Goal: Task Accomplishment & Management: Manage account settings

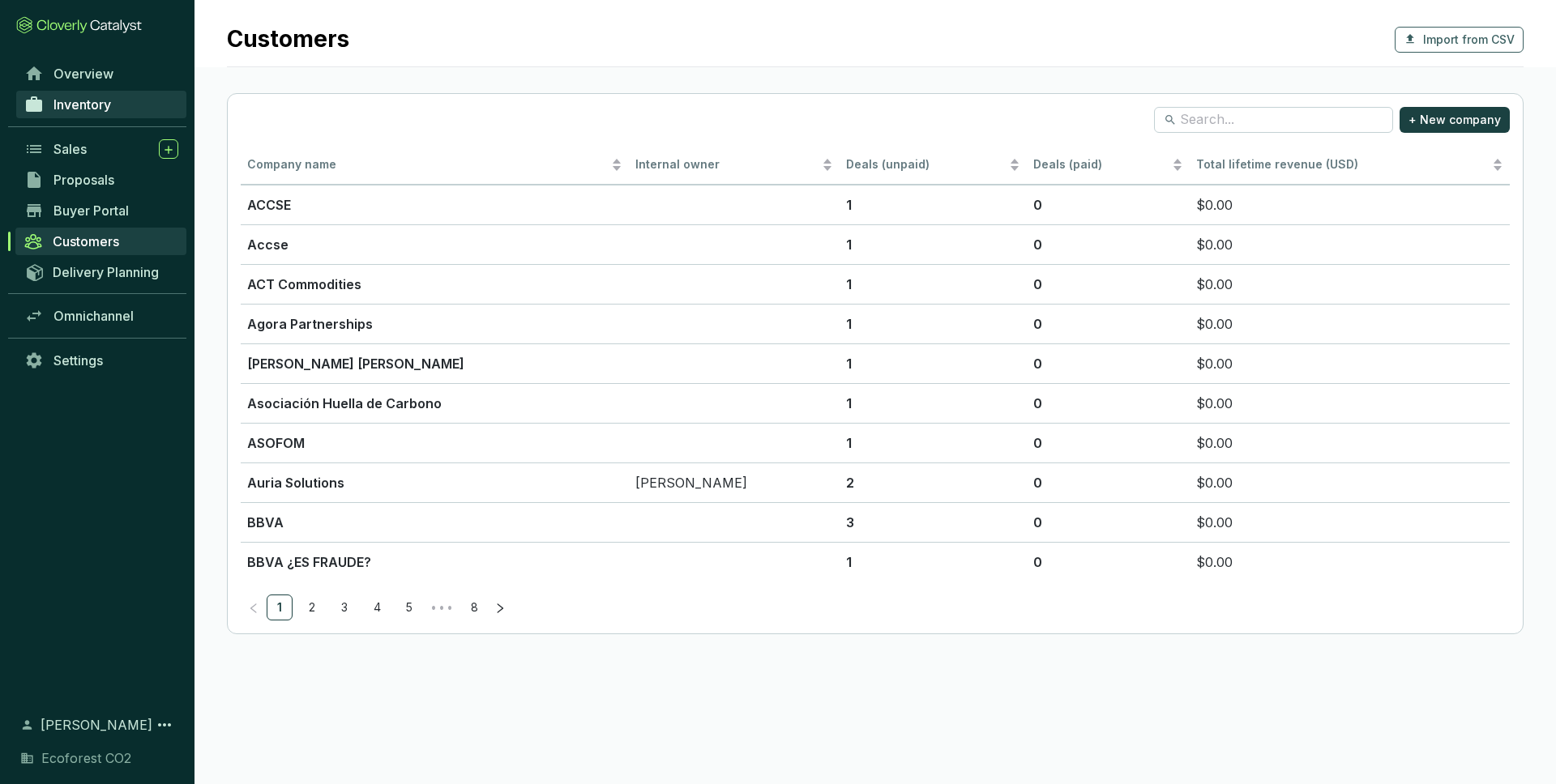
click at [110, 109] on span "Inventory" at bounding box center [82, 104] width 57 height 16
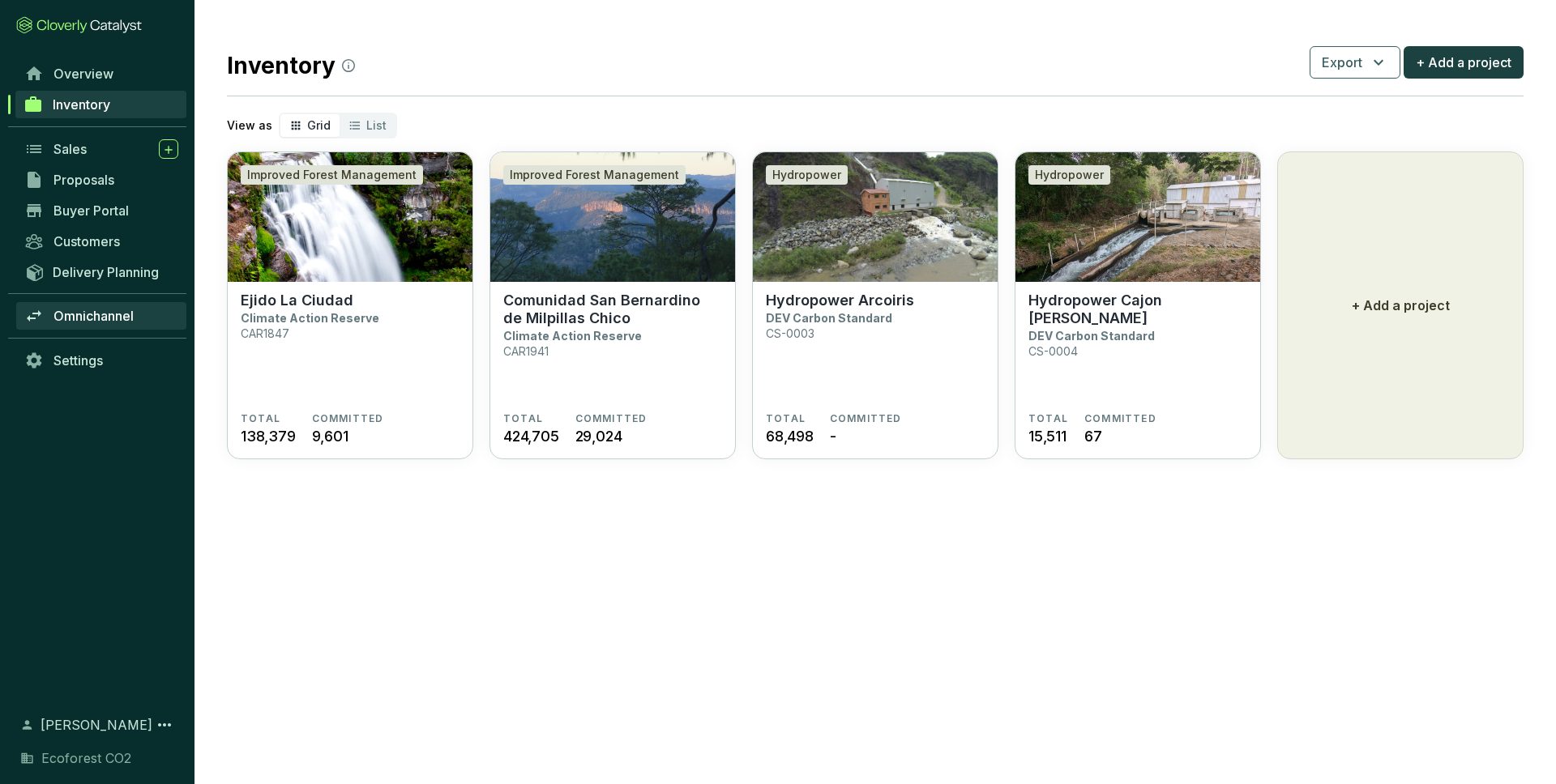
click at [119, 317] on span "Omnichannel" at bounding box center [93, 316] width 80 height 16
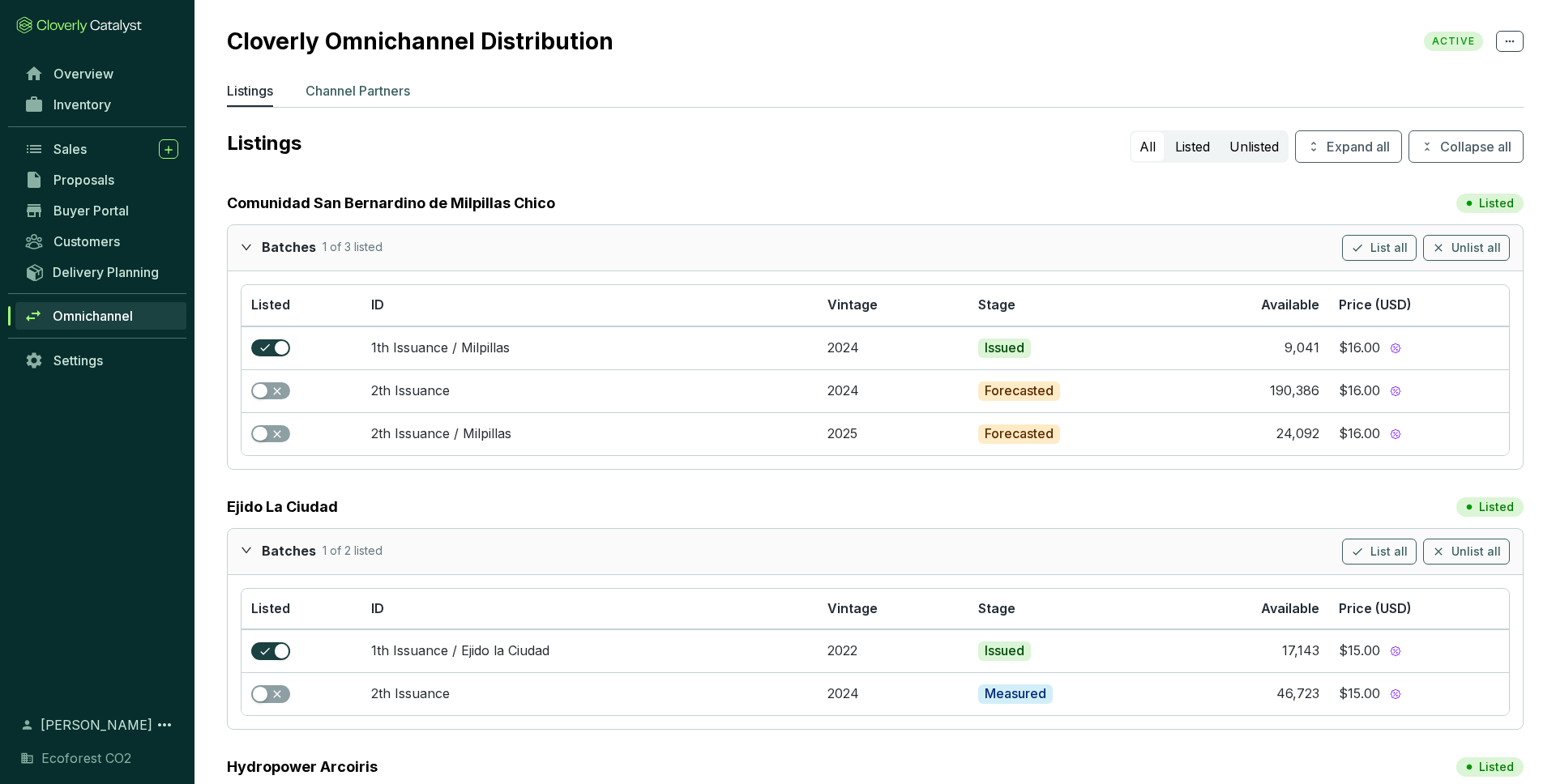
click at [401, 98] on p "Channel Partners" at bounding box center [358, 90] width 104 height 19
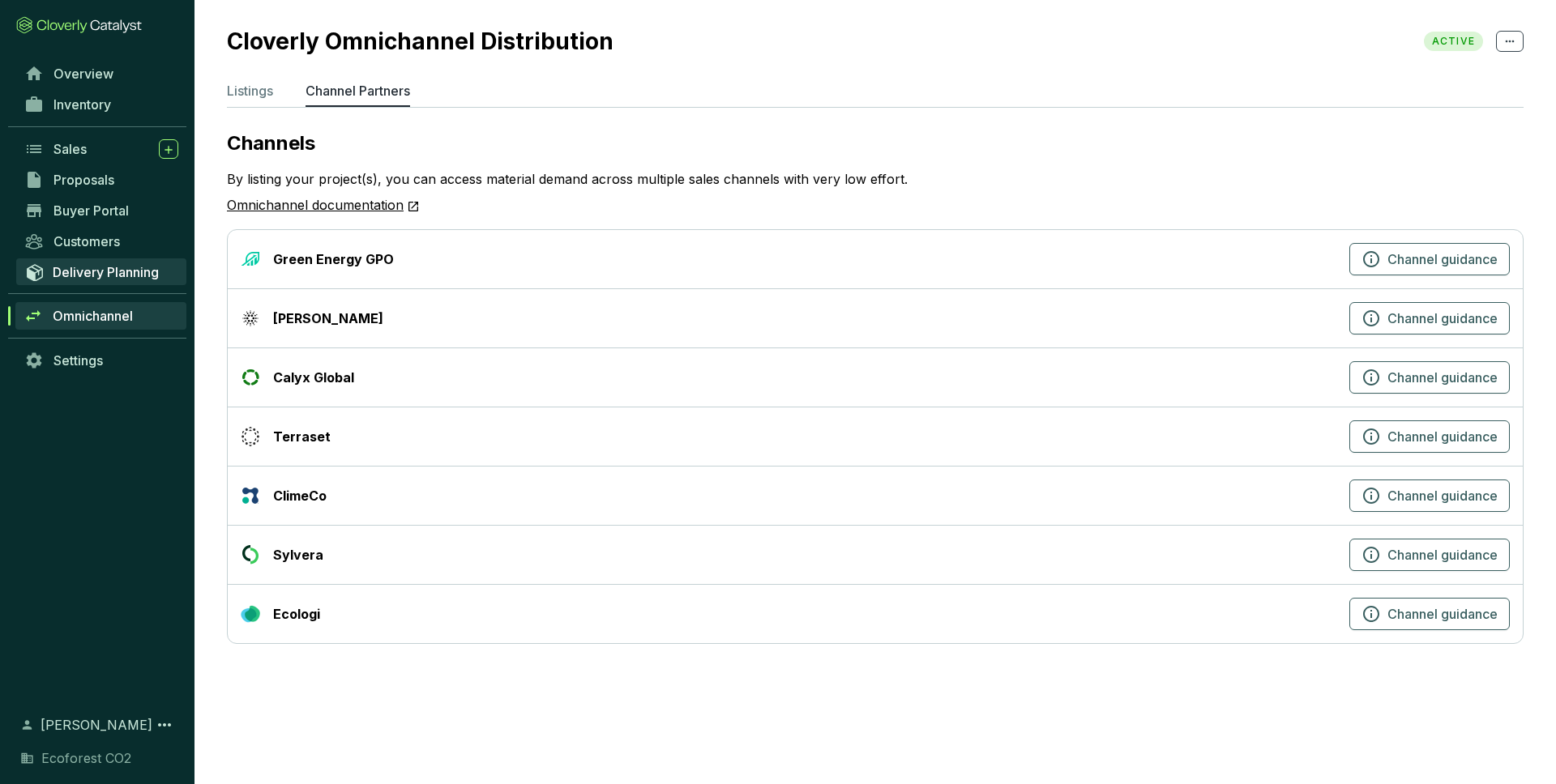
click at [142, 272] on span "Delivery Planning" at bounding box center [106, 272] width 106 height 16
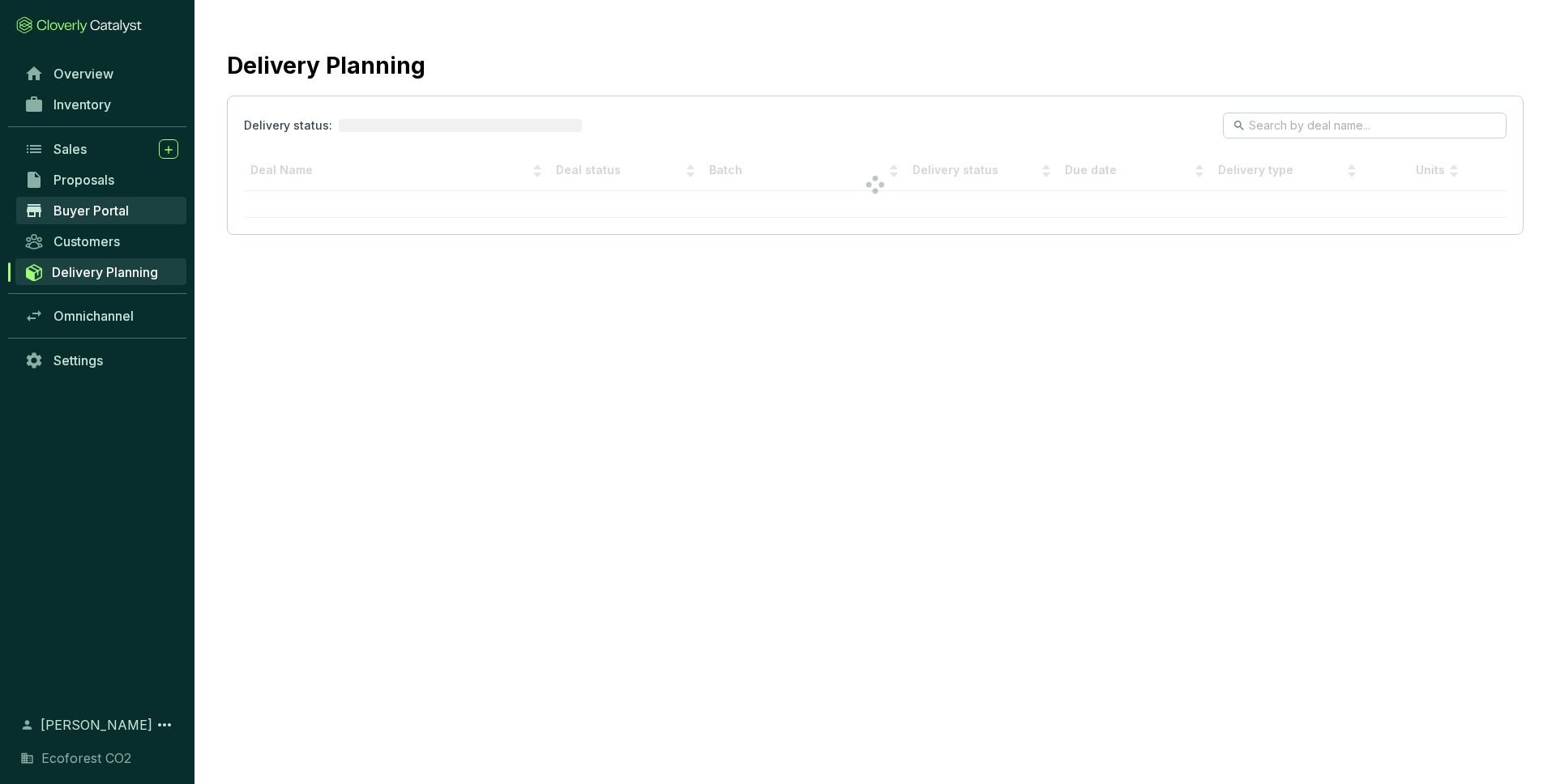
click at [126, 214] on span "Buyer Portal" at bounding box center [90, 210] width 75 height 16
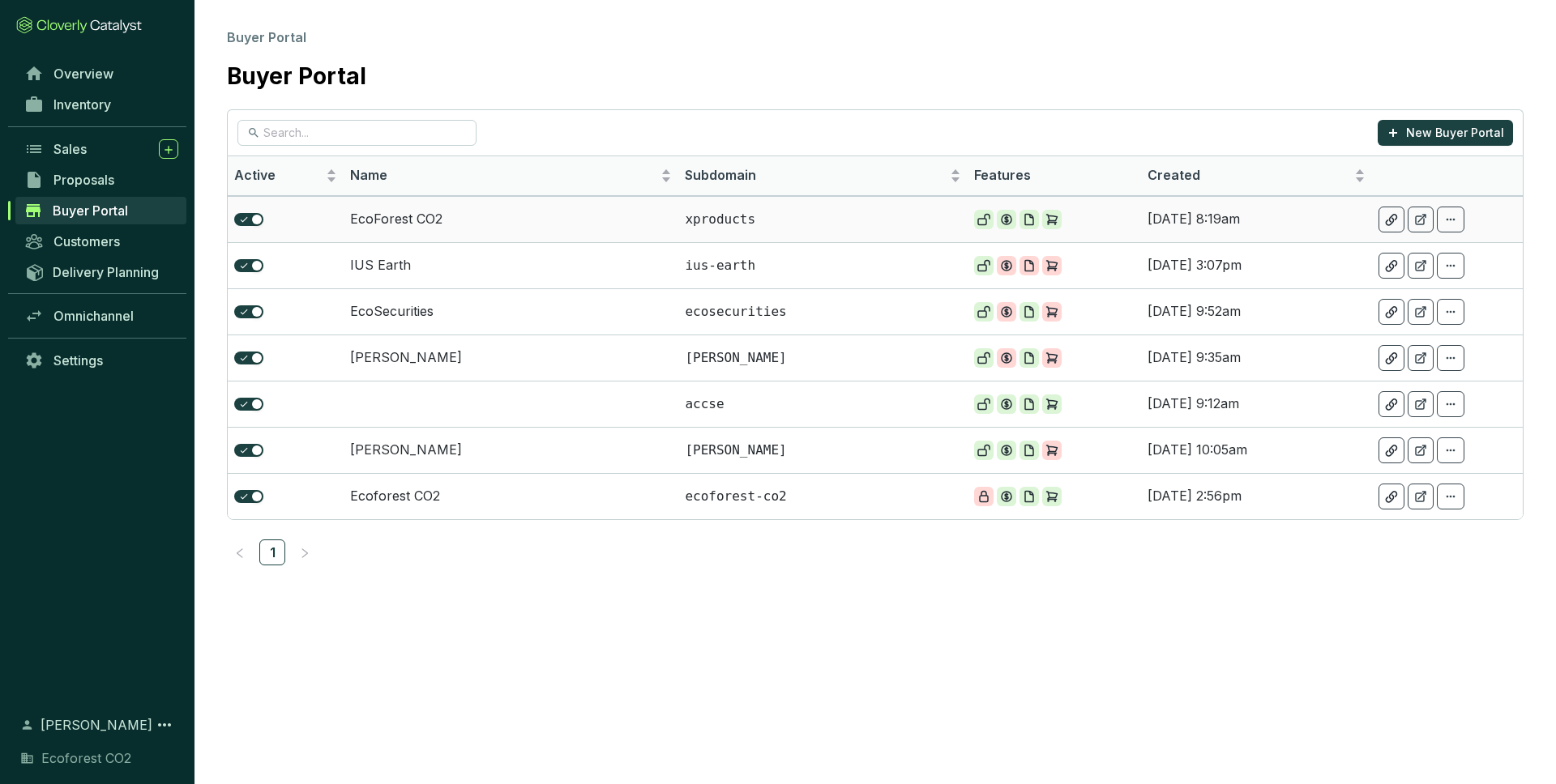
click at [839, 211] on p "xproducts" at bounding box center [823, 219] width 276 height 18
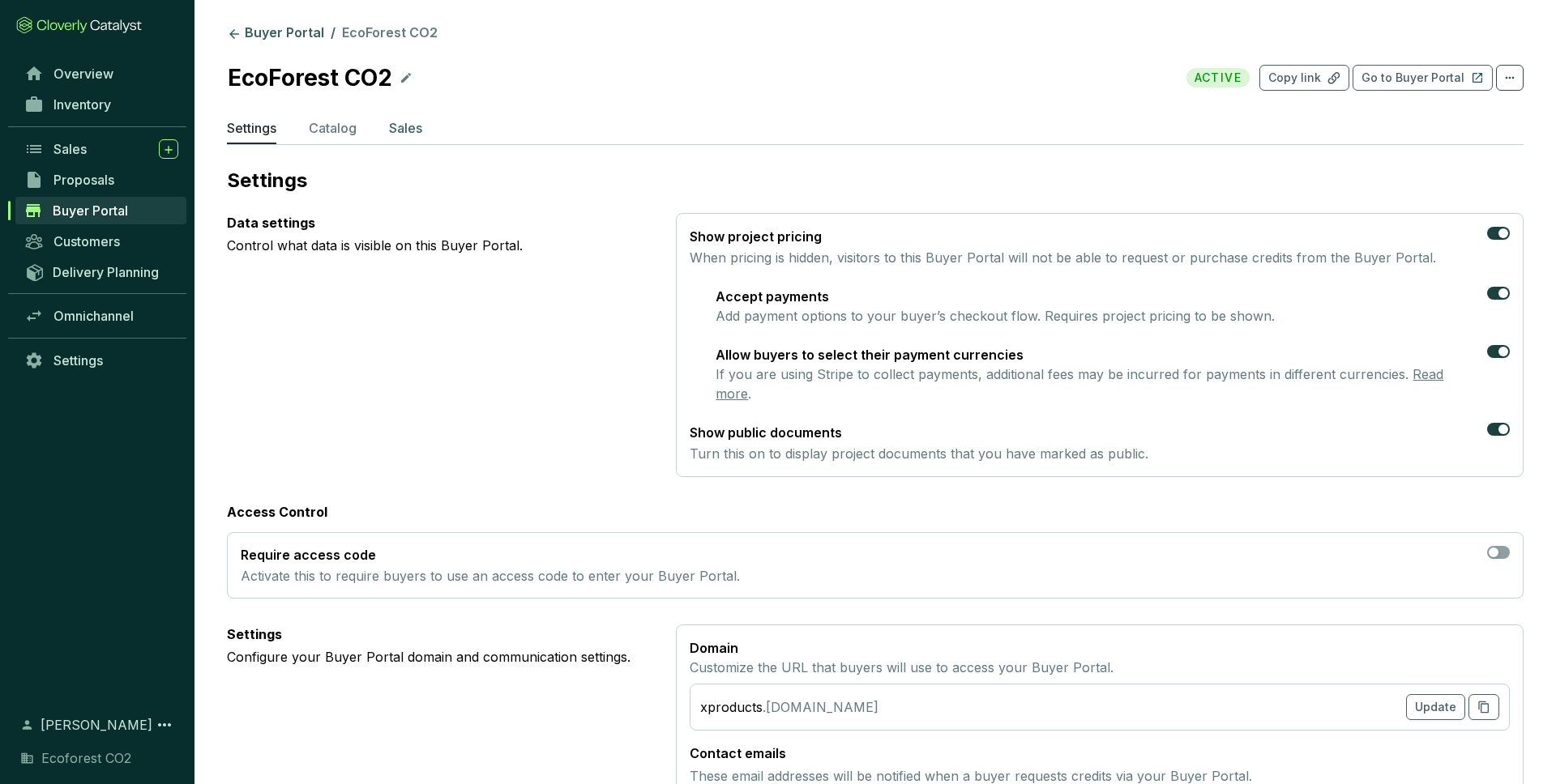
click at [414, 122] on p "Sales" at bounding box center [405, 127] width 33 height 19
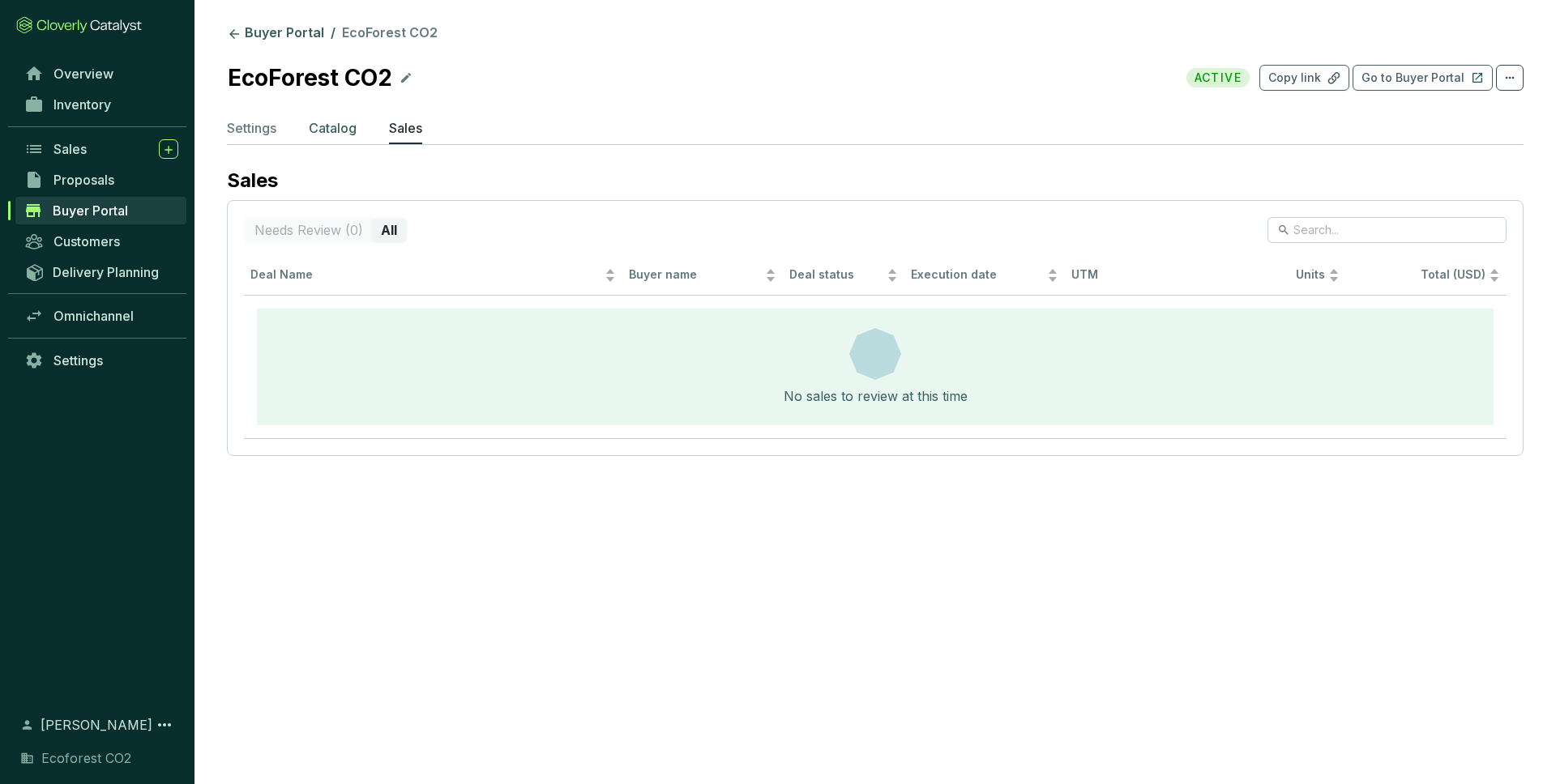
click at [341, 127] on p "Catalog" at bounding box center [332, 127] width 48 height 19
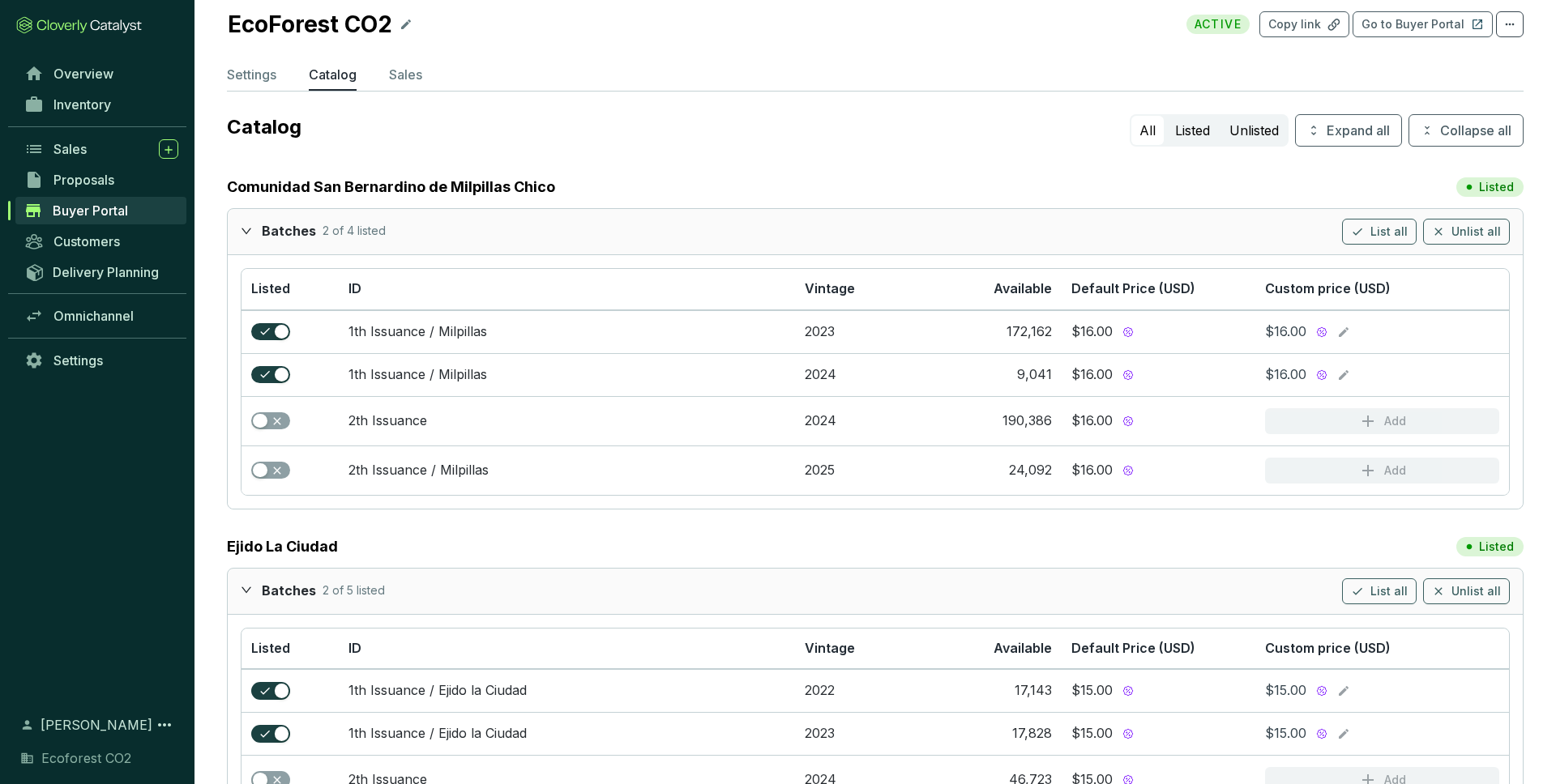
scroll to position [54, 0]
click at [1345, 331] on icon at bounding box center [1343, 331] width 13 height 19
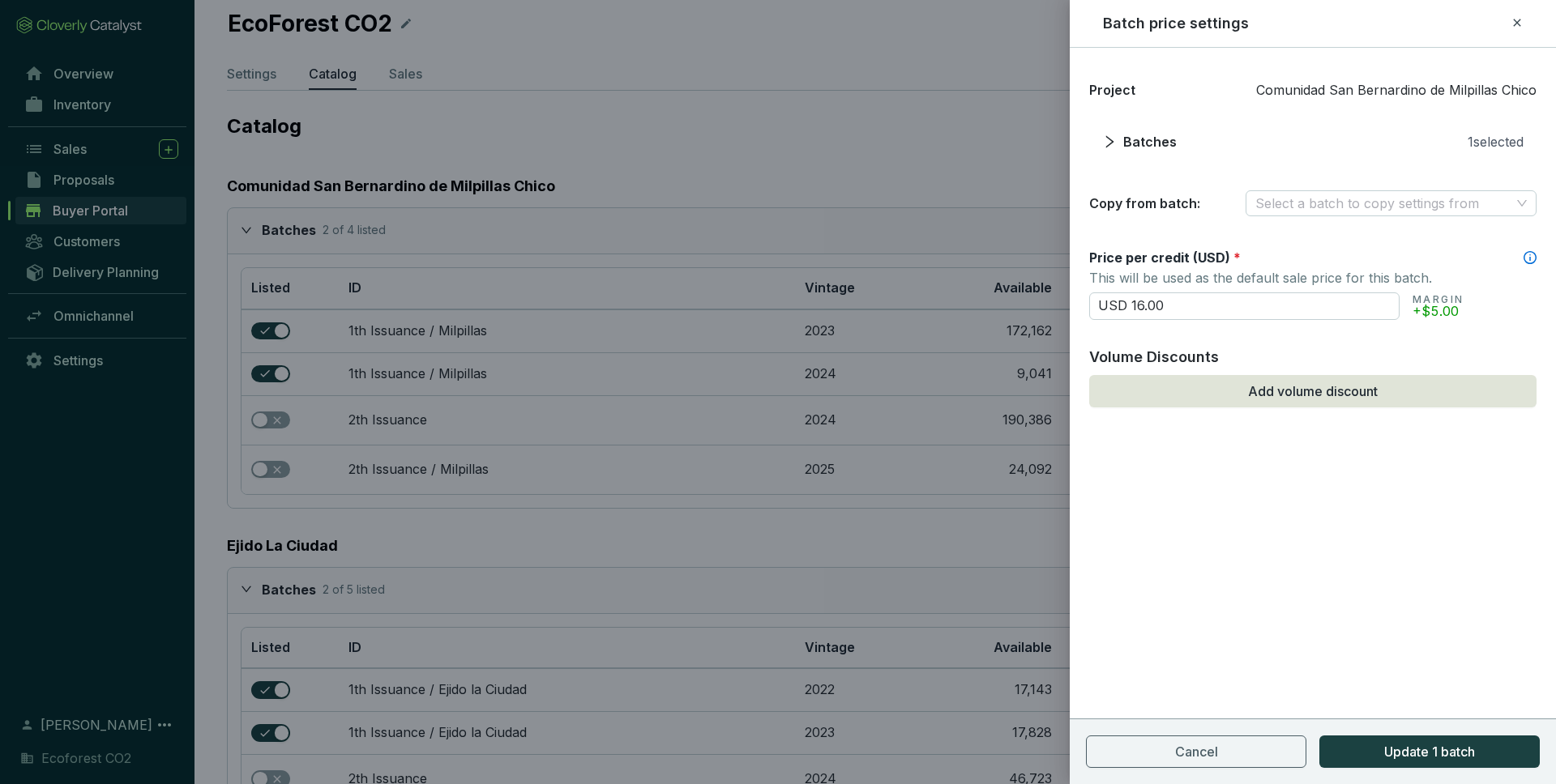
click at [997, 149] on div at bounding box center [778, 392] width 1556 height 784
click at [1143, 303] on input "USD 16.00" at bounding box center [1244, 306] width 310 height 28
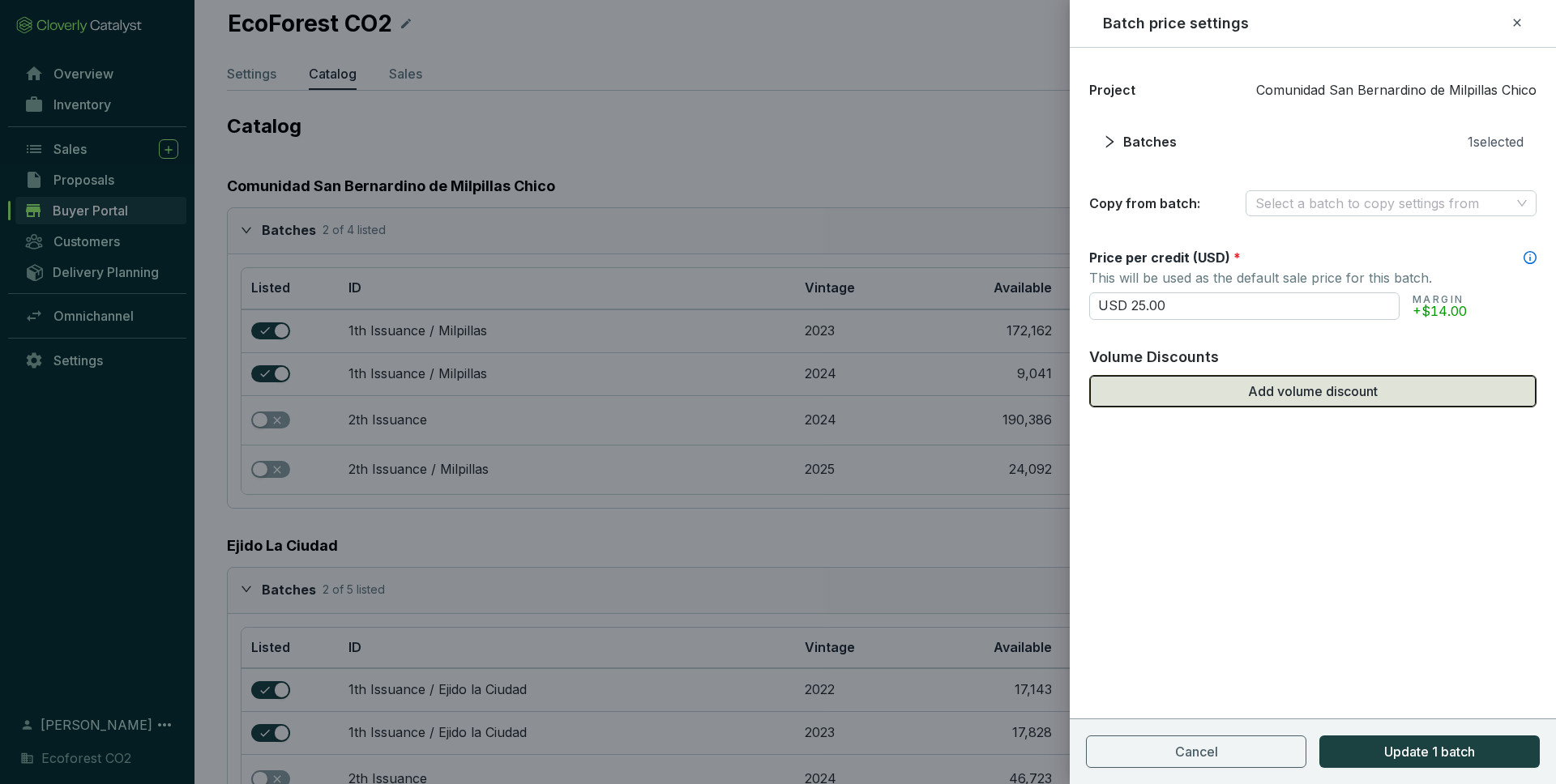
type input "USD 25.00"
click at [1243, 395] on button "Add volume discount" at bounding box center [1313, 391] width 447 height 32
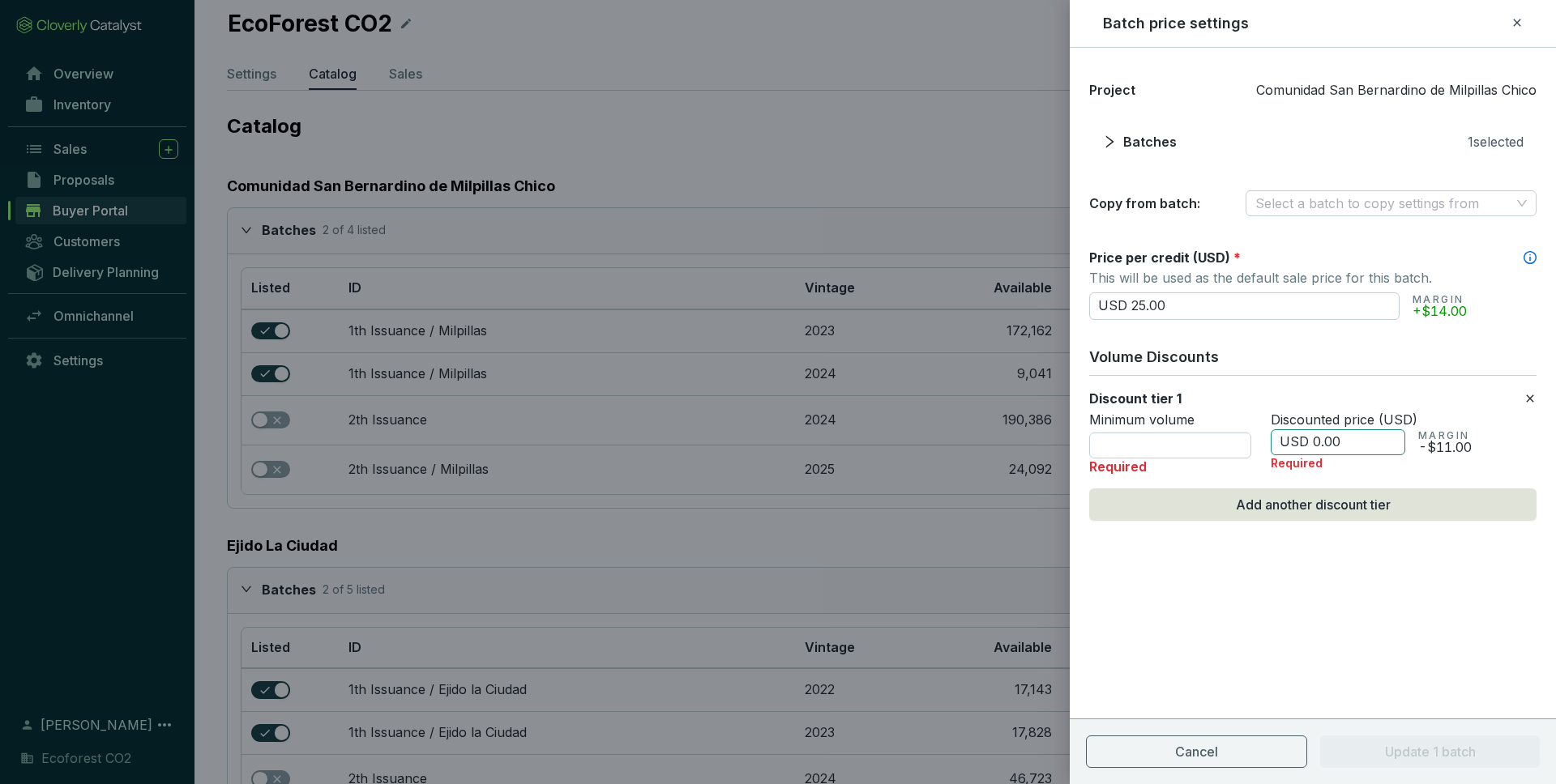
click at [1315, 442] on input "USD 0.00" at bounding box center [1338, 442] width 135 height 26
click at [1136, 437] on input "number" at bounding box center [1170, 445] width 162 height 26
click at [1516, 22] on icon at bounding box center [1516, 22] width 8 height 8
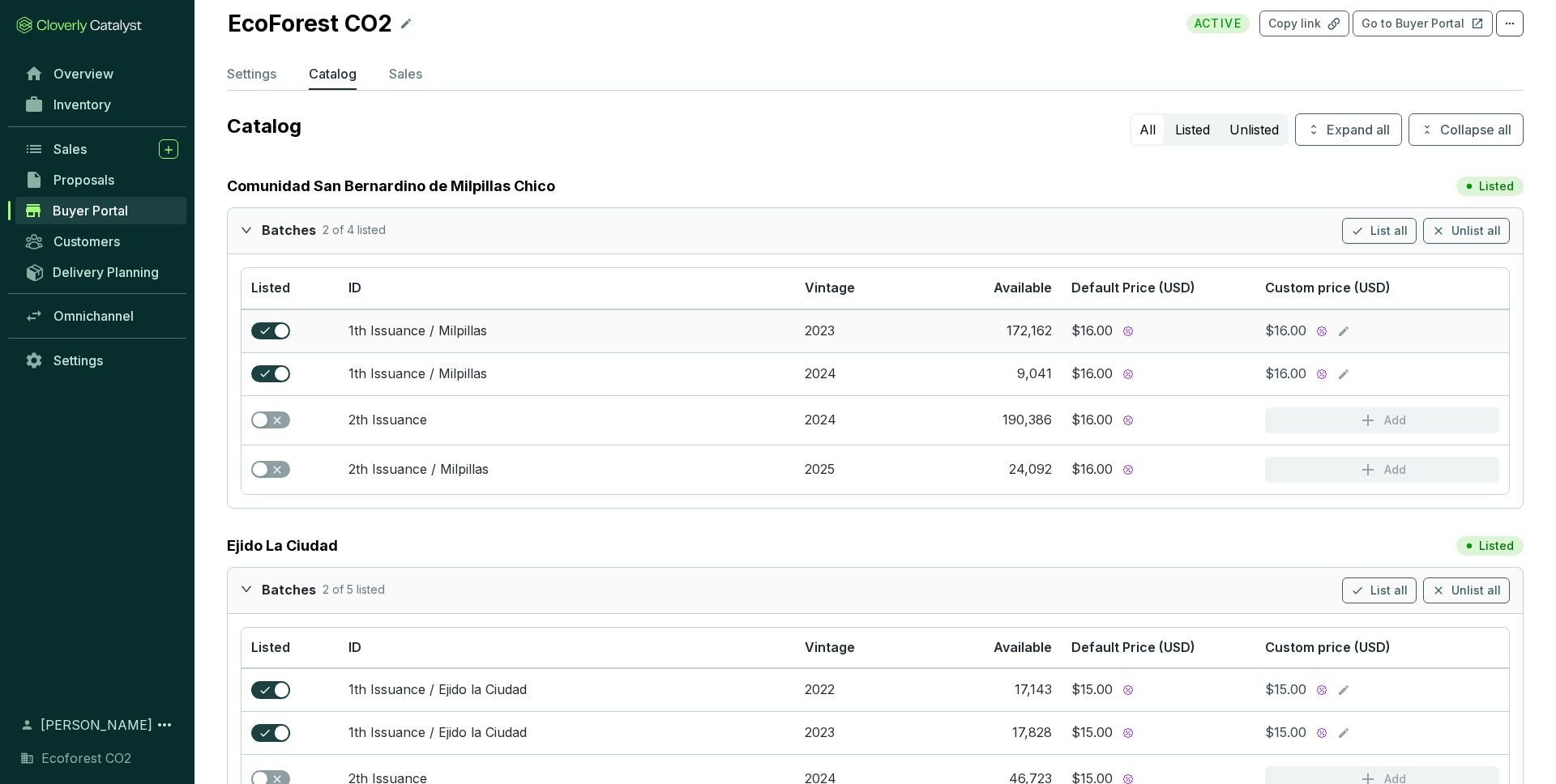
click at [1344, 329] on icon at bounding box center [1344, 332] width 10 height 10
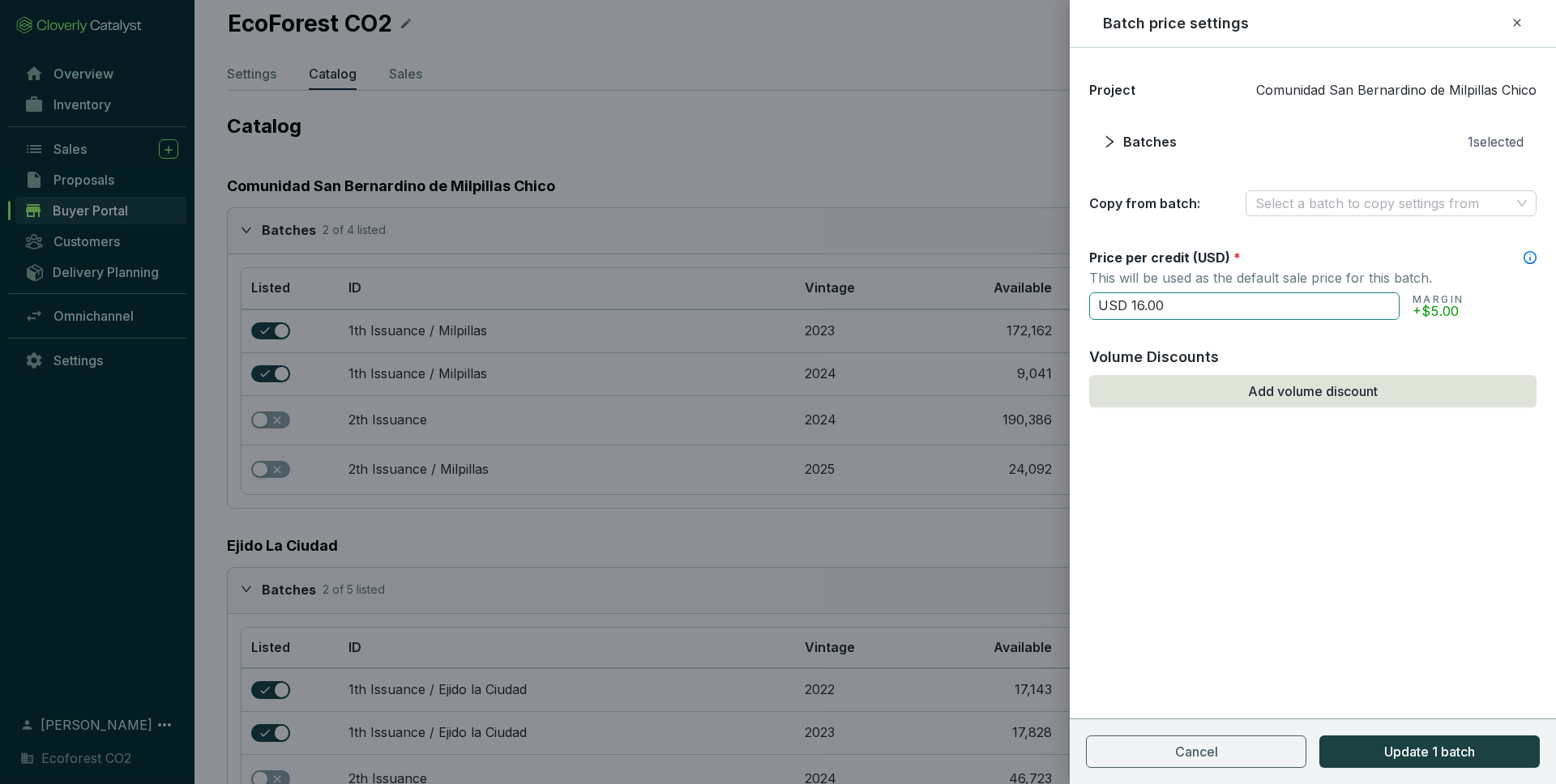
click at [1265, 310] on input "USD 16.00" at bounding box center [1244, 306] width 310 height 28
click at [1142, 305] on input "USD 16.00" at bounding box center [1244, 306] width 310 height 28
type input "USD 25.00"
click at [1403, 751] on span "Update 1 batch" at bounding box center [1430, 751] width 91 height 19
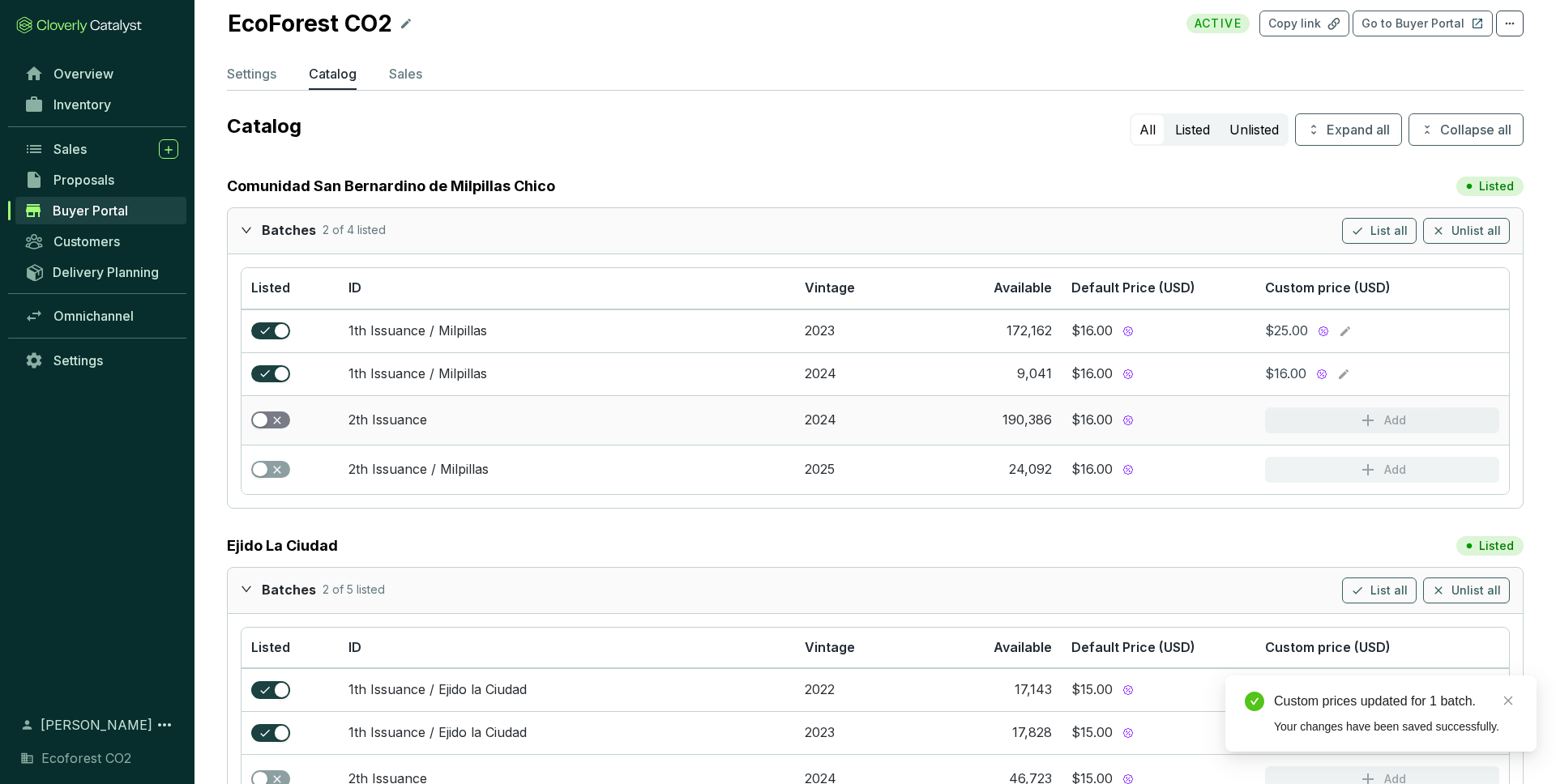
click at [267, 414] on span "button" at bounding box center [270, 420] width 39 height 18
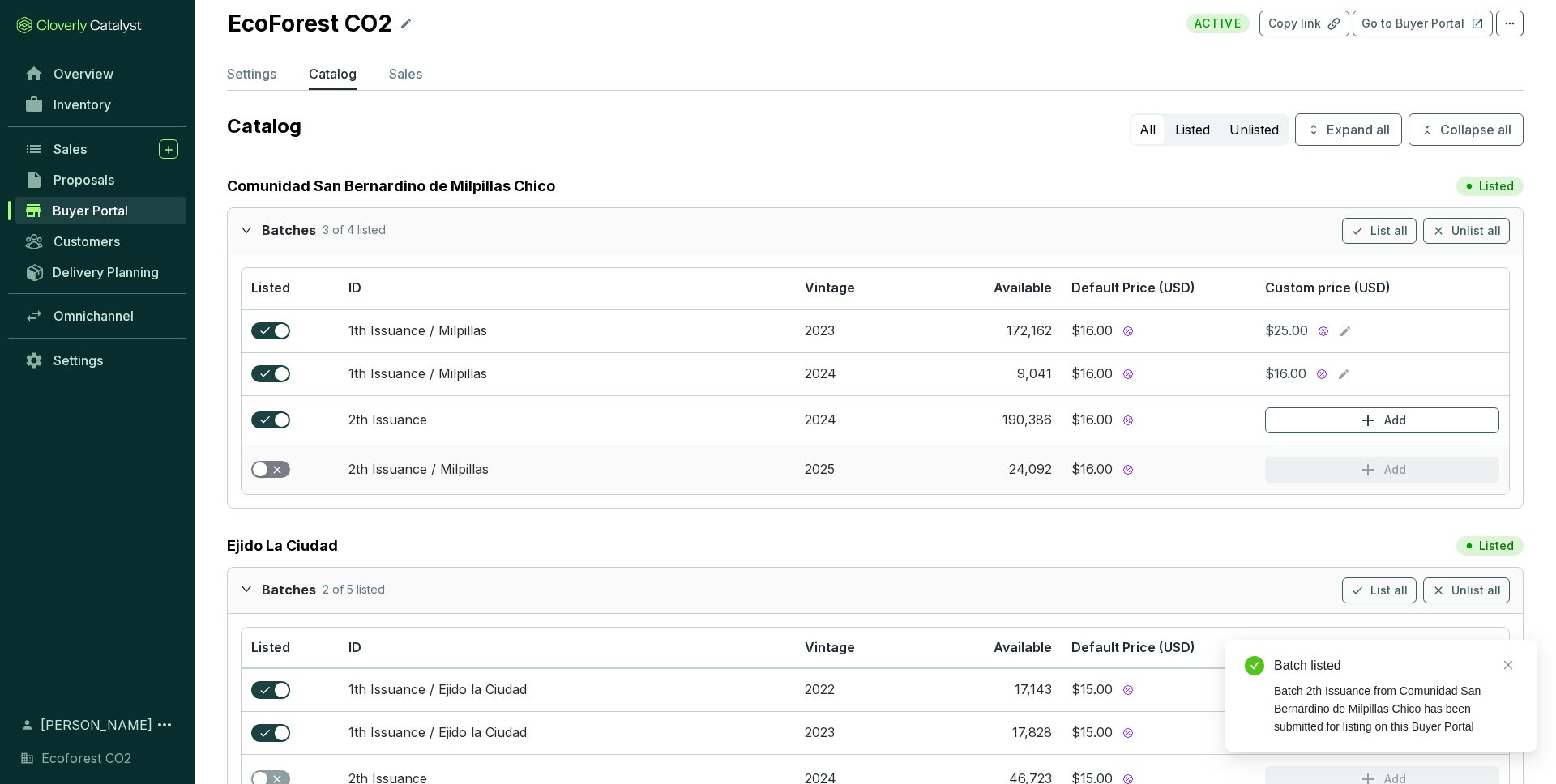
click at [272, 475] on span "button" at bounding box center [270, 469] width 39 height 18
click at [1354, 422] on button "Add" at bounding box center [1382, 420] width 234 height 26
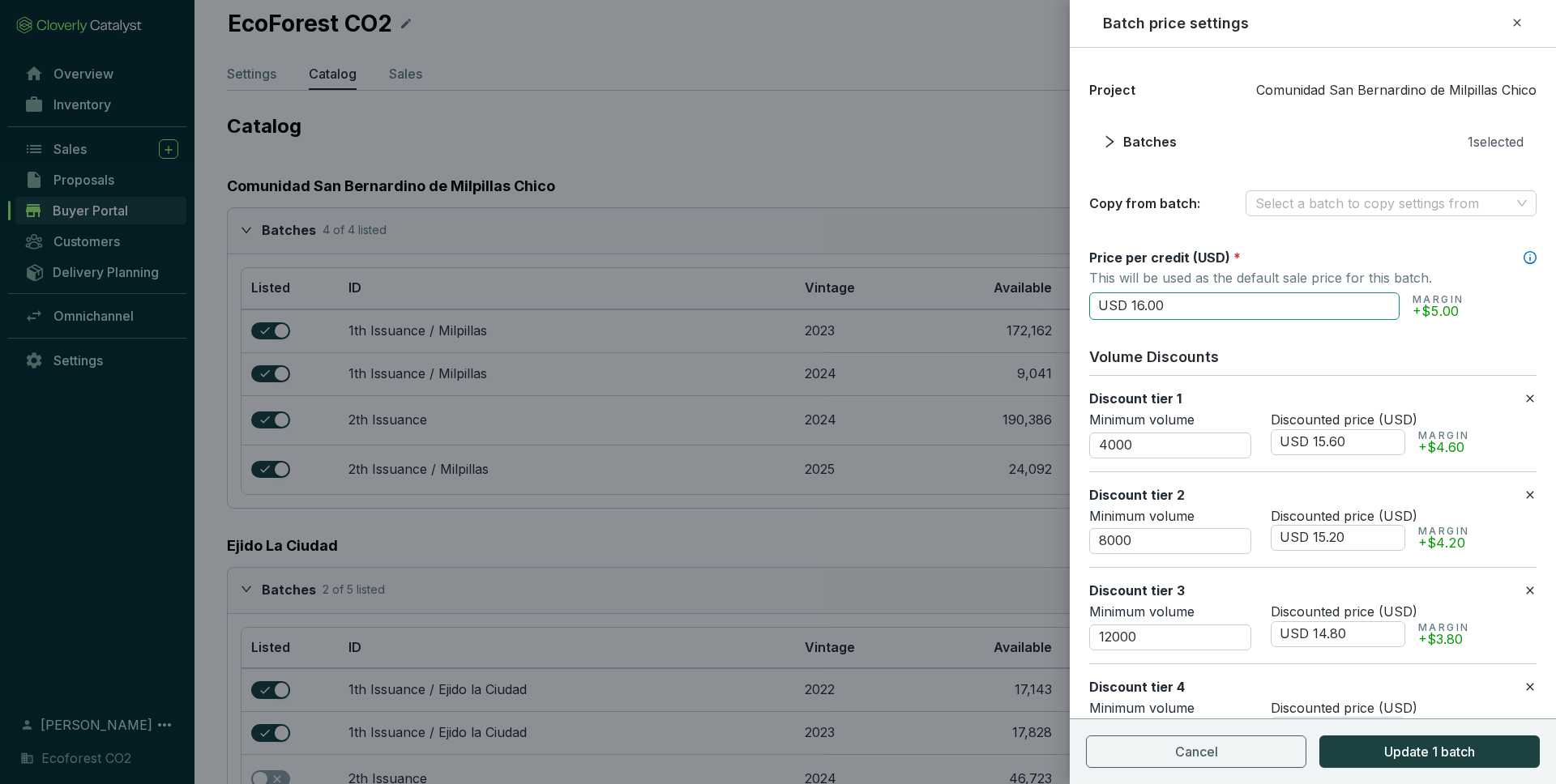
click at [1143, 302] on input "USD 16.00" at bounding box center [1244, 306] width 310 height 28
click at [1139, 302] on input "USD 16.00" at bounding box center [1244, 306] width 310 height 28
type input "USD 25.00"
click at [1532, 397] on icon at bounding box center [1529, 398] width 13 height 19
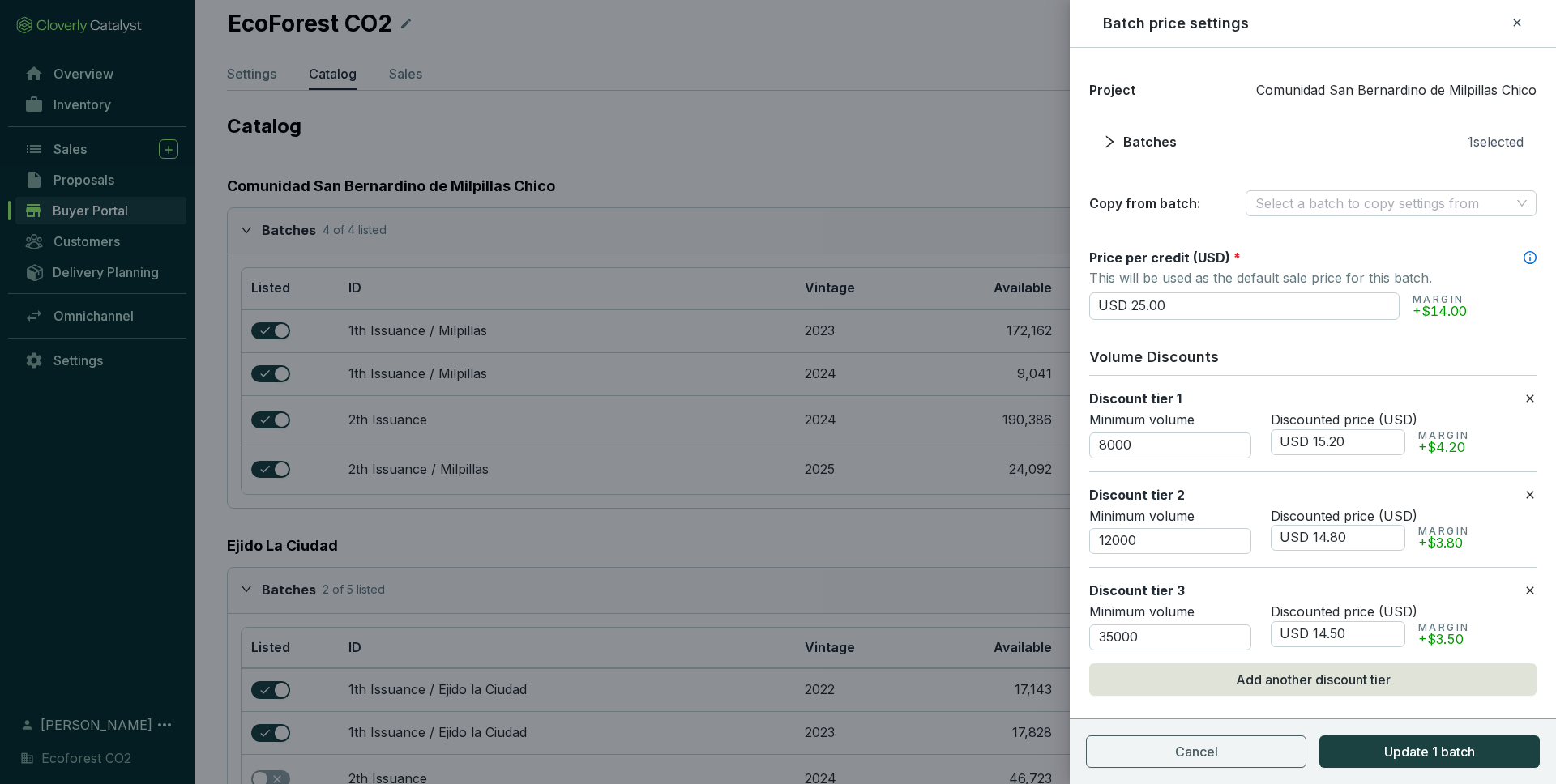
click at [1532, 397] on icon at bounding box center [1529, 398] width 13 height 19
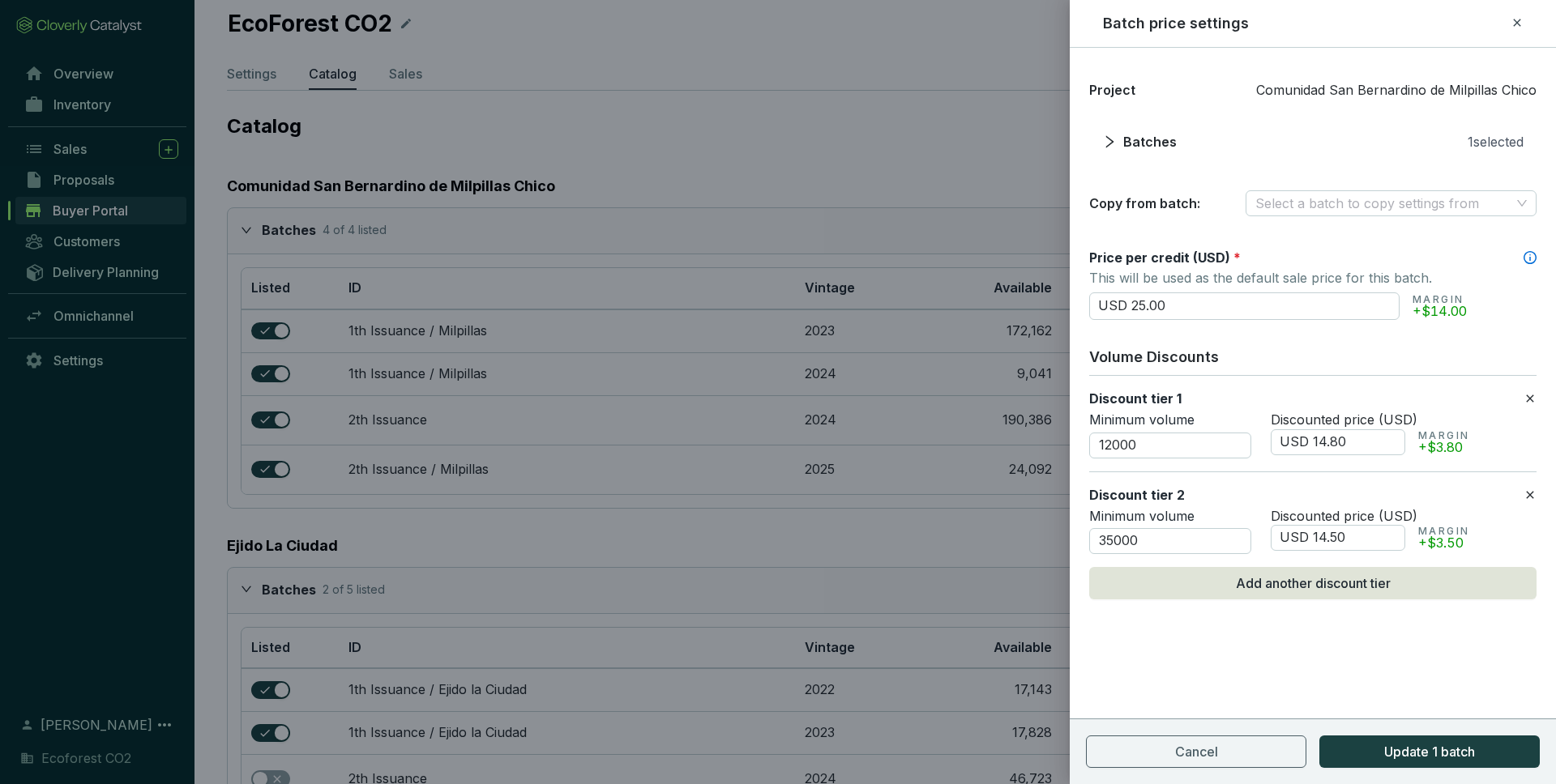
click at [1532, 397] on icon at bounding box center [1529, 398] width 13 height 19
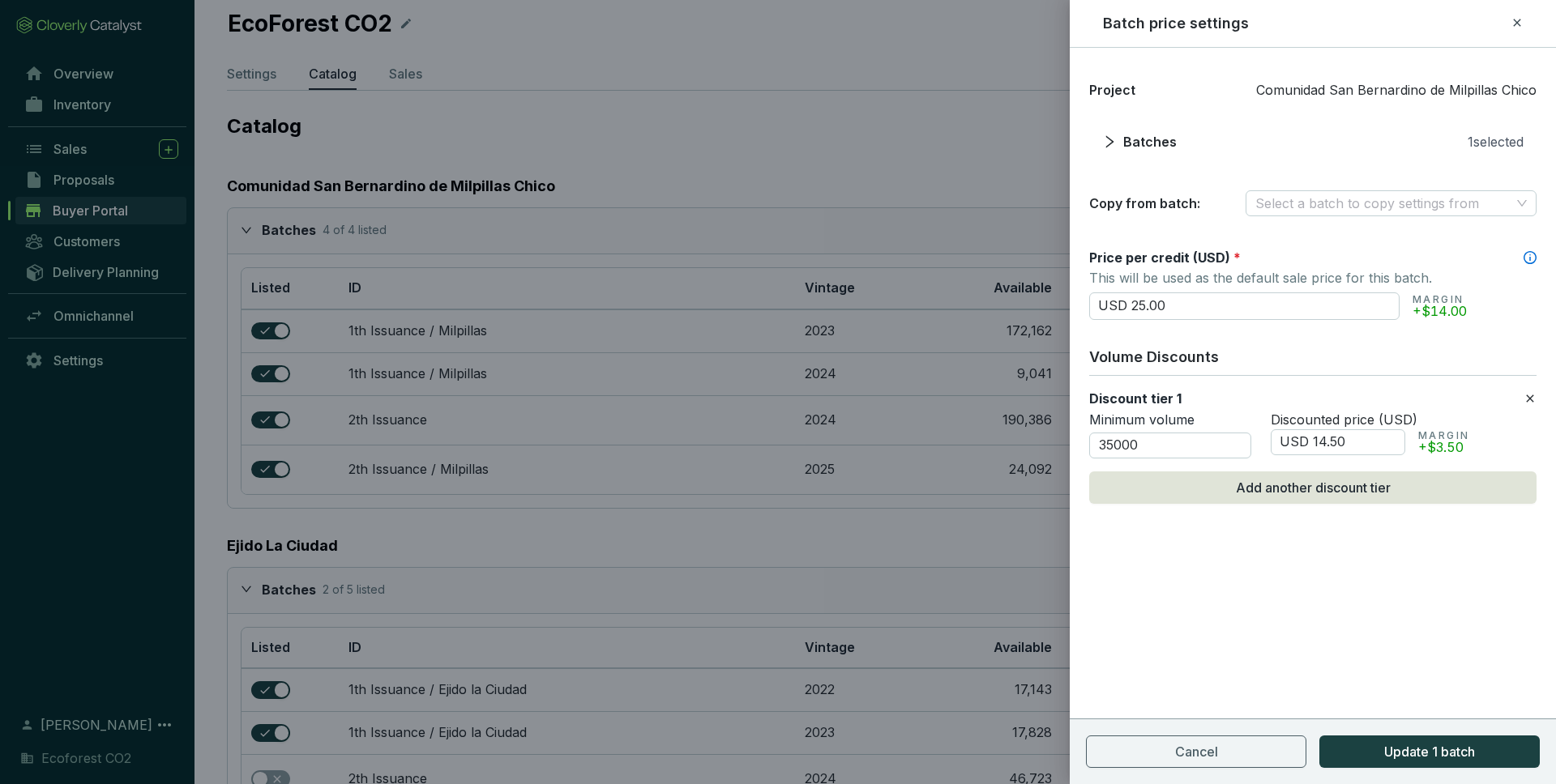
click at [1532, 397] on icon at bounding box center [1529, 398] width 13 height 19
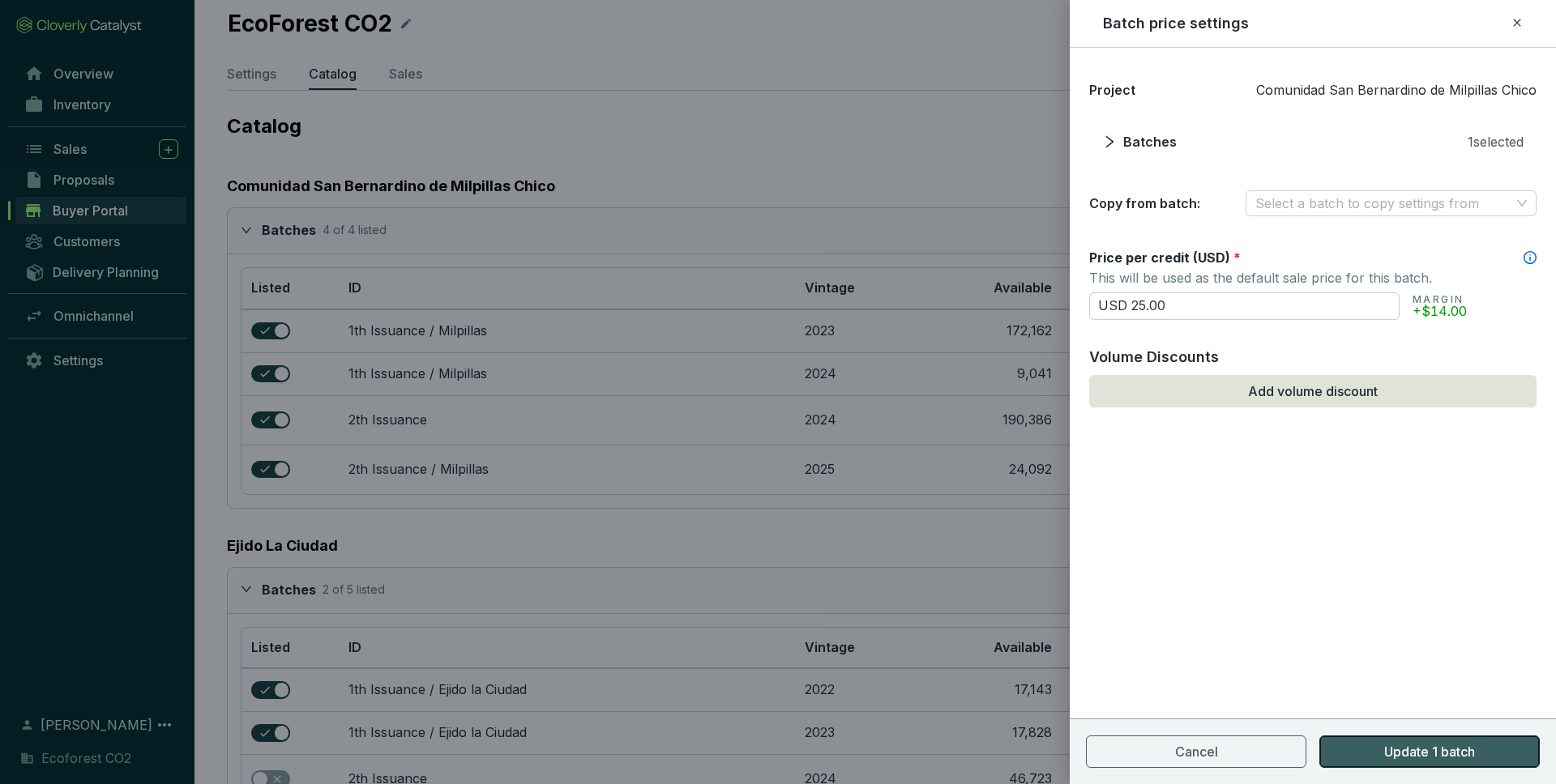
click at [1420, 754] on span "Update 1 batch" at bounding box center [1430, 751] width 91 height 19
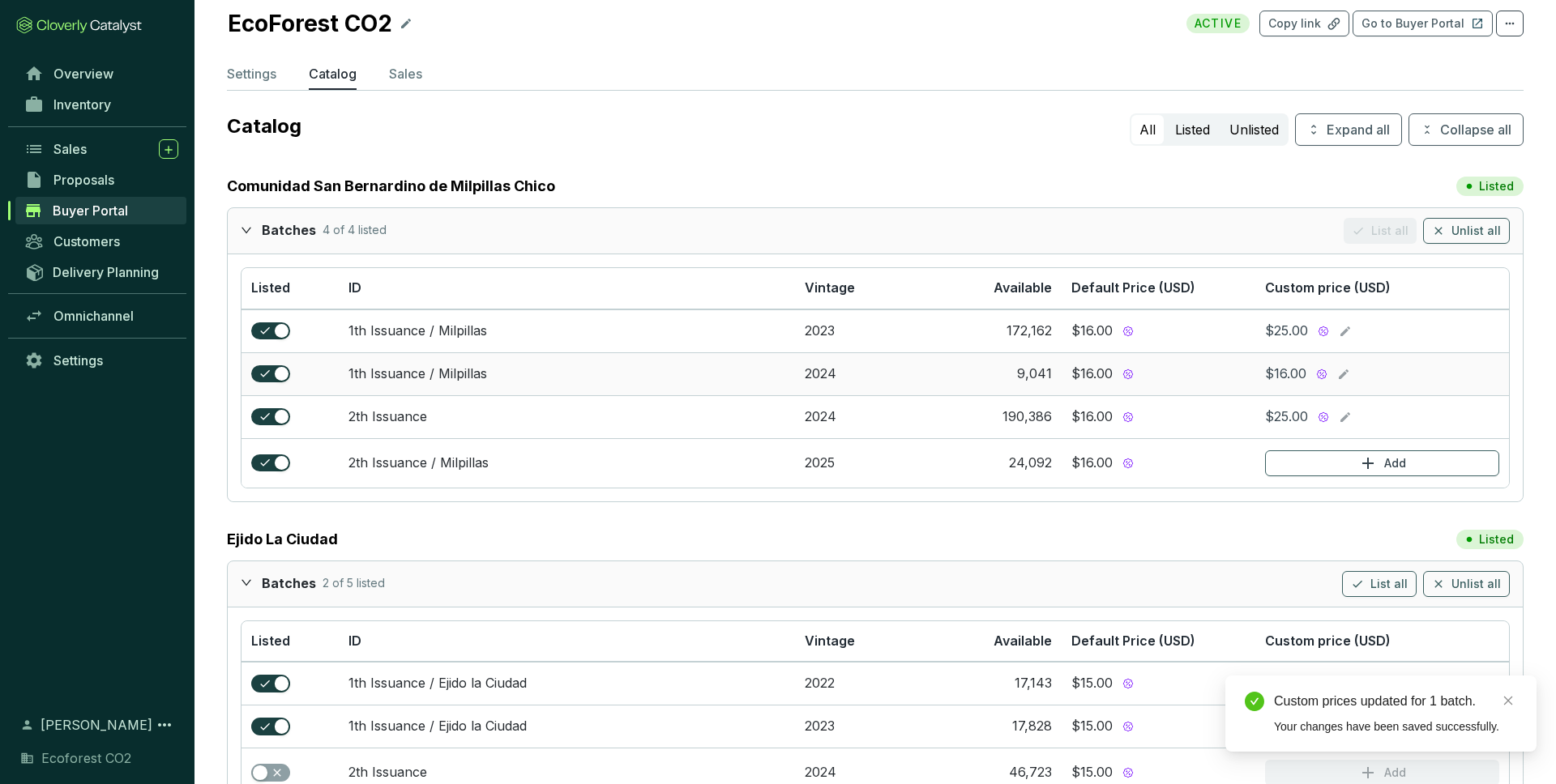
click at [1345, 377] on icon at bounding box center [1343, 374] width 13 height 19
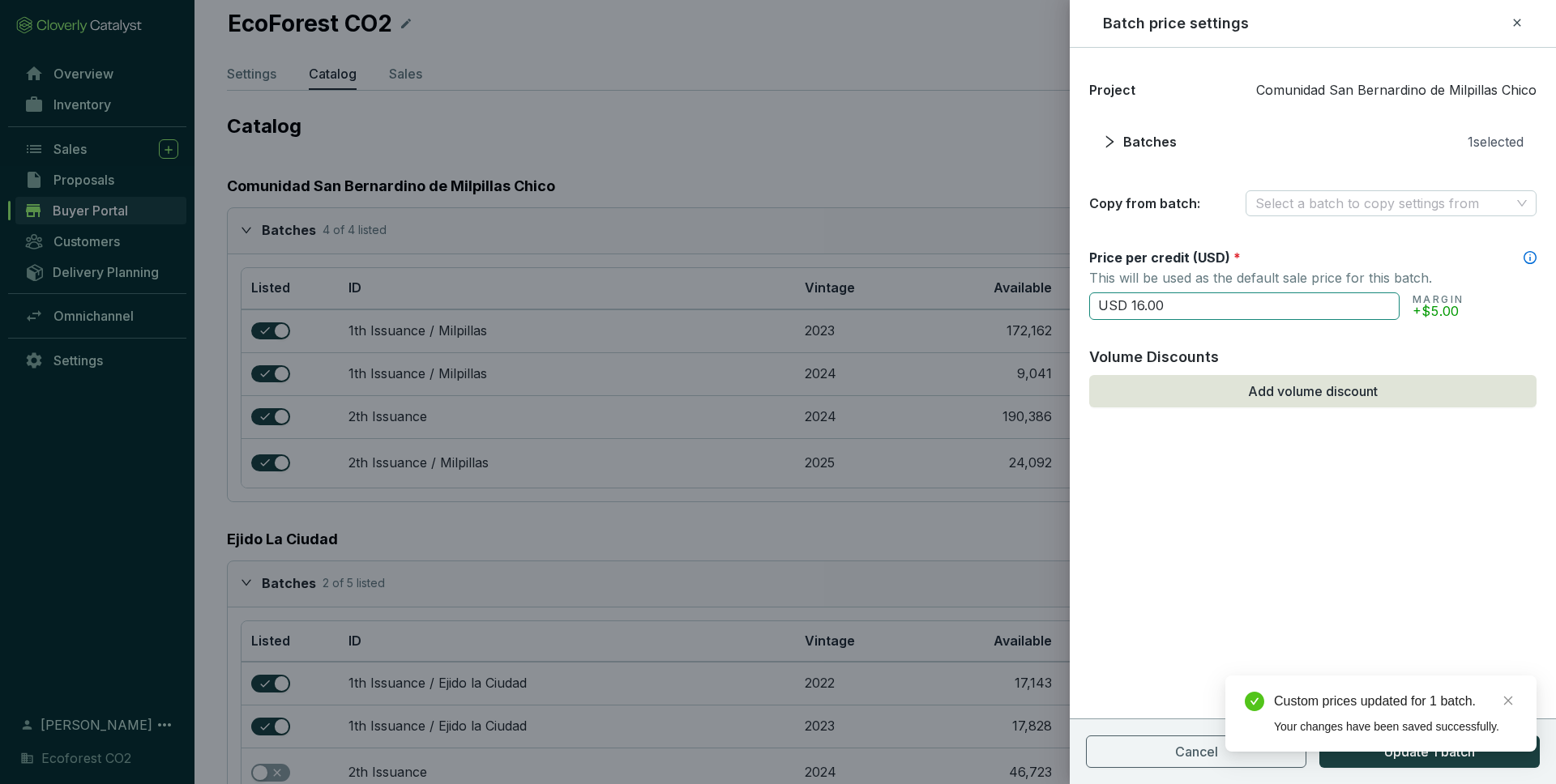
click at [1140, 306] on input "USD 16.00" at bounding box center [1244, 306] width 310 height 28
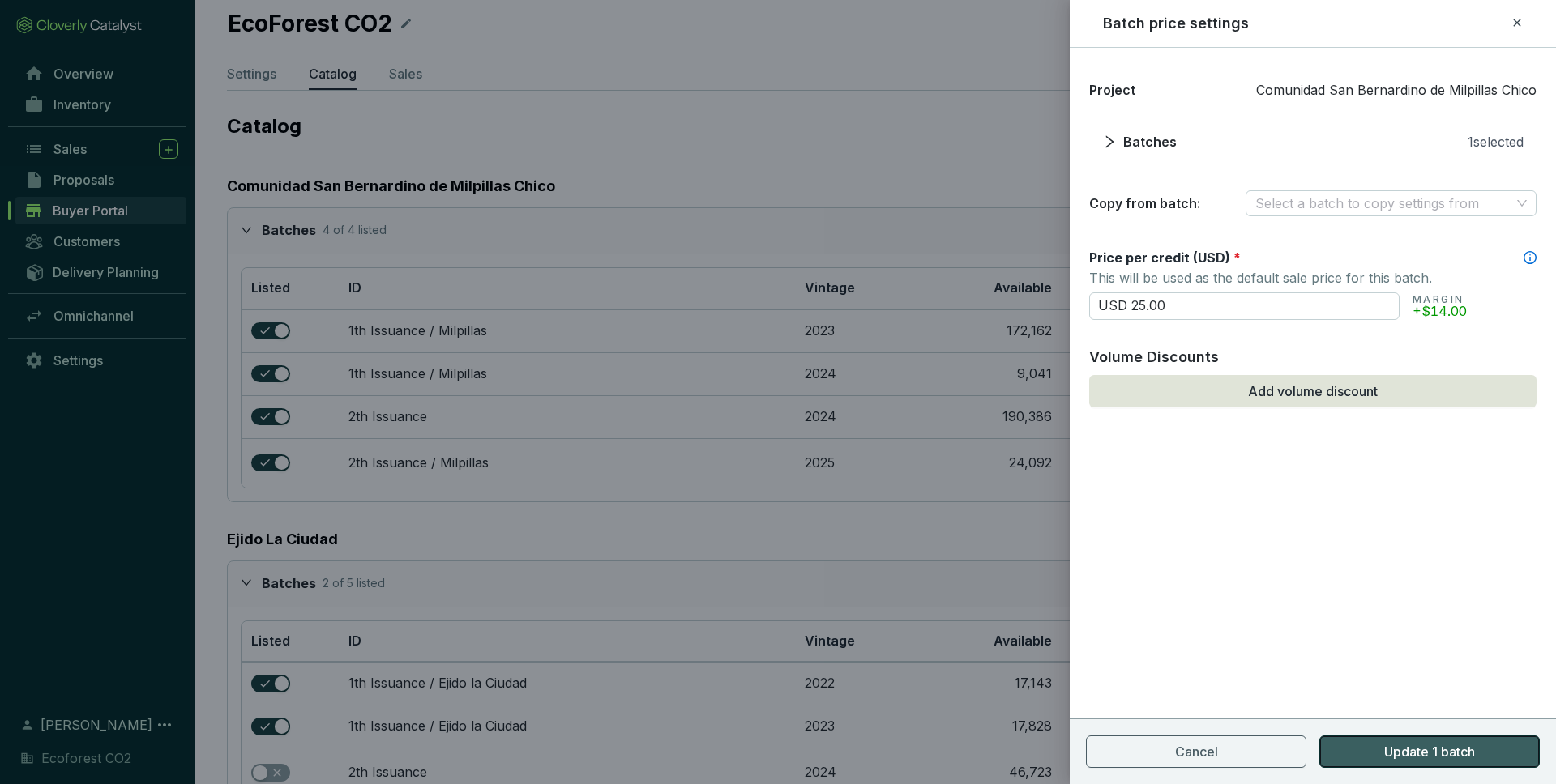
type input "USD 25.00"
click at [1448, 755] on span "Update 1 batch" at bounding box center [1430, 751] width 91 height 19
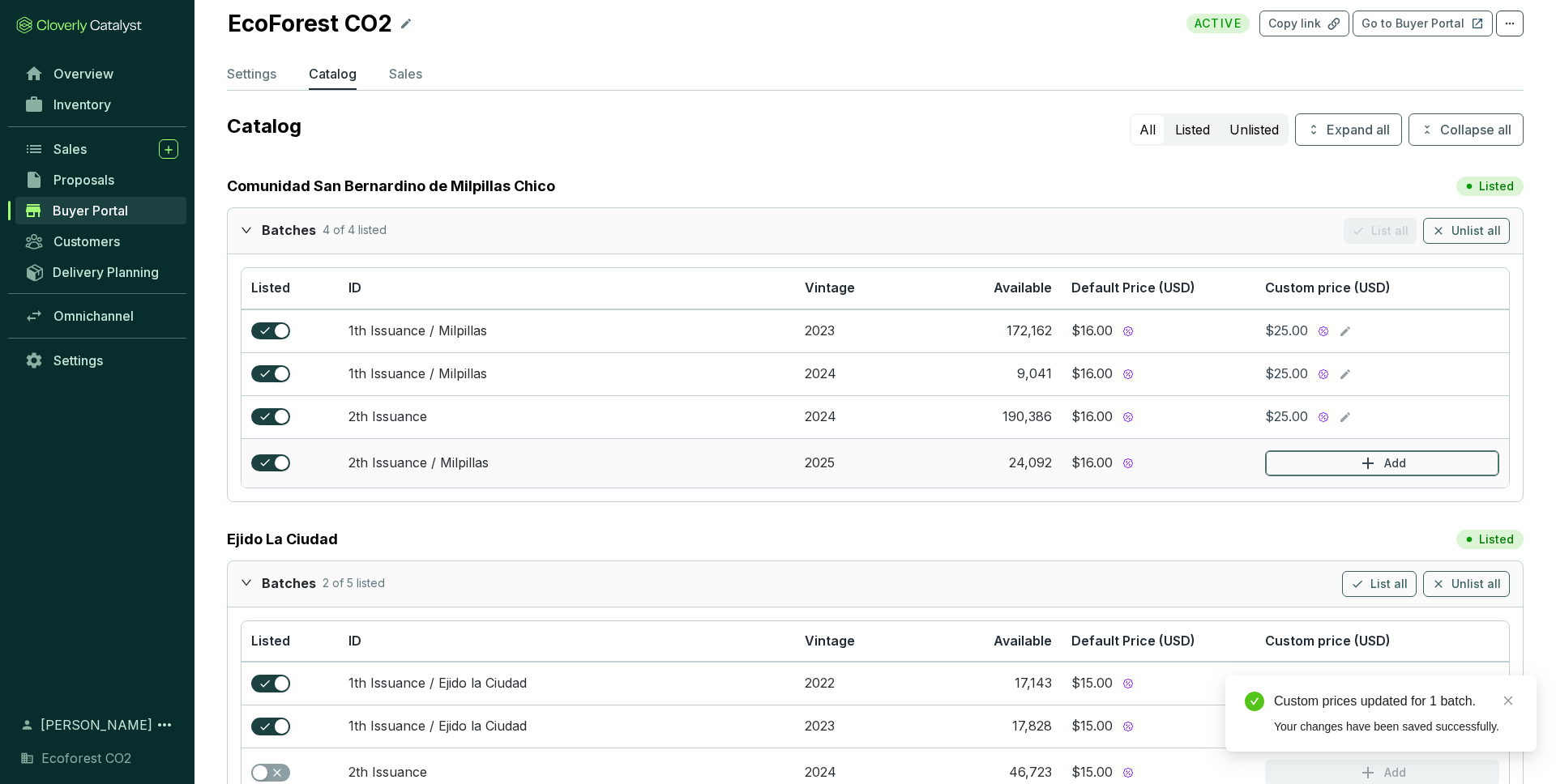
click at [1354, 469] on button "Add" at bounding box center [1382, 463] width 234 height 26
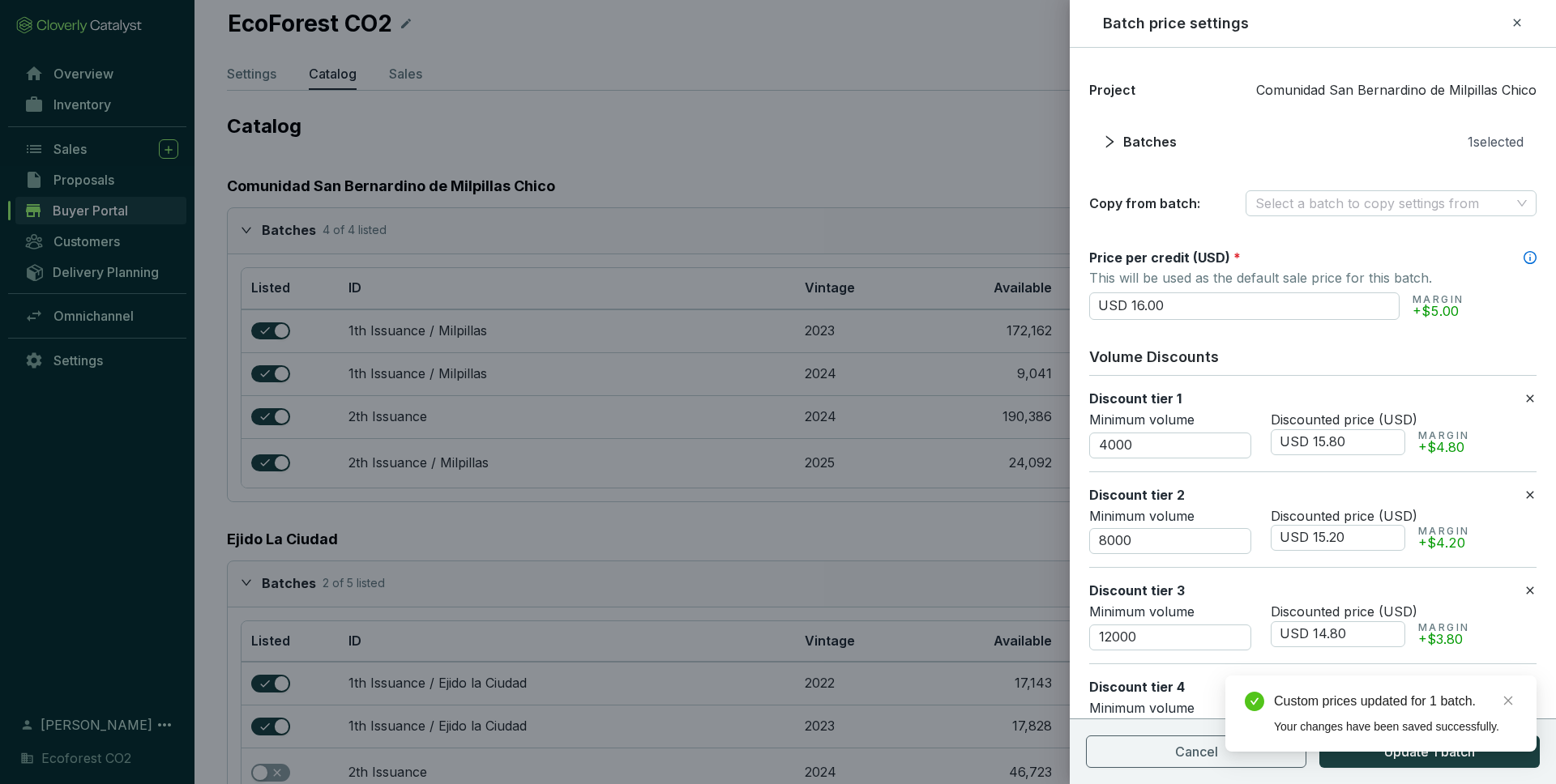
click at [1528, 397] on icon at bounding box center [1529, 397] width 8 height 8
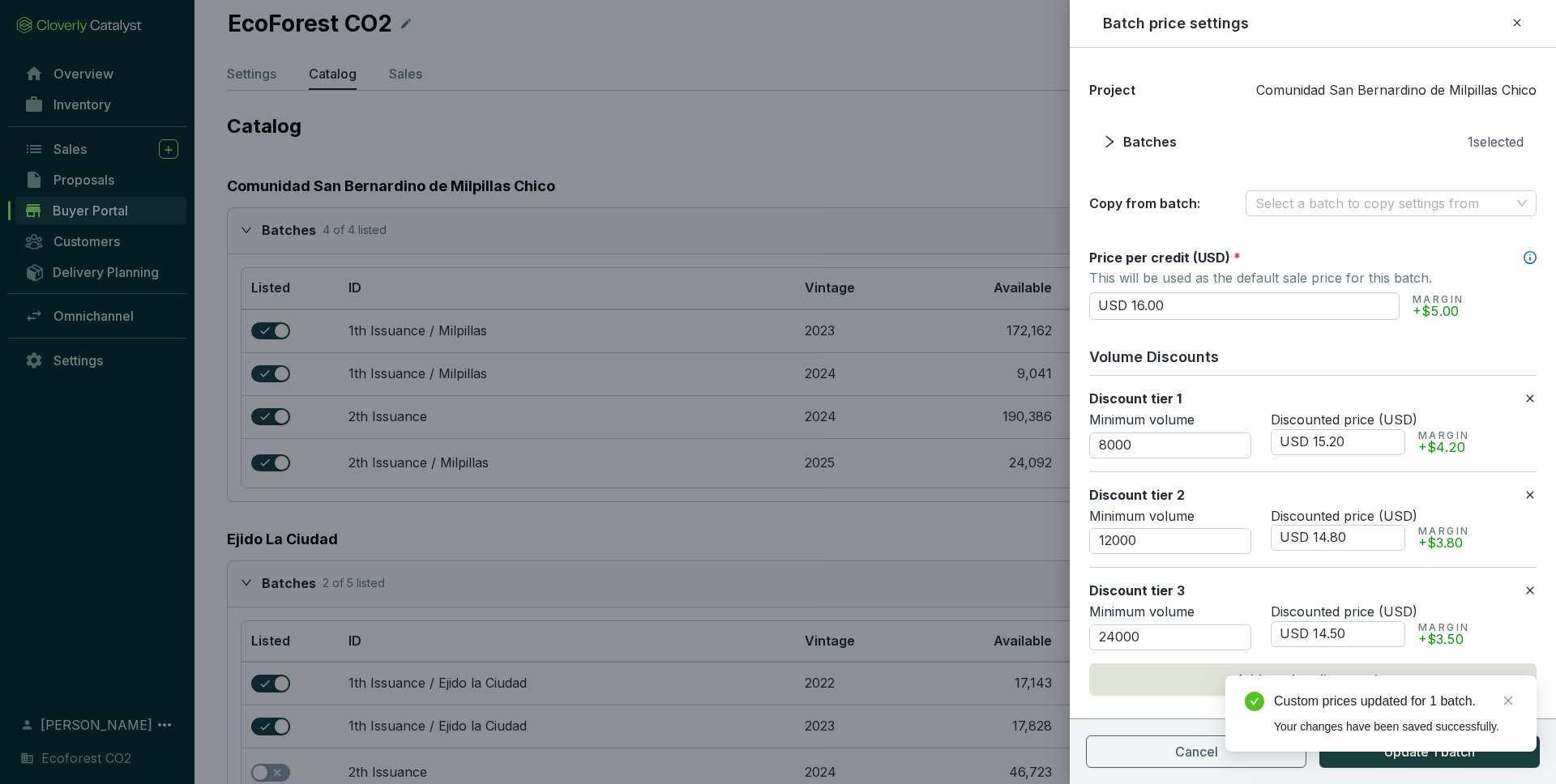
click at [1528, 397] on icon at bounding box center [1529, 397] width 8 height 8
click at [1528, 491] on icon at bounding box center [1529, 494] width 8 height 8
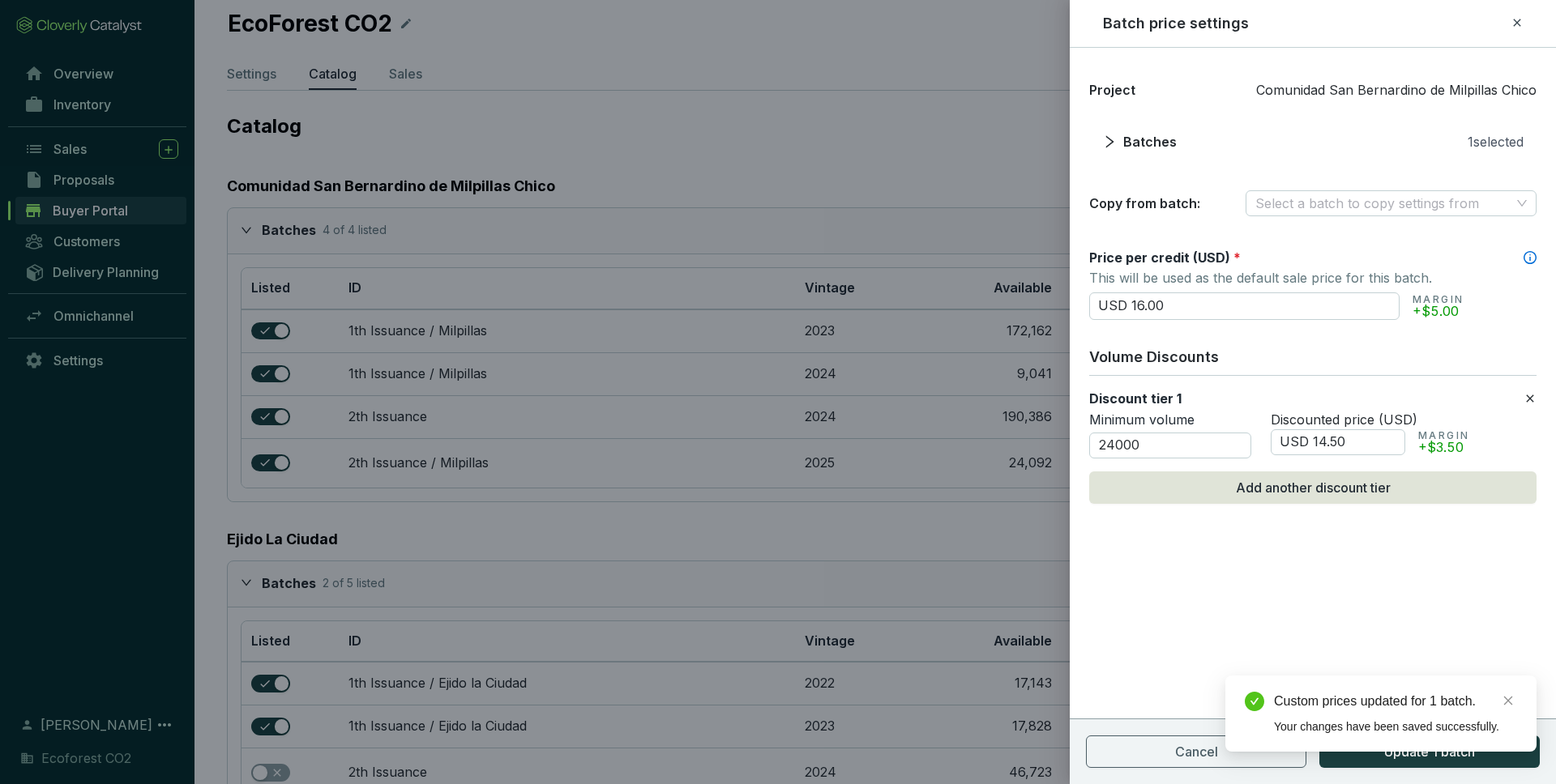
click at [1528, 397] on icon at bounding box center [1529, 397] width 8 height 8
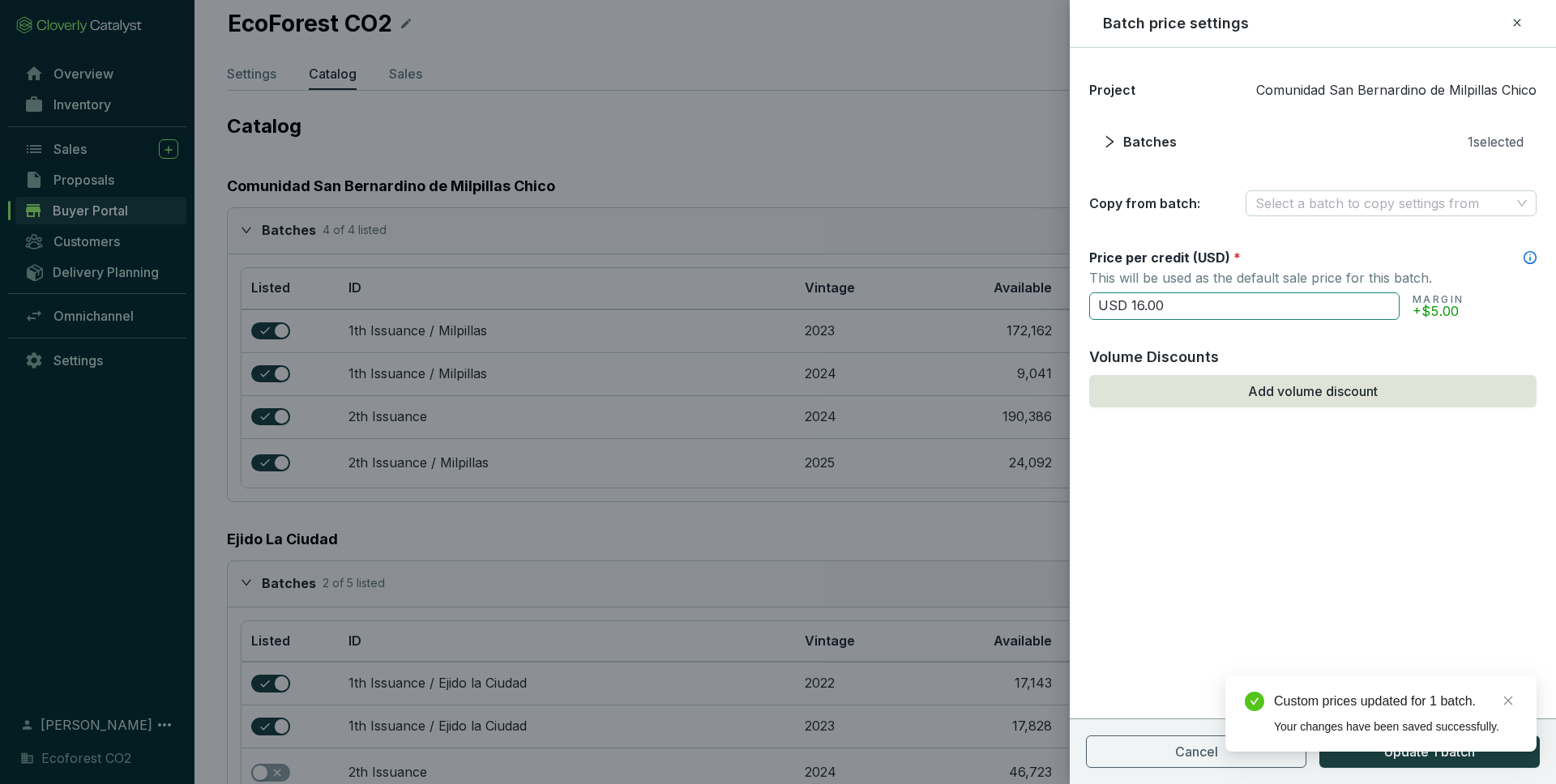
click at [1141, 309] on input "USD 16.00" at bounding box center [1244, 306] width 310 height 28
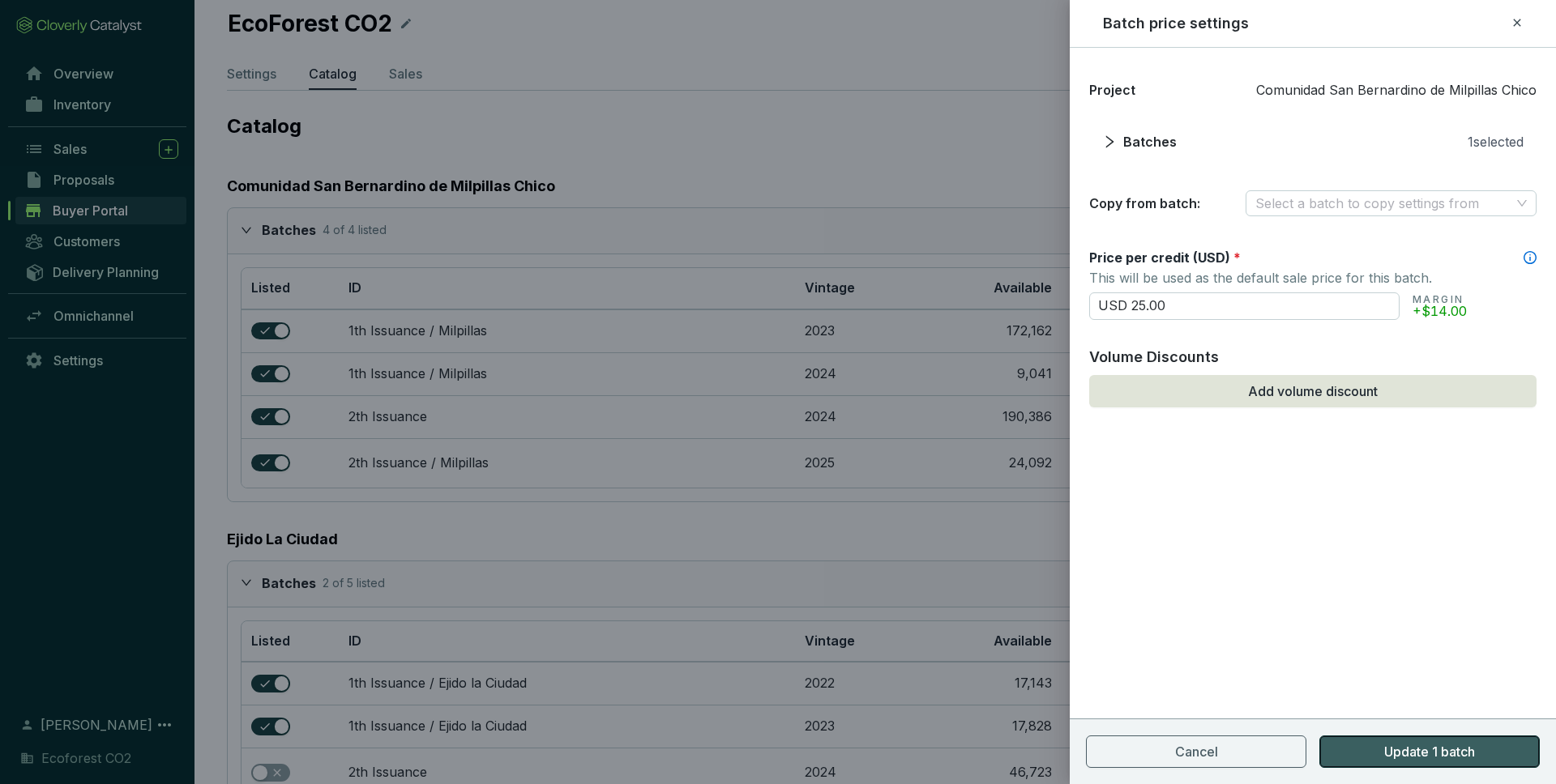
type input "USD 25.00"
click at [1379, 749] on button "Update 1 batch" at bounding box center [1430, 751] width 221 height 32
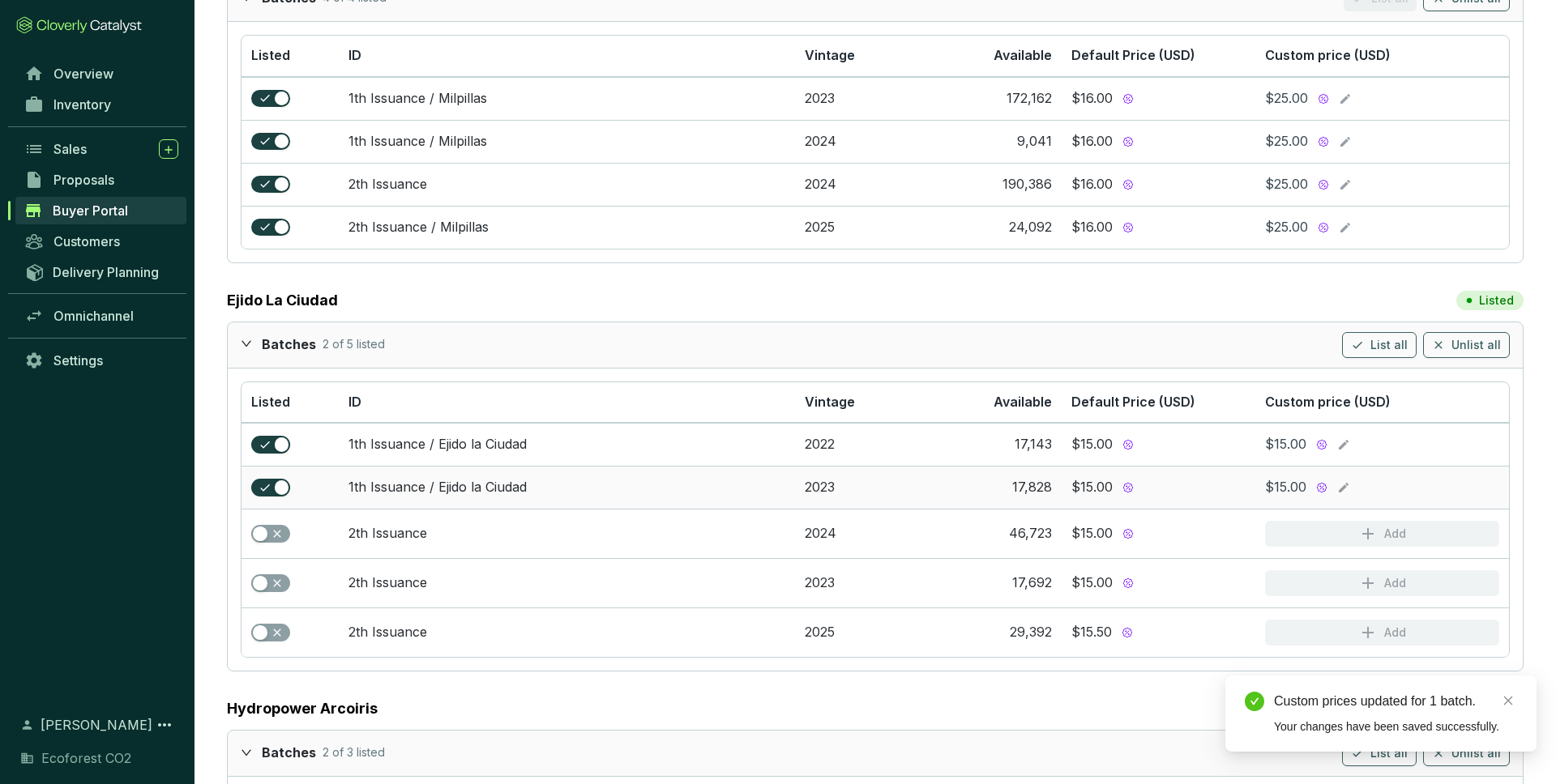
scroll to position [286, 0]
click at [267, 538] on span "button" at bounding box center [270, 534] width 39 height 18
click at [272, 587] on span "button" at bounding box center [270, 584] width 39 height 18
click at [273, 633] on span "button" at bounding box center [270, 633] width 39 height 18
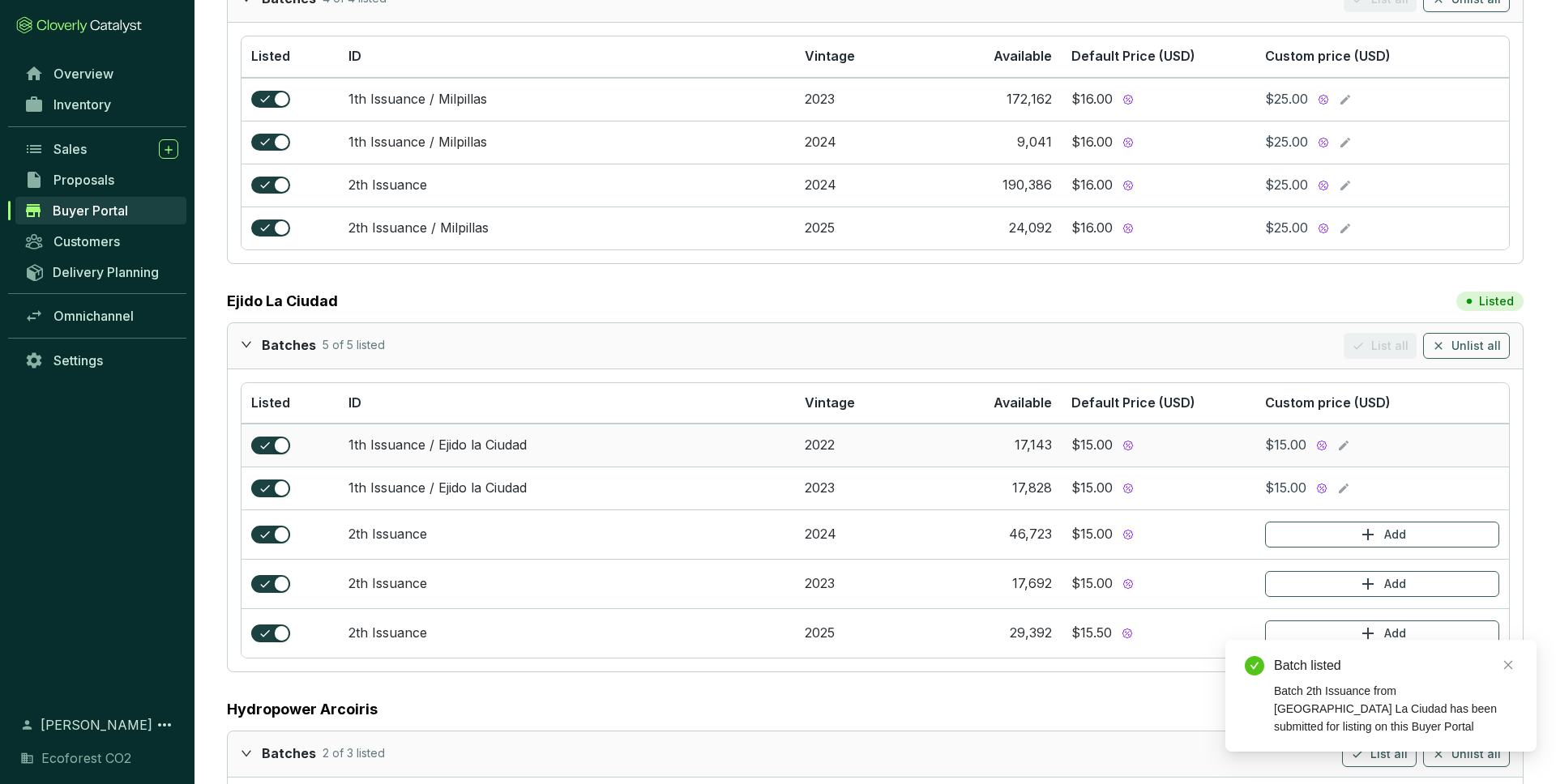
click at [1342, 450] on icon at bounding box center [1343, 445] width 13 height 19
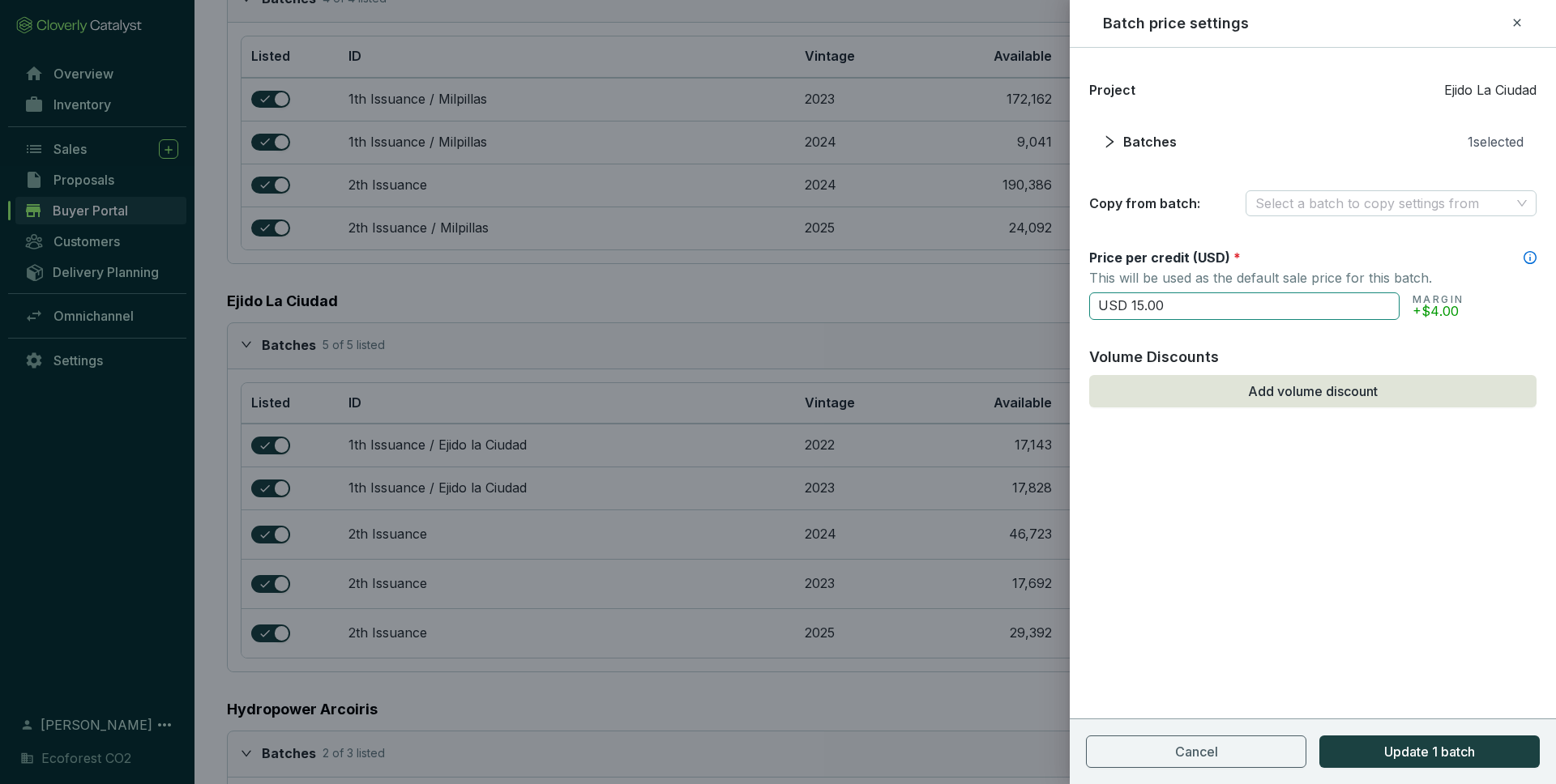
click at [1141, 305] on input "USD 15.00" at bounding box center [1244, 306] width 310 height 28
type input "USD 25.00"
click at [1470, 750] on span "Update 1 batch" at bounding box center [1430, 751] width 91 height 19
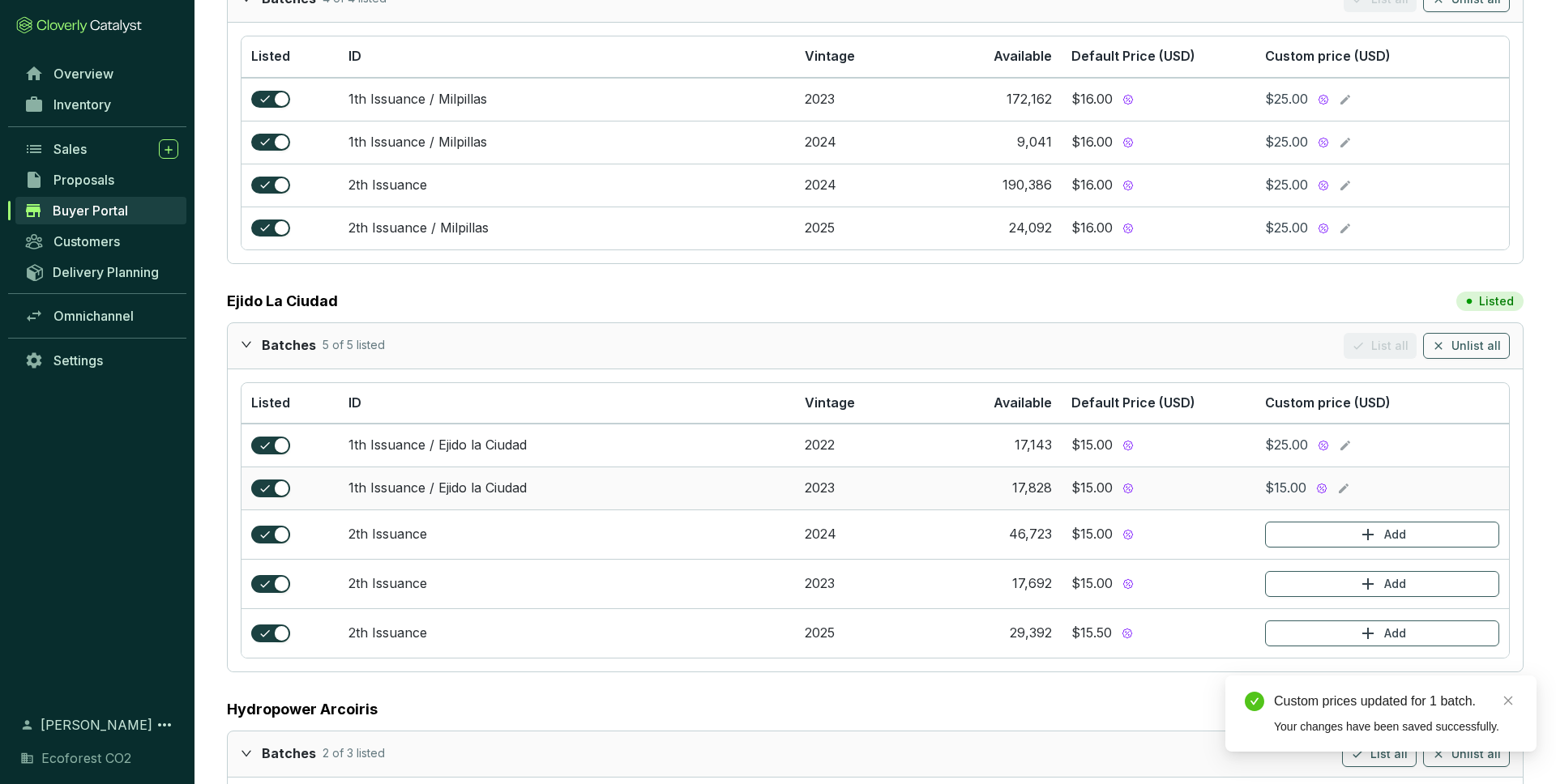
click at [1341, 488] on icon at bounding box center [1344, 488] width 10 height 10
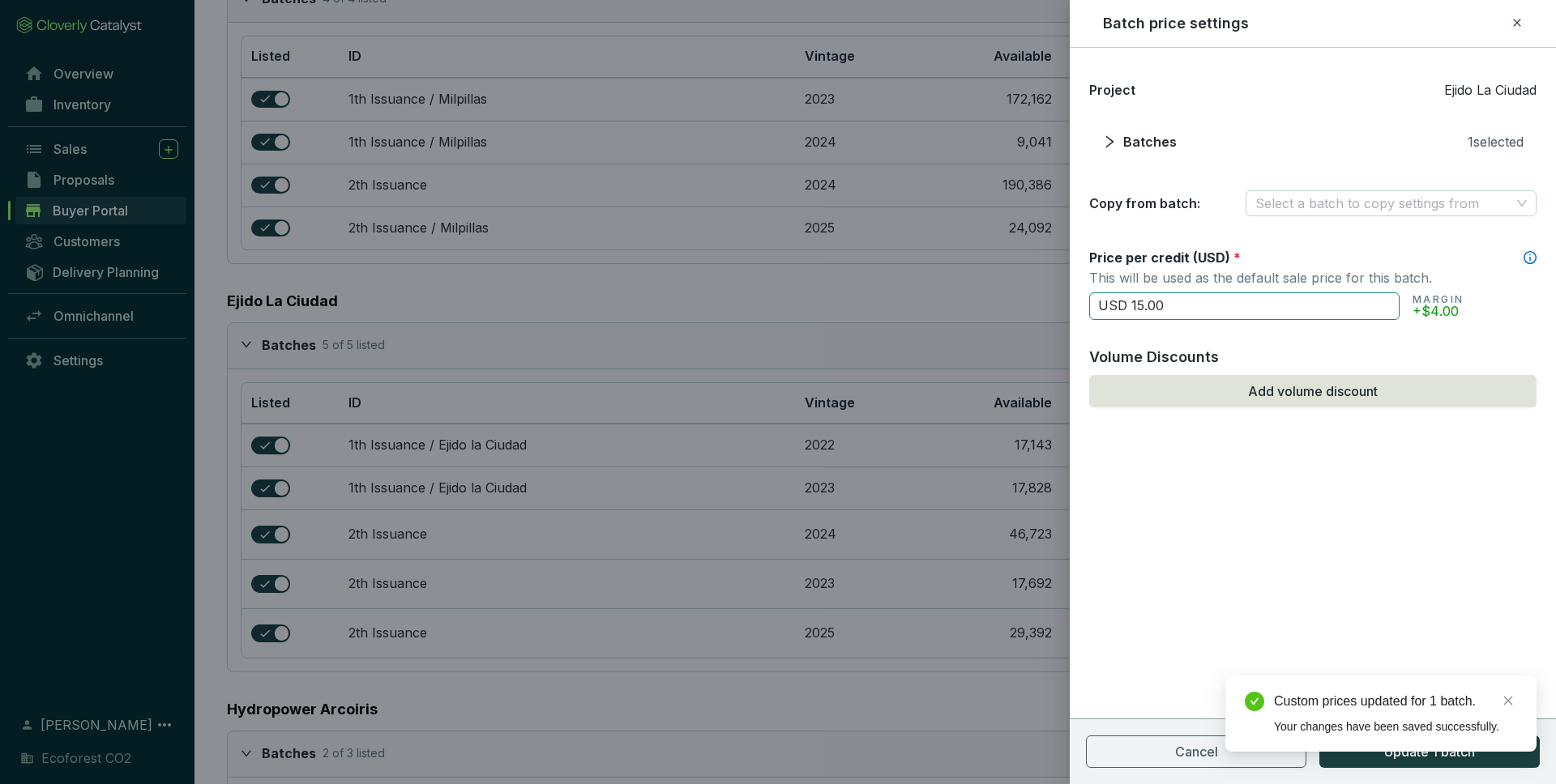
click at [1142, 305] on input "USD 15.00" at bounding box center [1244, 306] width 310 height 28
type input "USD 25.00"
click at [1428, 752] on div "Custom prices updated for 1 batch. Your changes have been saved successfully." at bounding box center [1380, 713] width 311 height 76
click at [1510, 701] on icon "close" at bounding box center [1507, 700] width 11 height 11
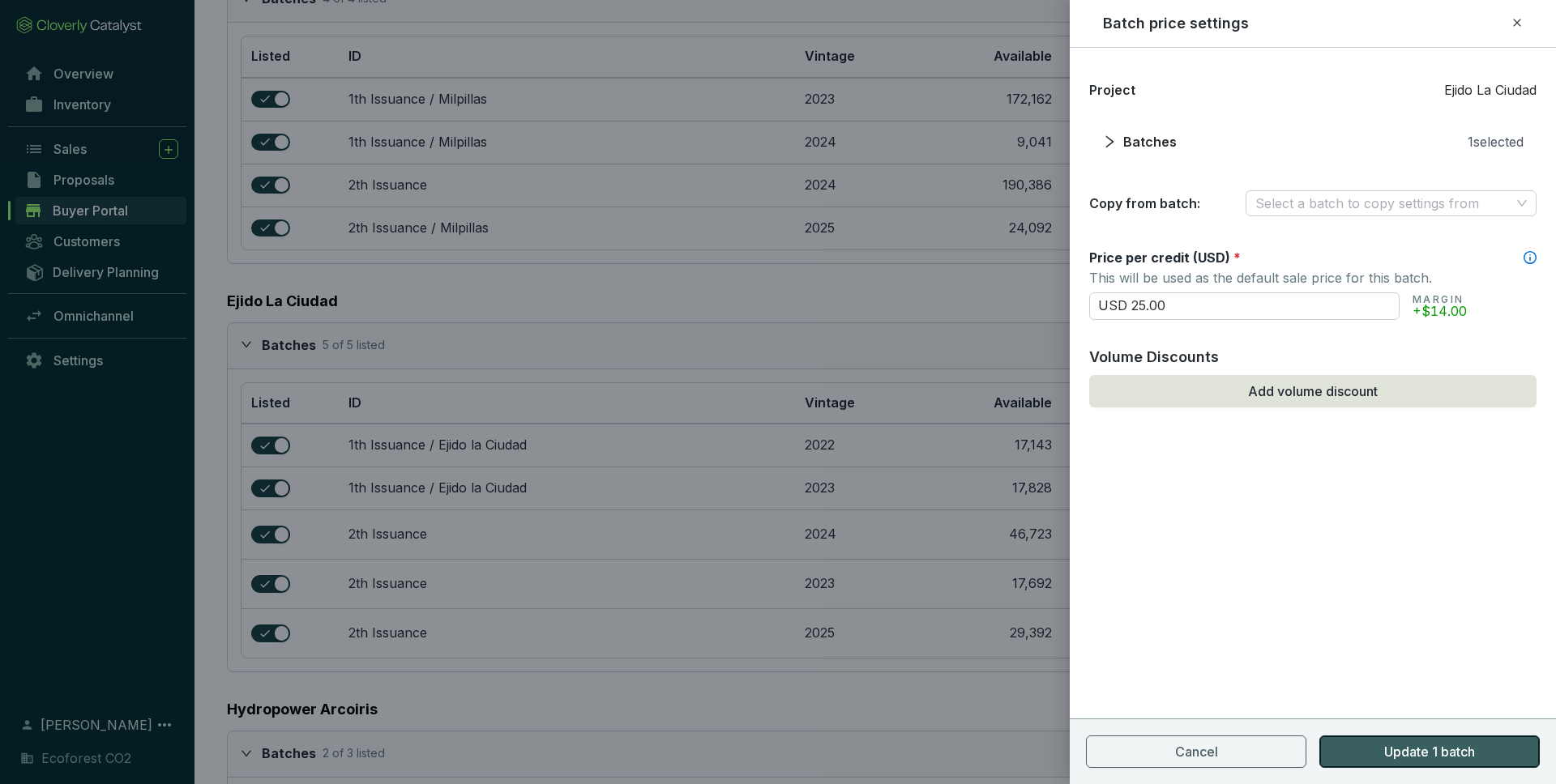
click at [1488, 750] on button "Update 1 batch" at bounding box center [1430, 751] width 221 height 32
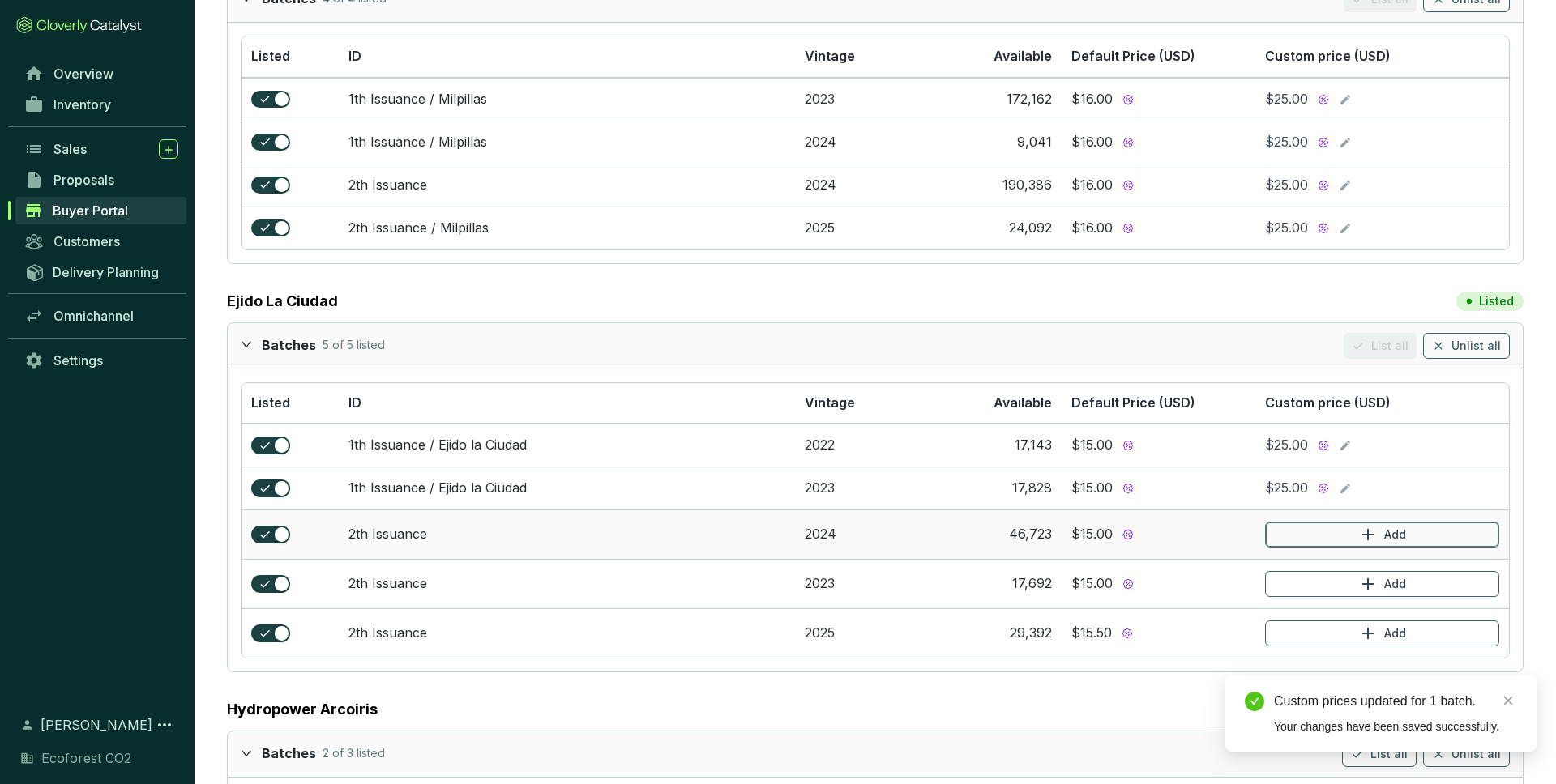
click at [1403, 535] on p "Add" at bounding box center [1395, 534] width 22 height 16
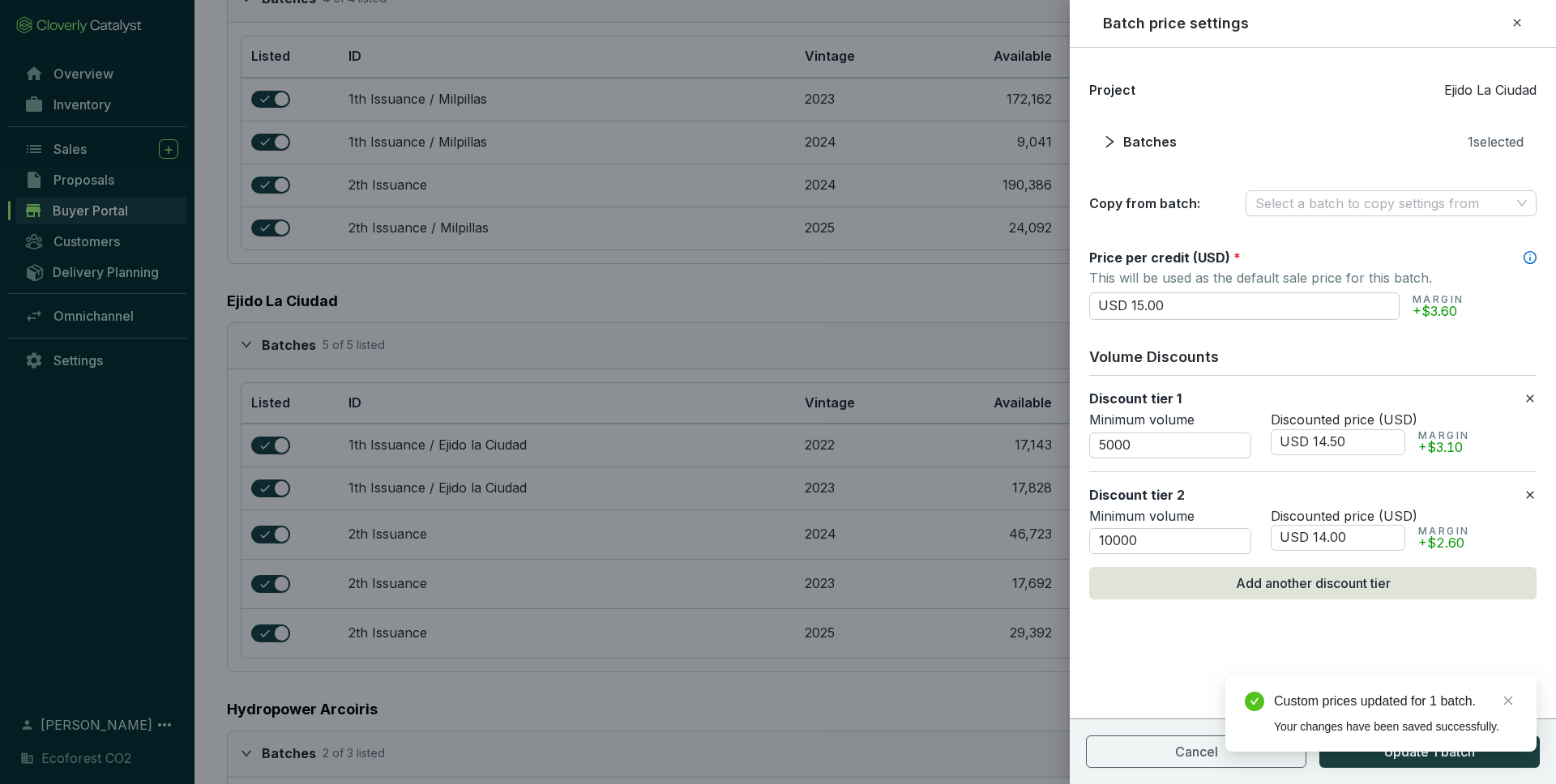
click at [1532, 400] on icon at bounding box center [1529, 397] width 8 height 8
click at [1532, 491] on icon at bounding box center [1529, 494] width 8 height 8
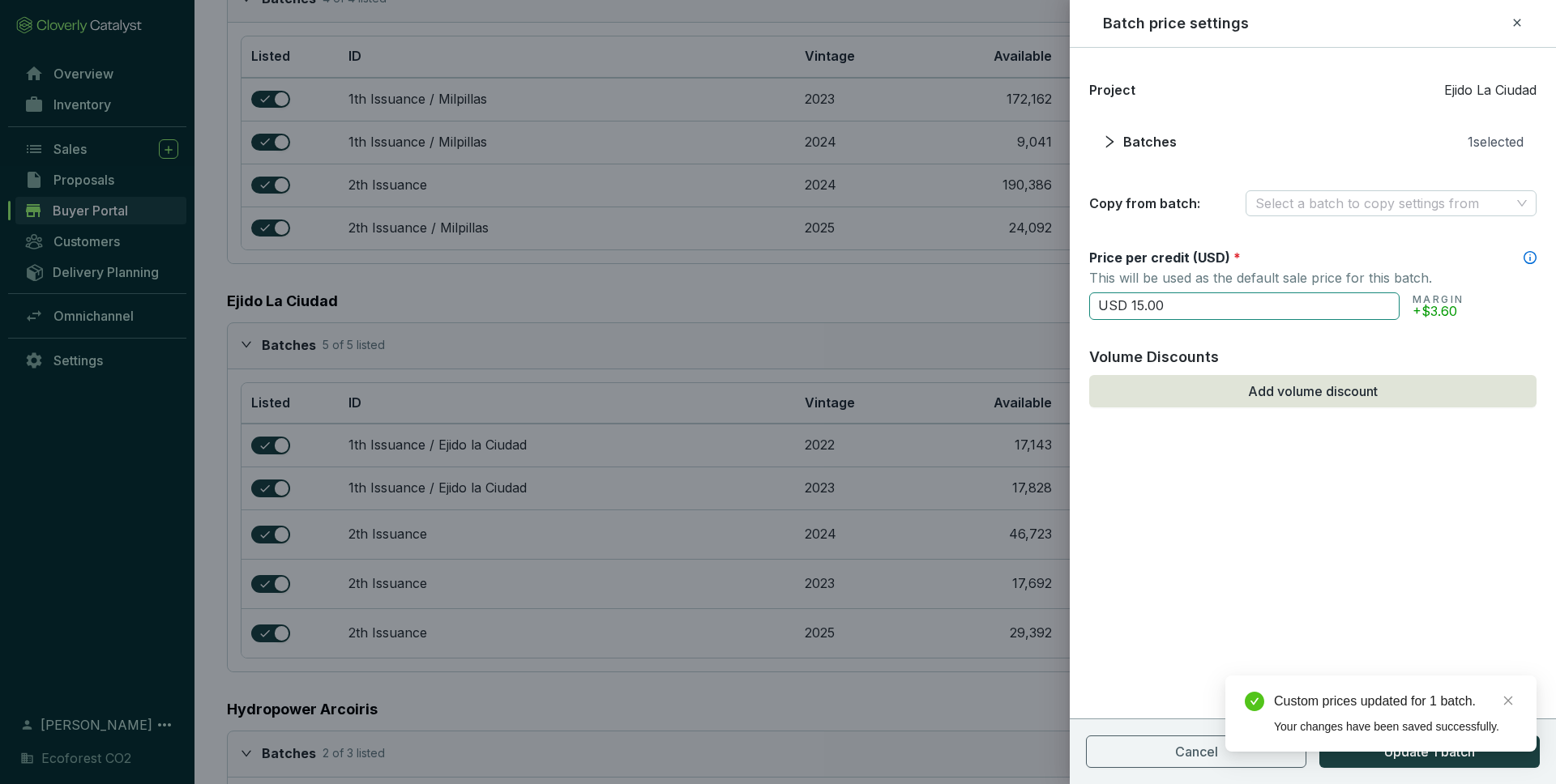
click at [1139, 307] on input "USD 15.00" at bounding box center [1244, 306] width 310 height 28
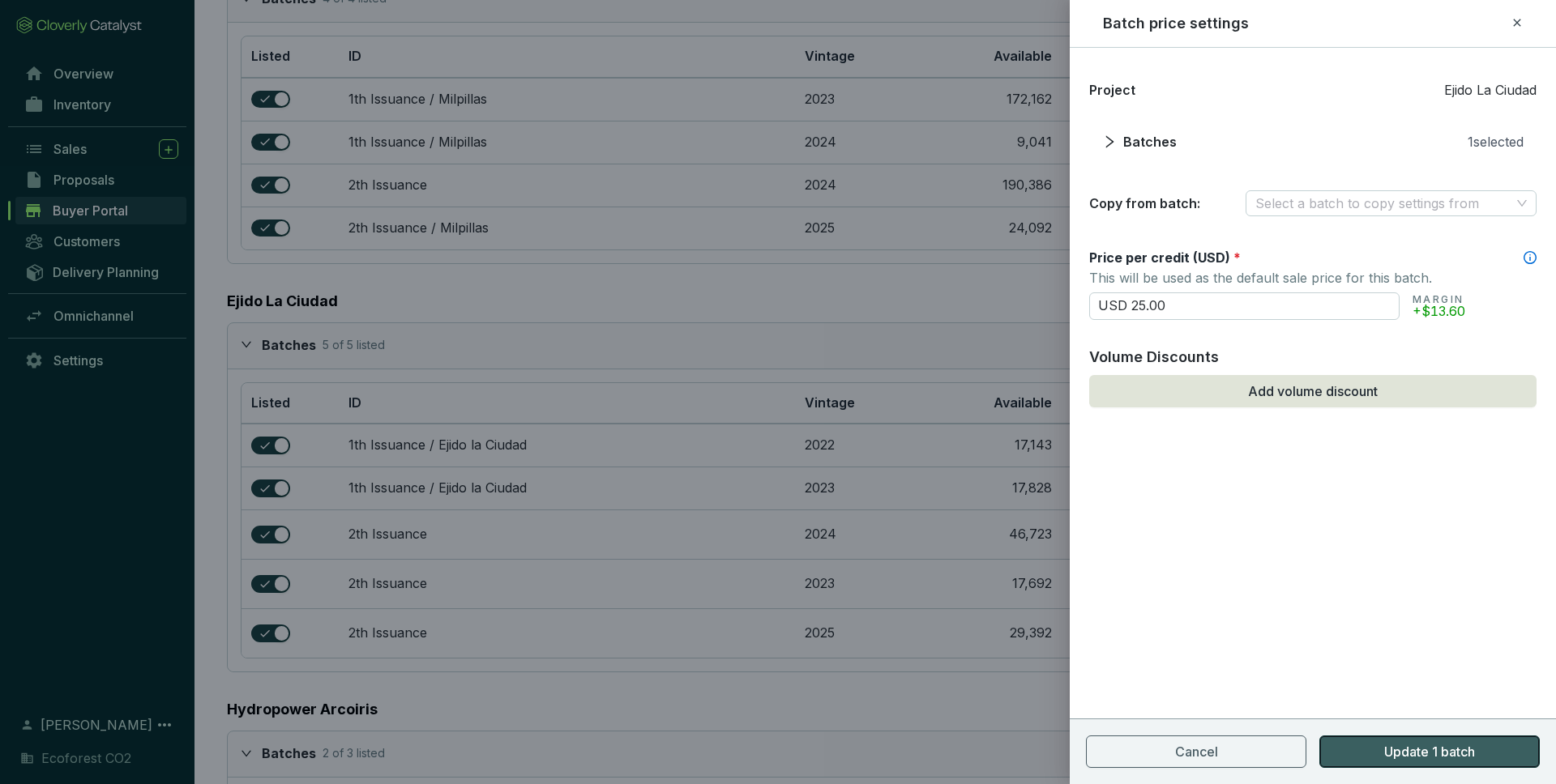
type input "USD 25.00"
click at [1430, 755] on span "Update 1 batch" at bounding box center [1430, 751] width 91 height 19
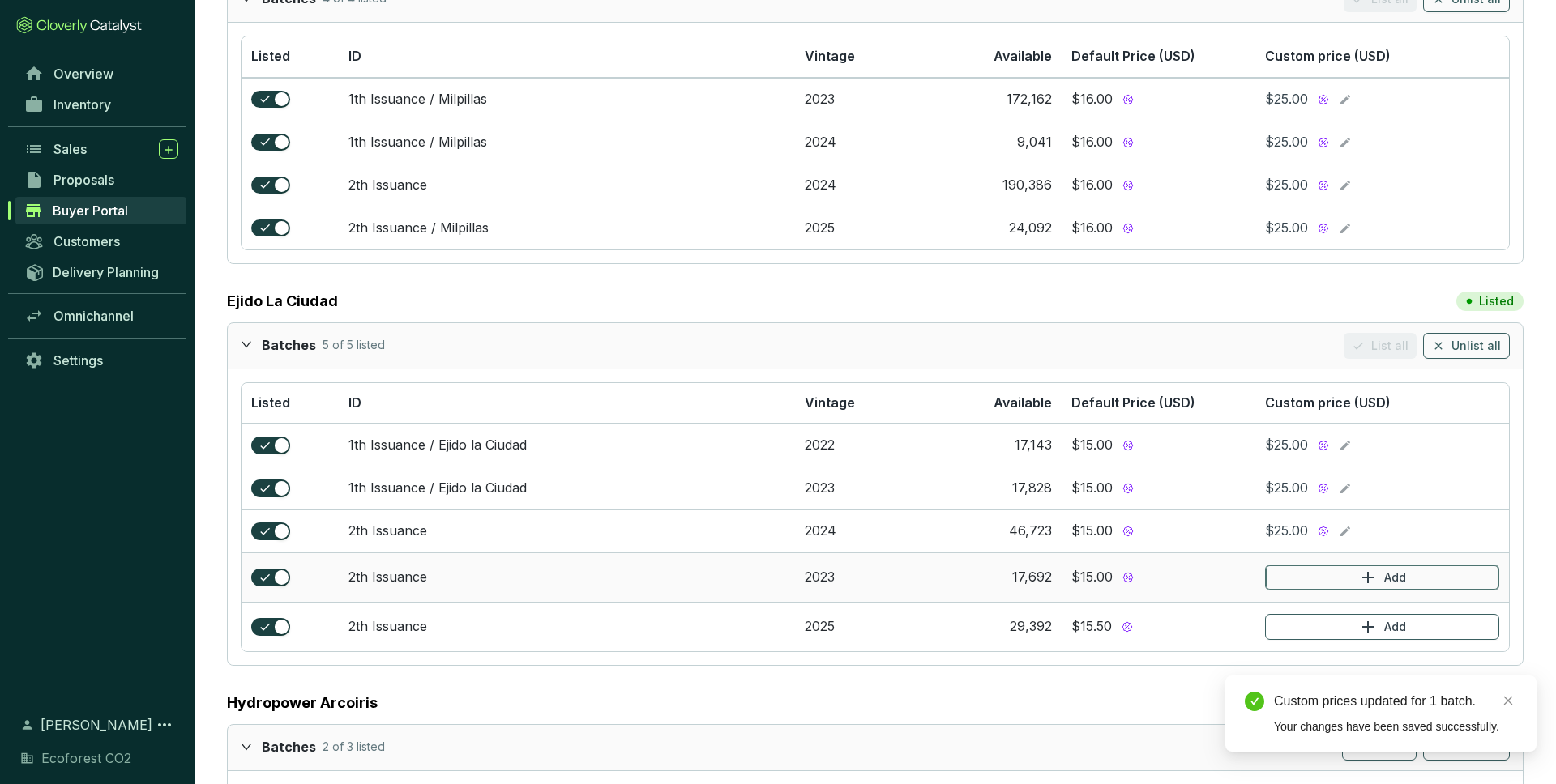
click at [1327, 579] on button "Add" at bounding box center [1382, 577] width 234 height 26
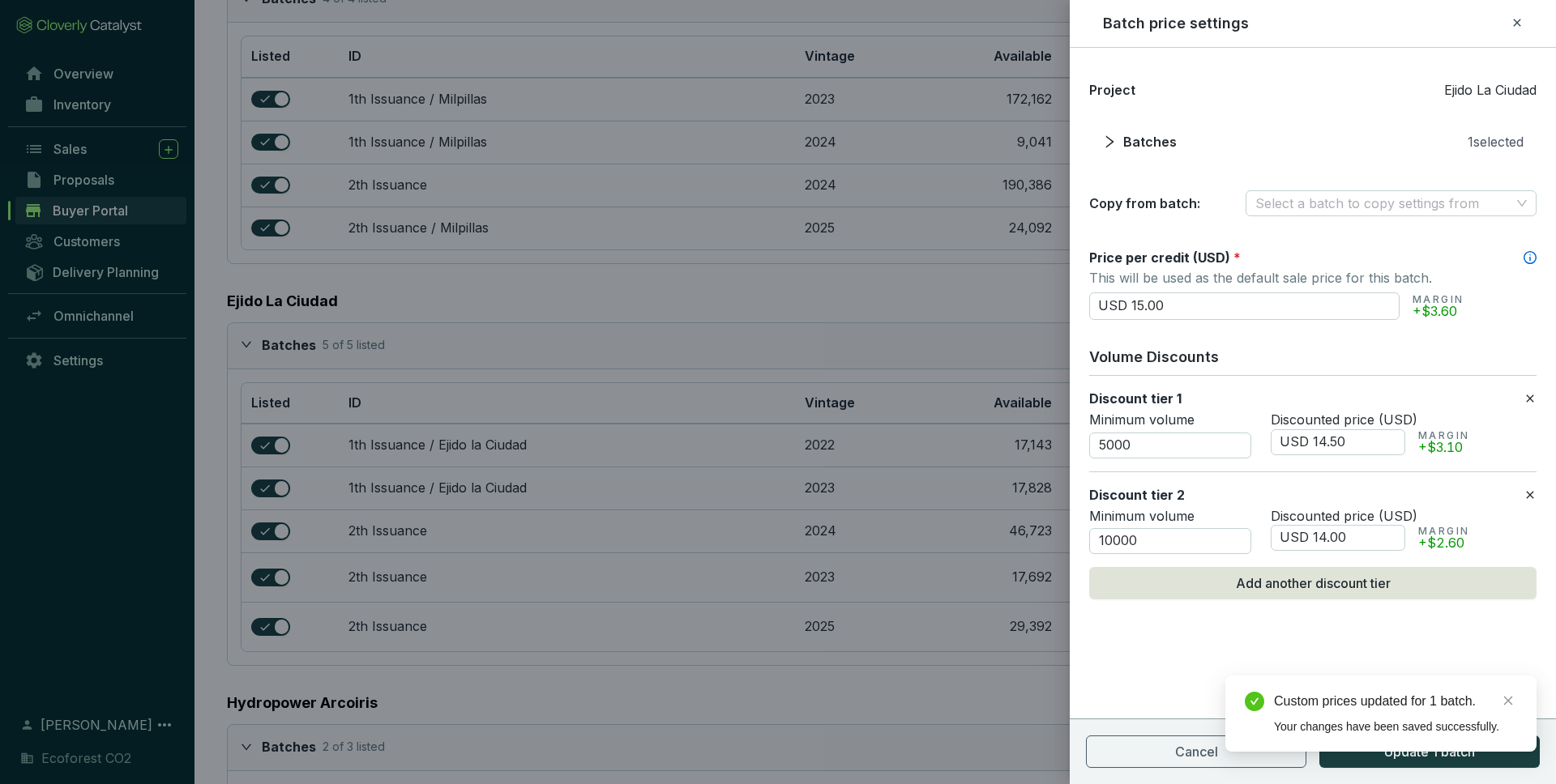
click at [1533, 396] on icon at bounding box center [1529, 398] width 13 height 19
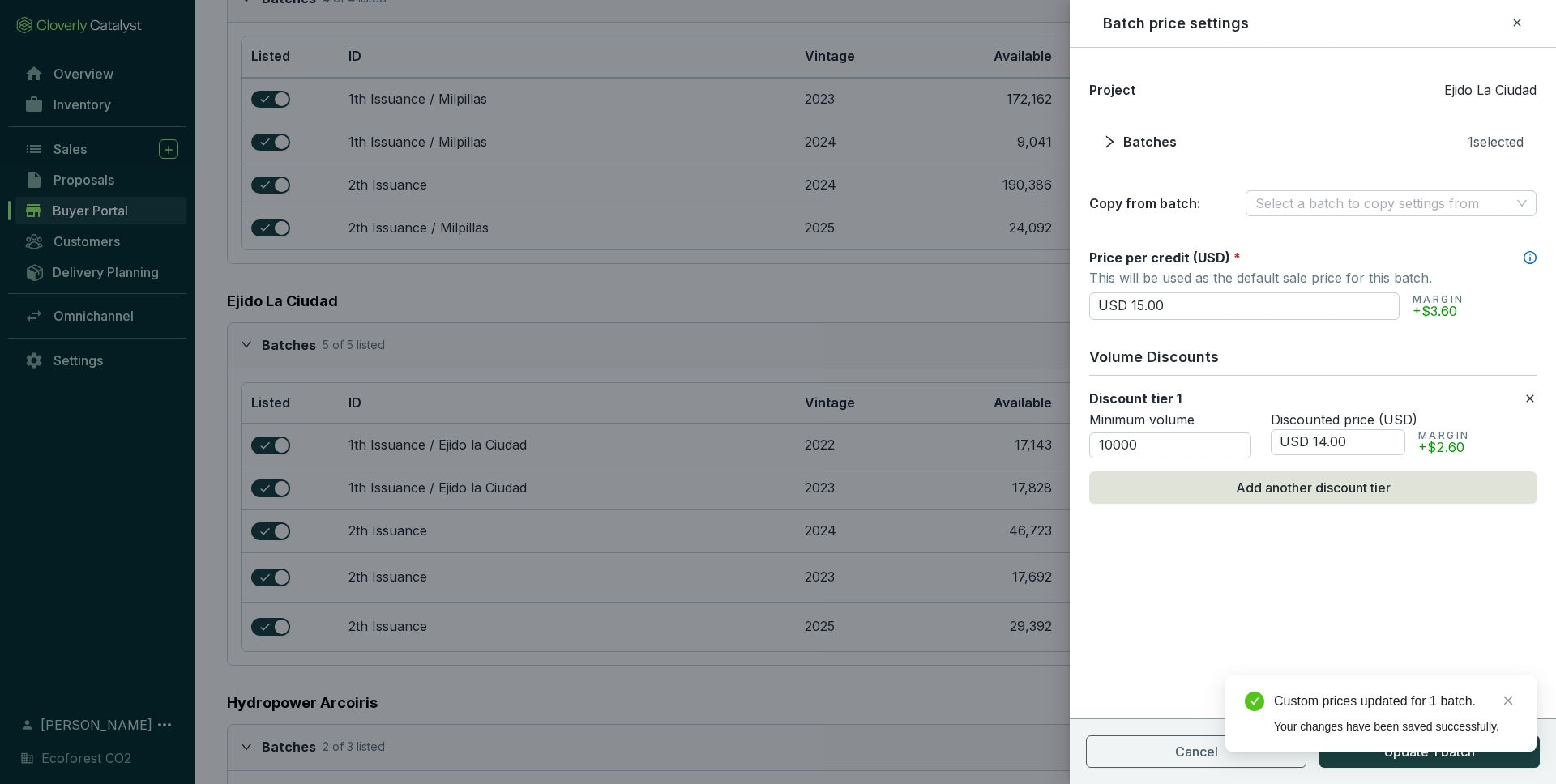
click at [1533, 396] on icon at bounding box center [1529, 398] width 13 height 19
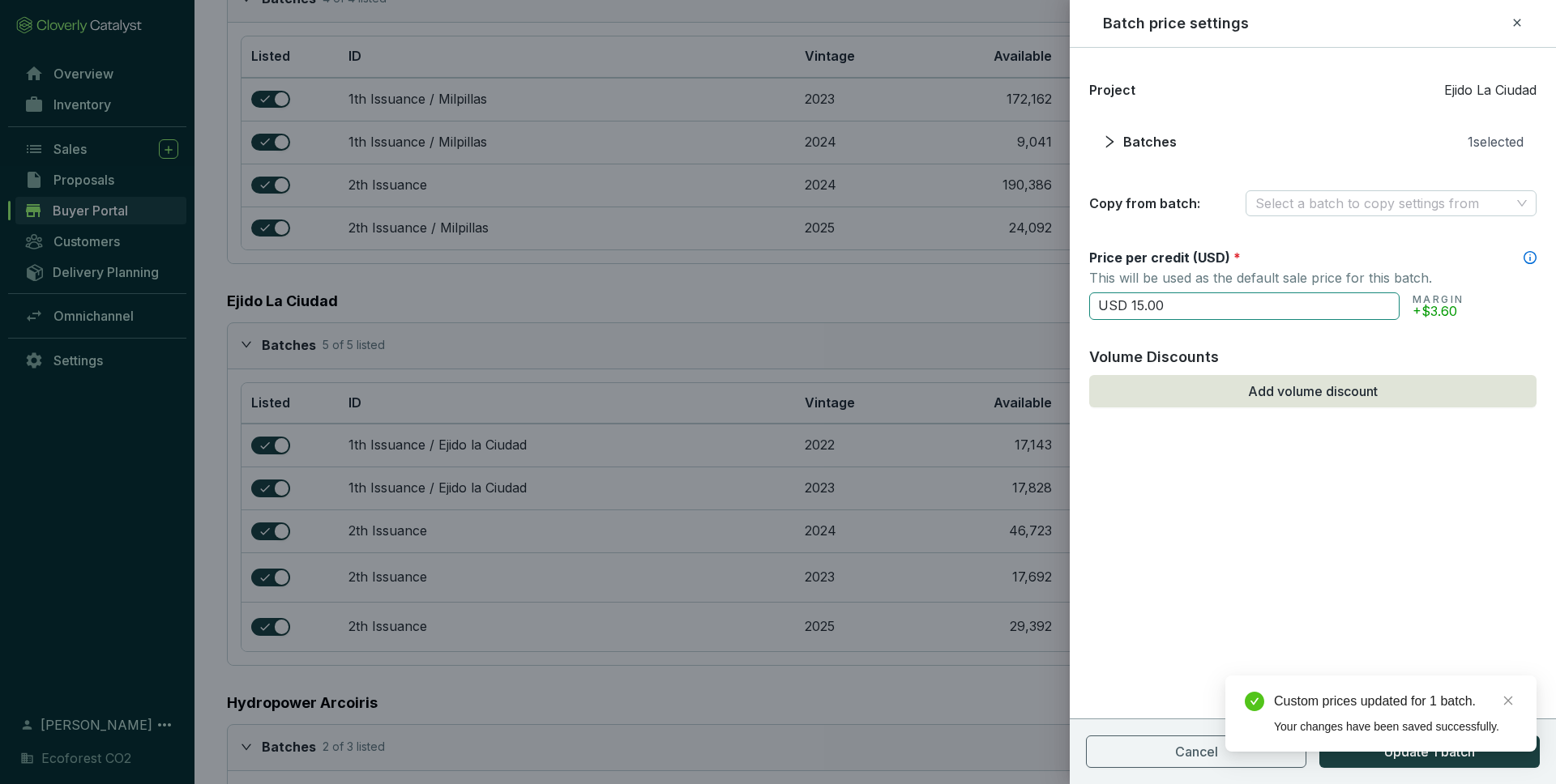
click at [1140, 305] on input "USD 15.00" at bounding box center [1244, 306] width 310 height 28
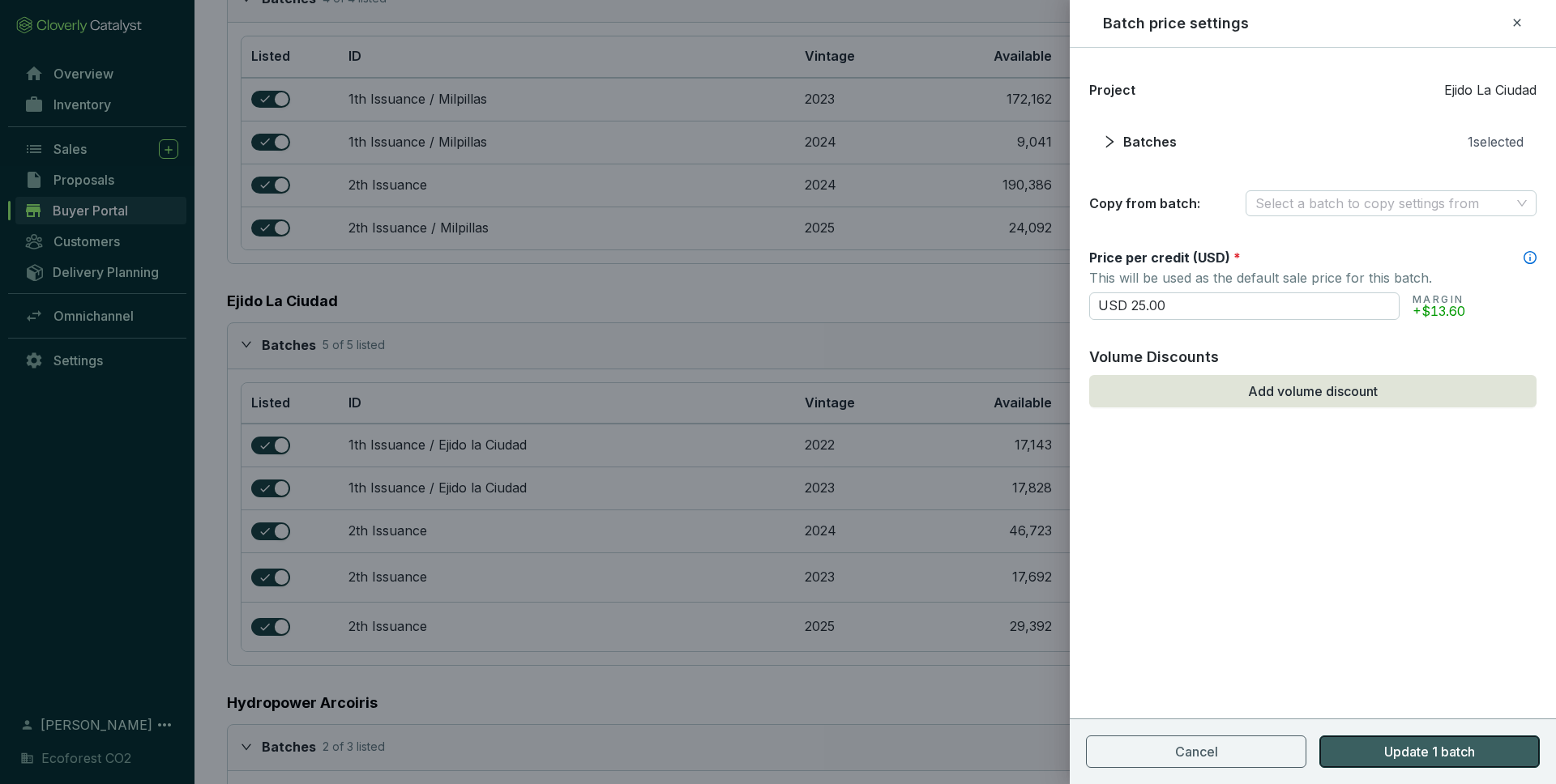
type input "USD 25.00"
click at [1409, 755] on span "Update 1 batch" at bounding box center [1430, 751] width 91 height 19
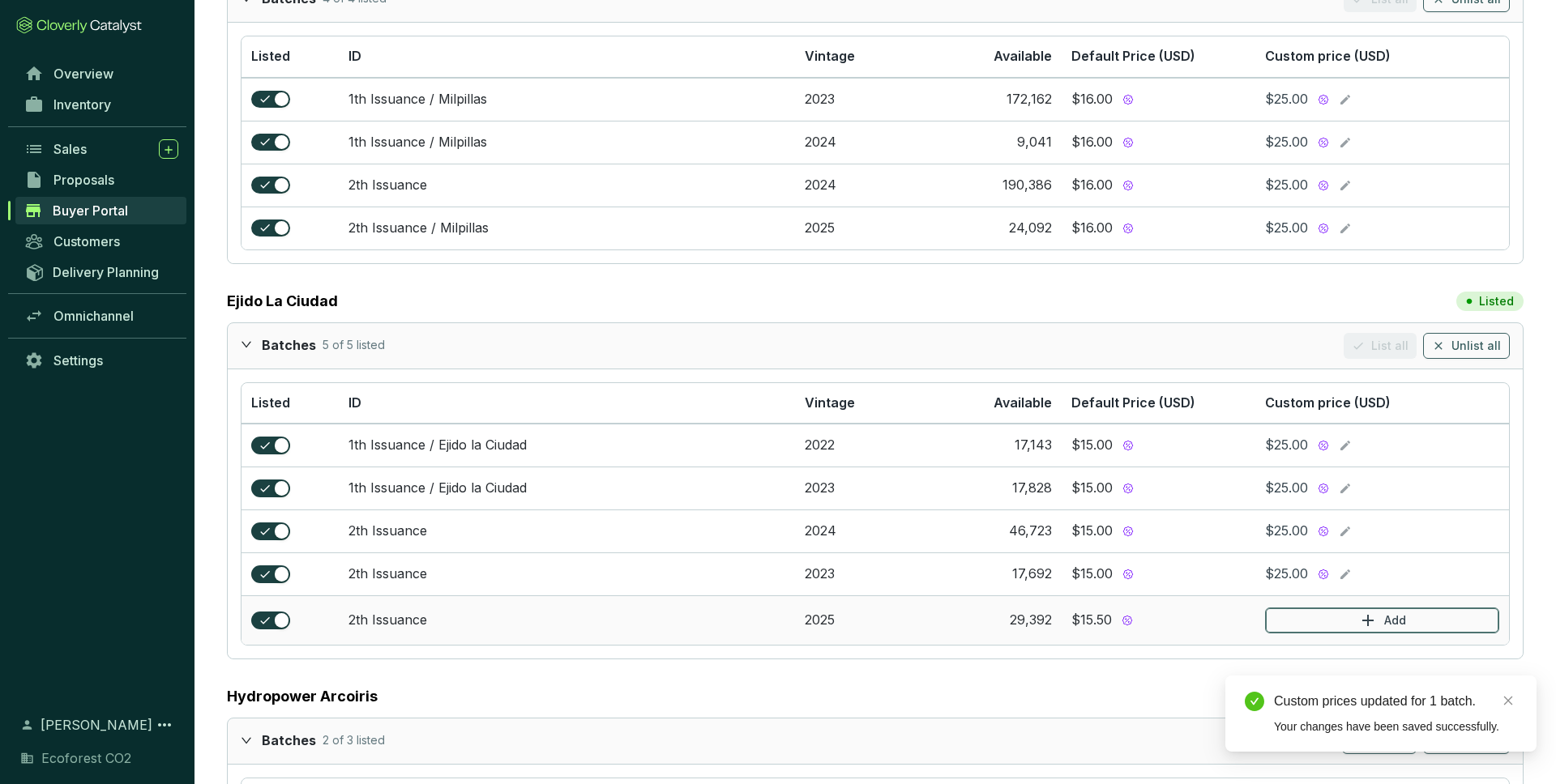
click at [1352, 621] on button "Add" at bounding box center [1382, 620] width 234 height 26
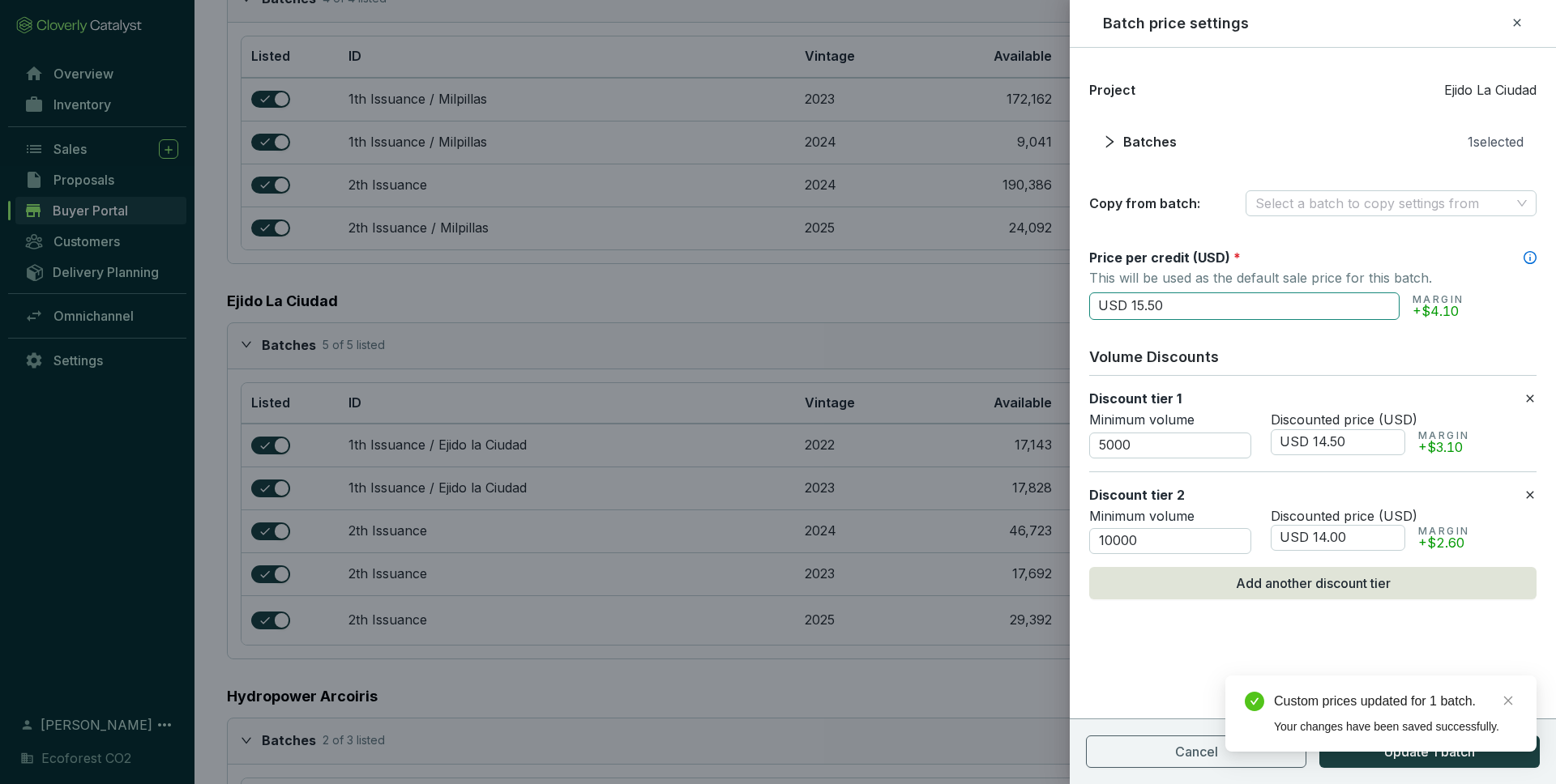
click at [1141, 306] on input "USD 15.50" at bounding box center [1244, 306] width 310 height 28
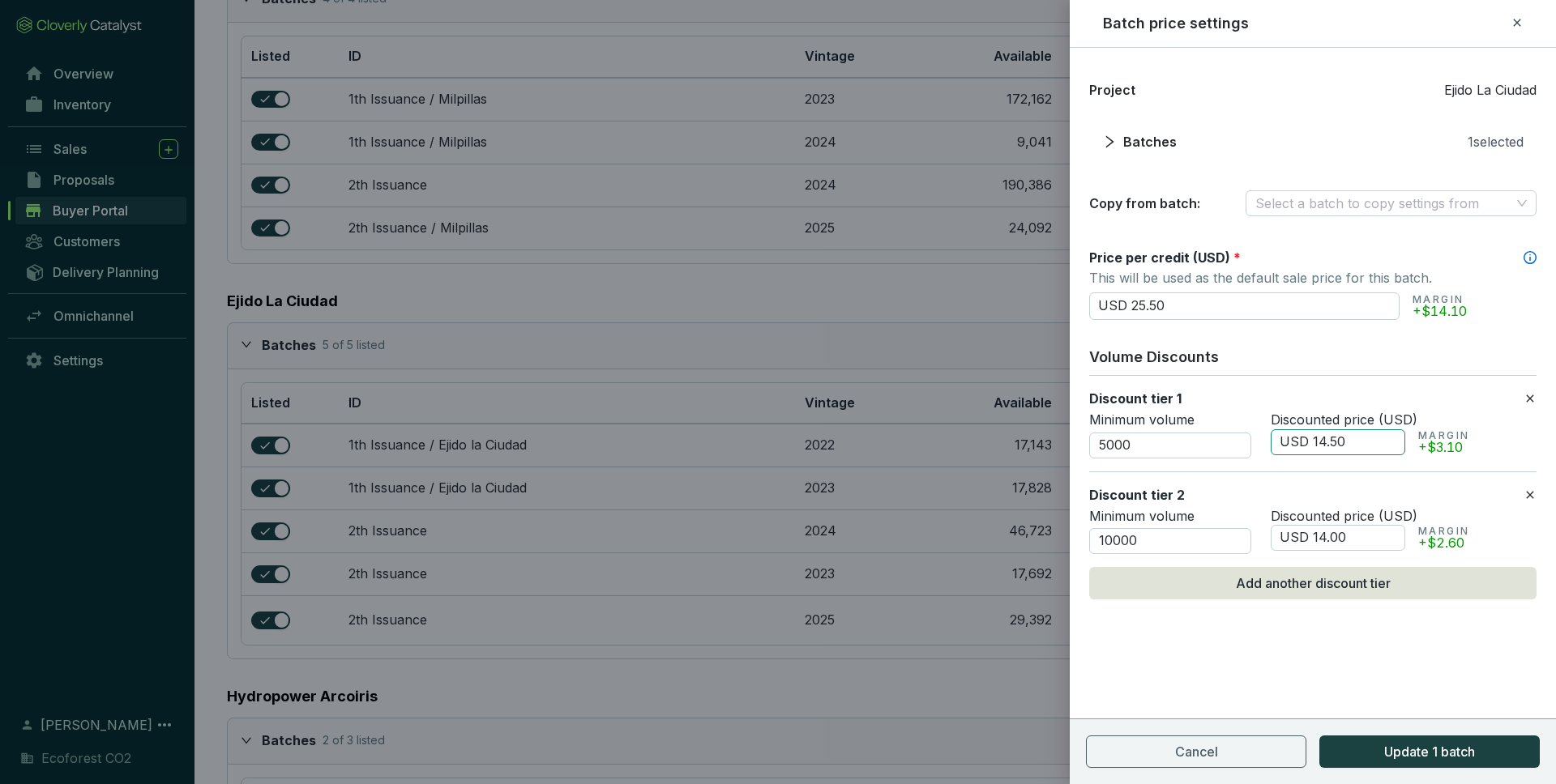
type input "USD 25.50"
click at [1345, 443] on input "USD 14.50" at bounding box center [1338, 442] width 135 height 26
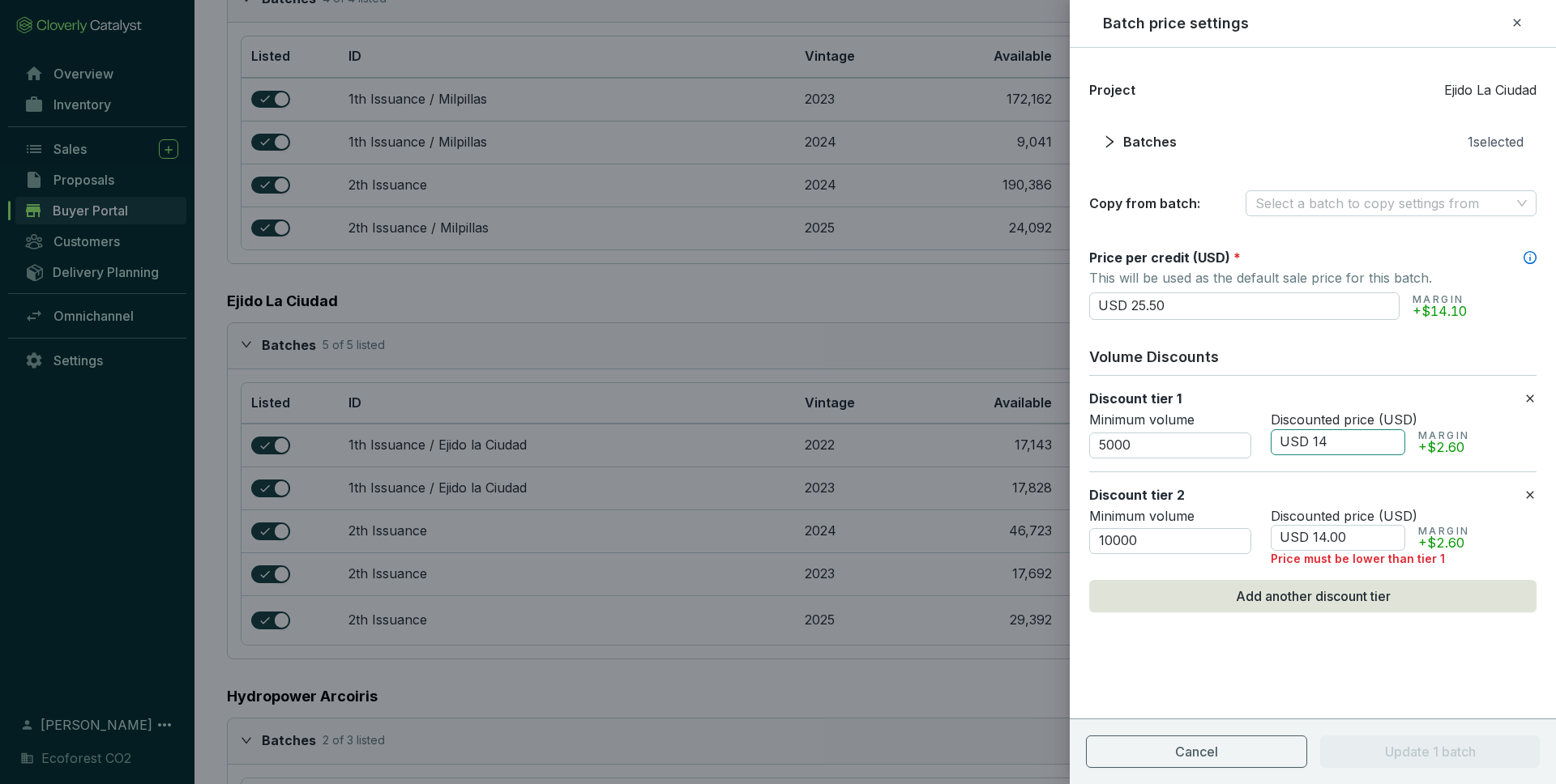
type input "USD 1"
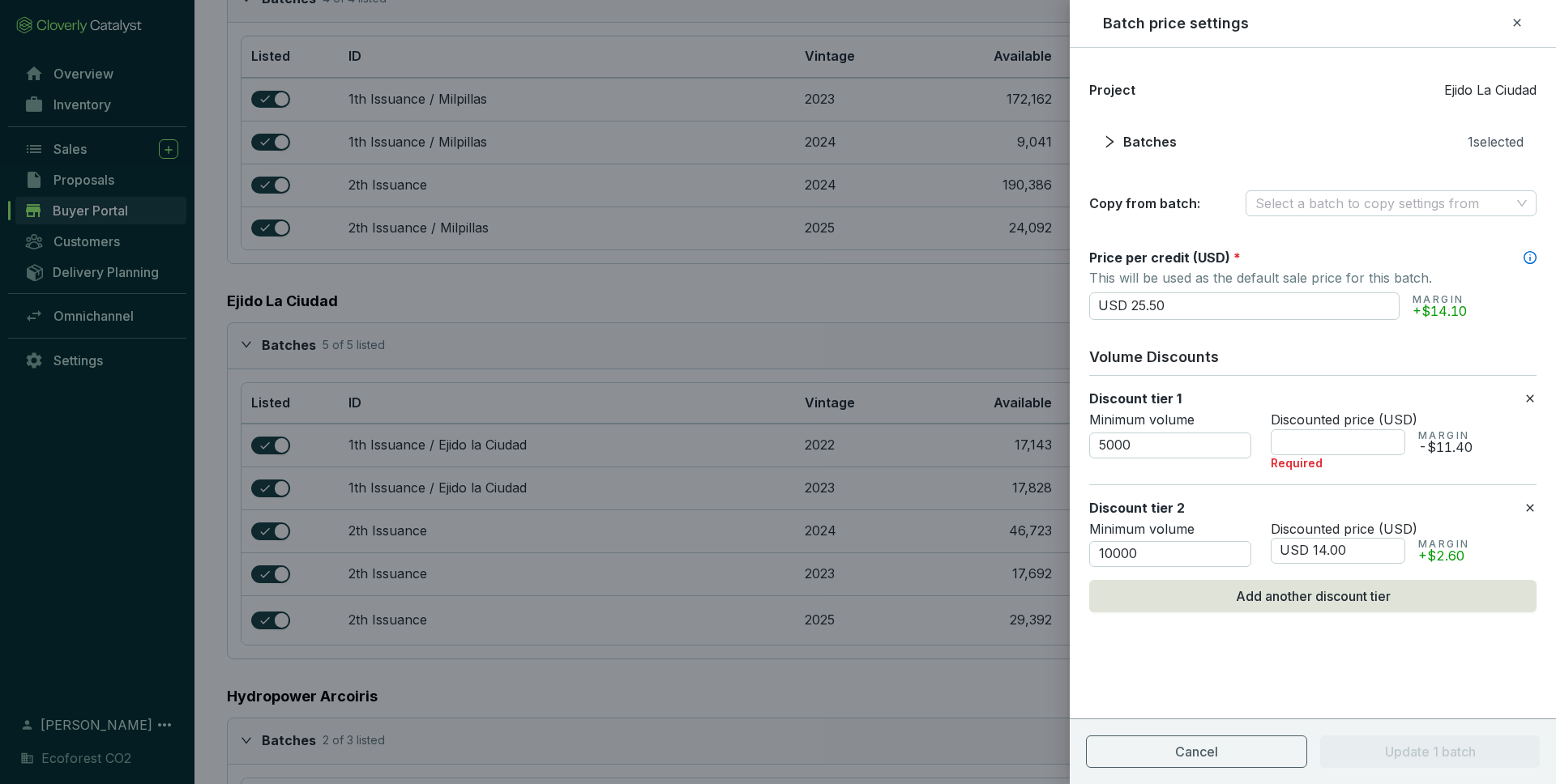
click at [1529, 397] on icon at bounding box center [1529, 397] width 8 height 8
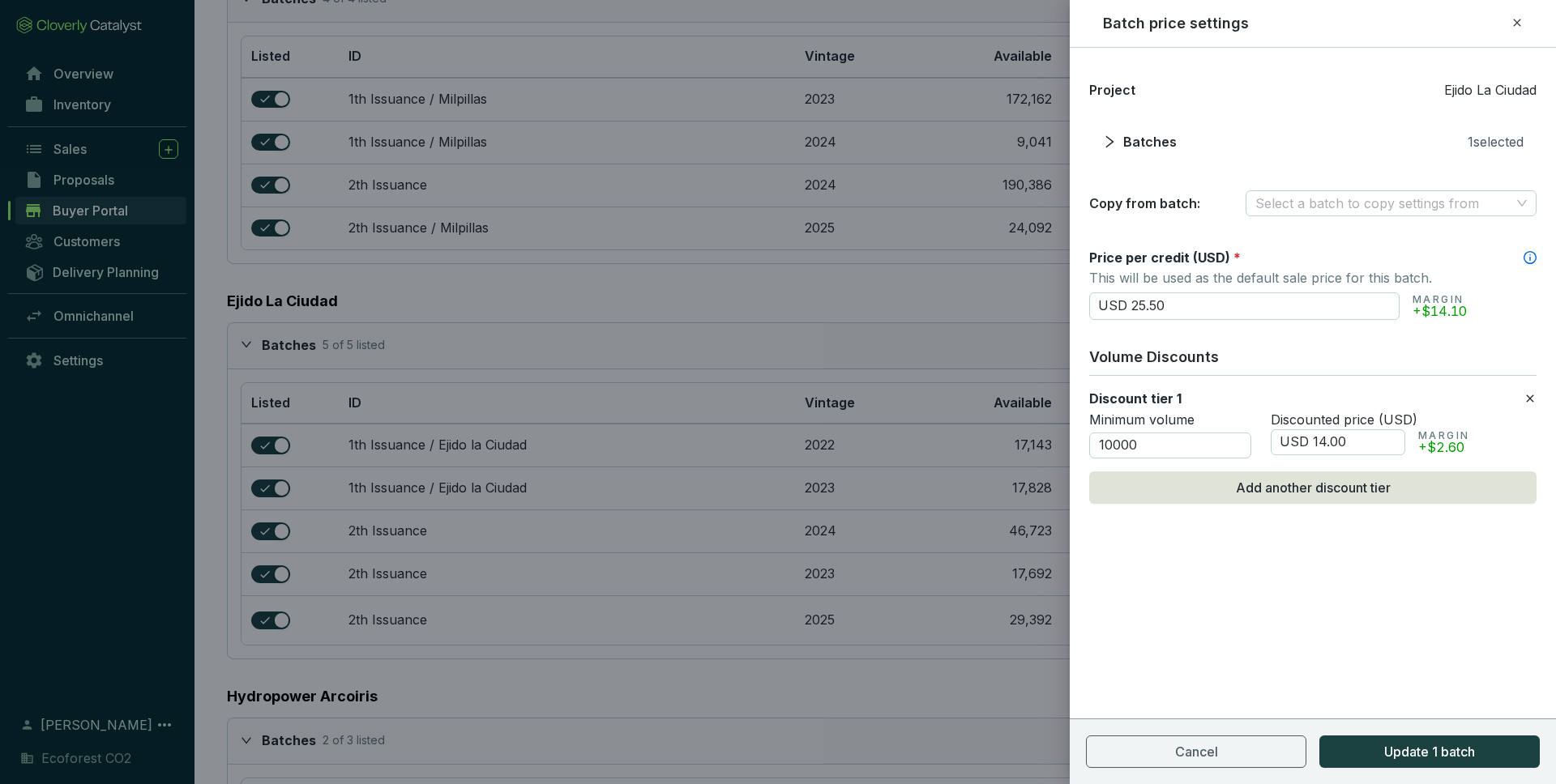
click at [1529, 397] on icon at bounding box center [1529, 397] width 8 height 8
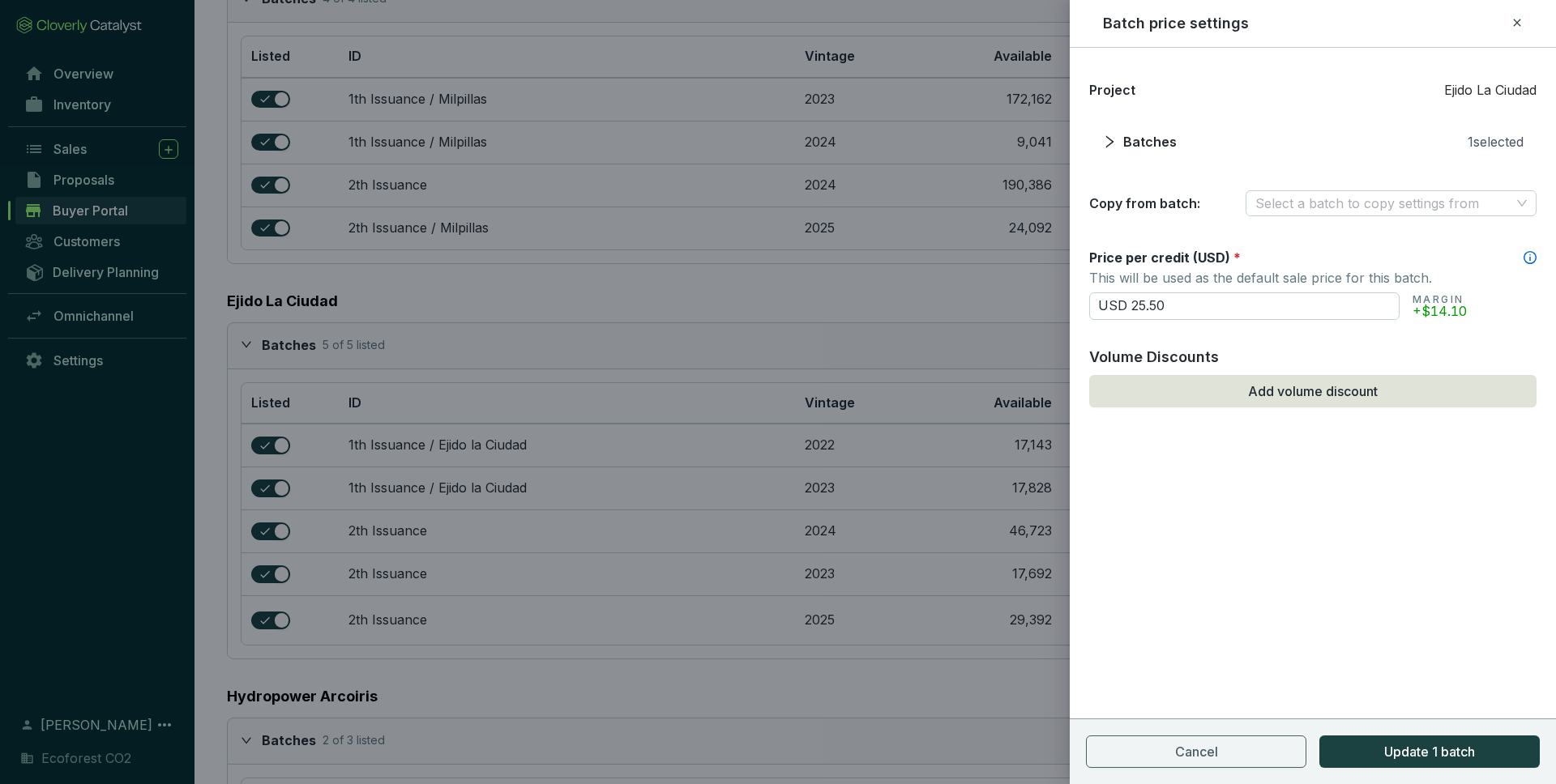
click at [1436, 755] on section "Cancel Update 1 batch" at bounding box center [1313, 751] width 486 height 66
click at [1437, 755] on button "Update 1 batch" at bounding box center [1430, 751] width 221 height 32
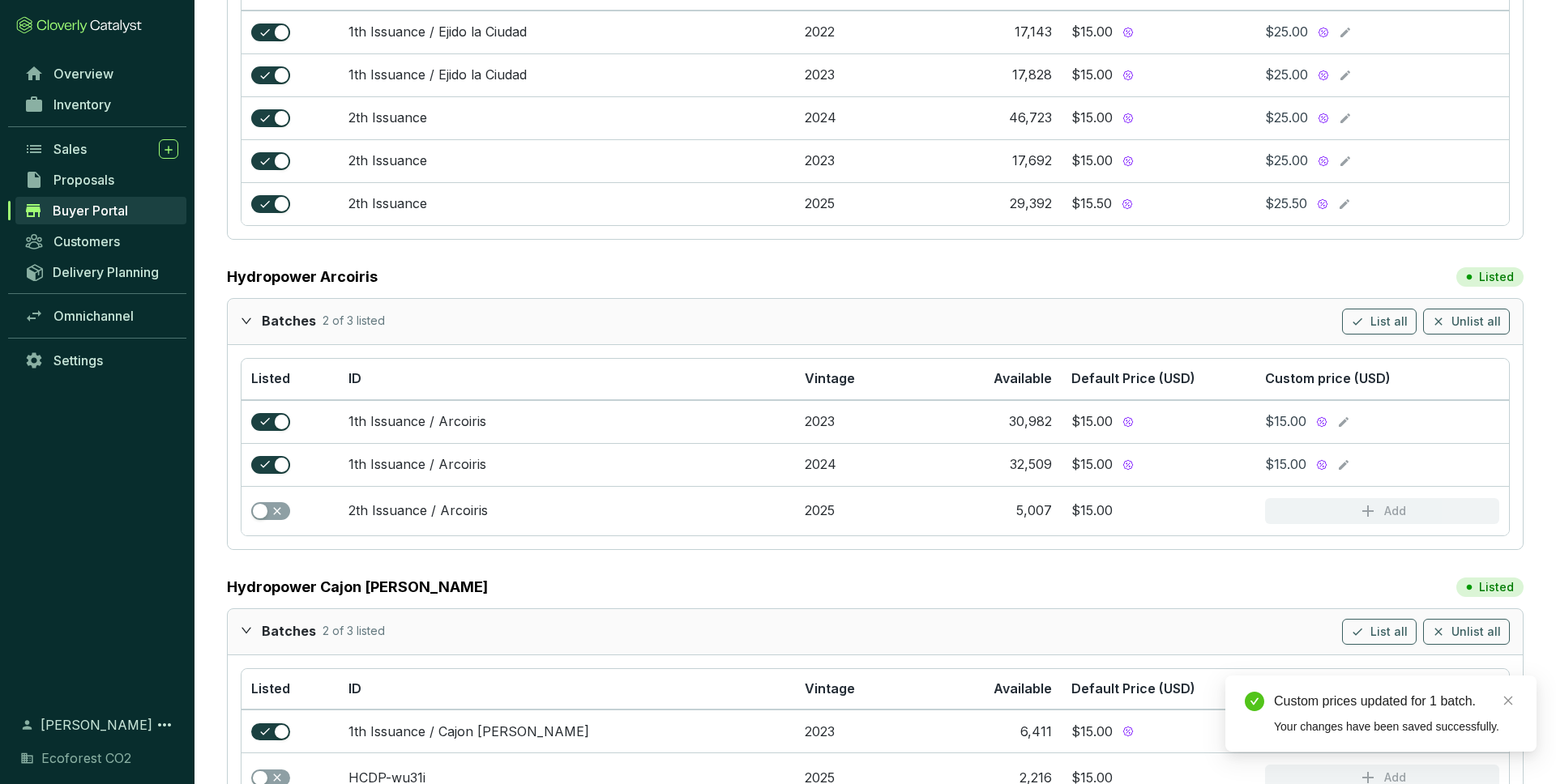
scroll to position [700, 0]
click at [1347, 417] on icon at bounding box center [1344, 421] width 10 height 10
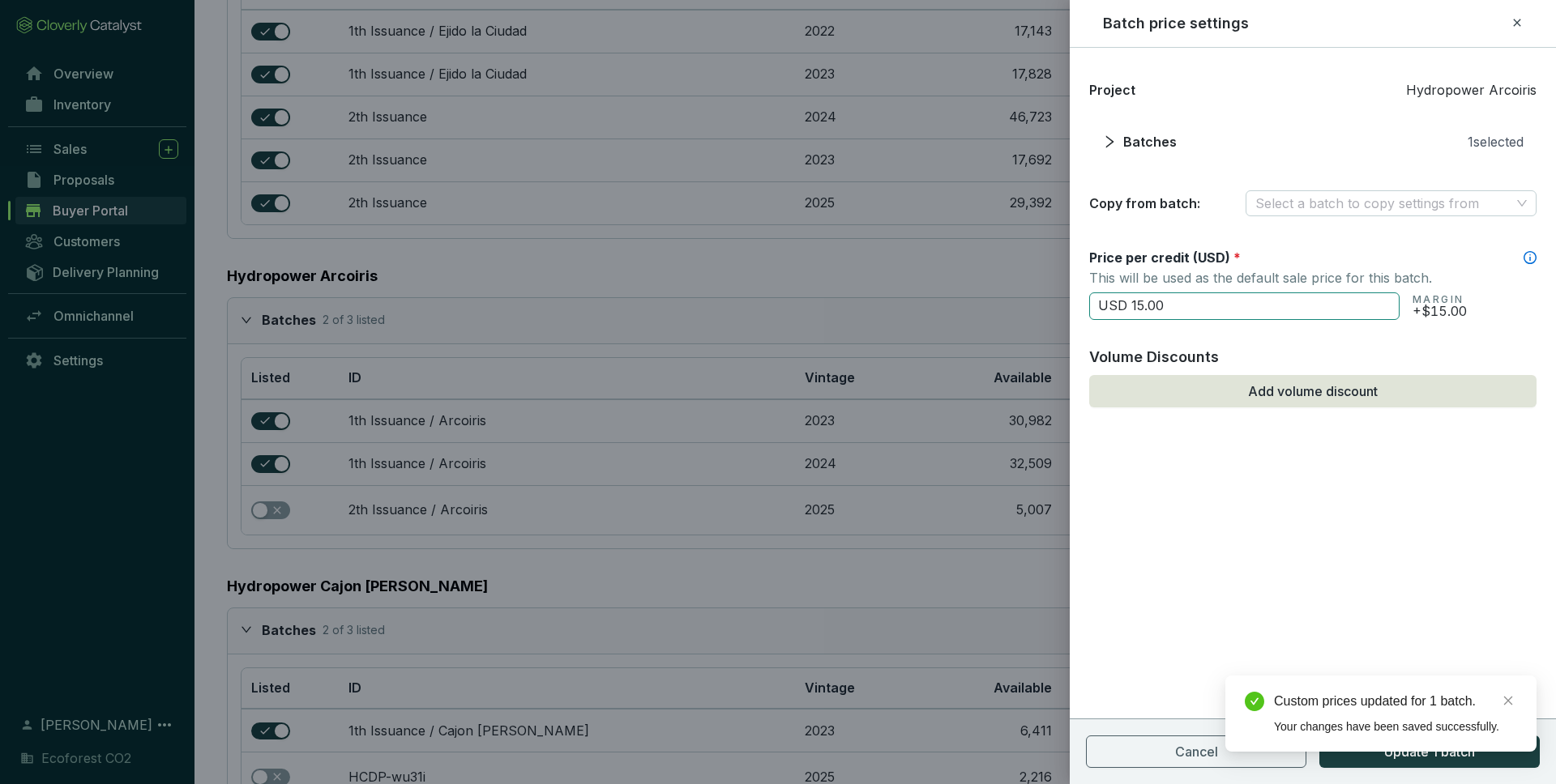
drag, startPoint x: 1160, startPoint y: 307, endPoint x: 1115, endPoint y: 307, distance: 45.0
click at [1115, 307] on input "USD 15.00" at bounding box center [1244, 306] width 310 height 28
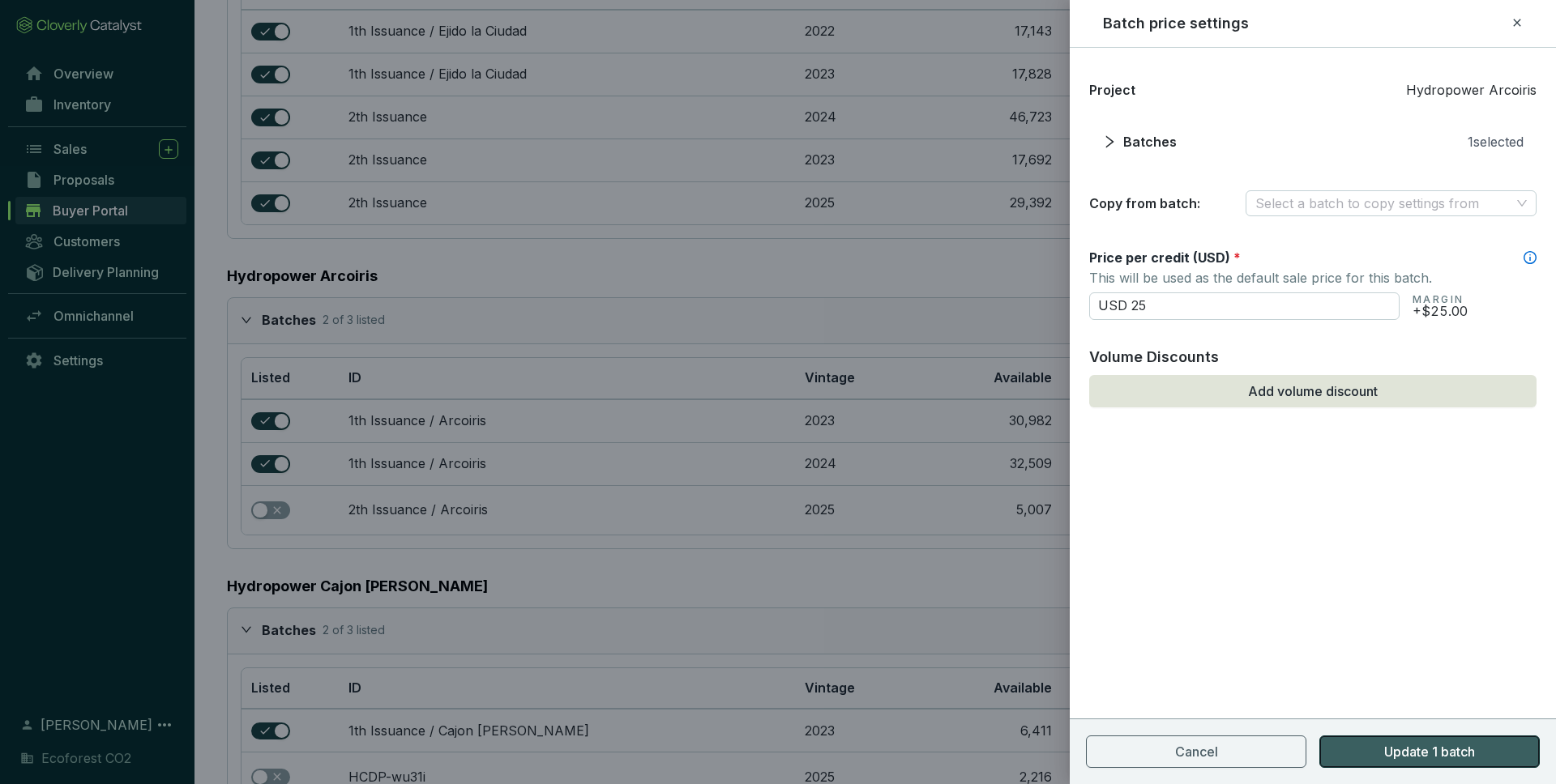
type input "USD 25.00"
click at [1457, 755] on span "Update 1 batch" at bounding box center [1430, 751] width 91 height 19
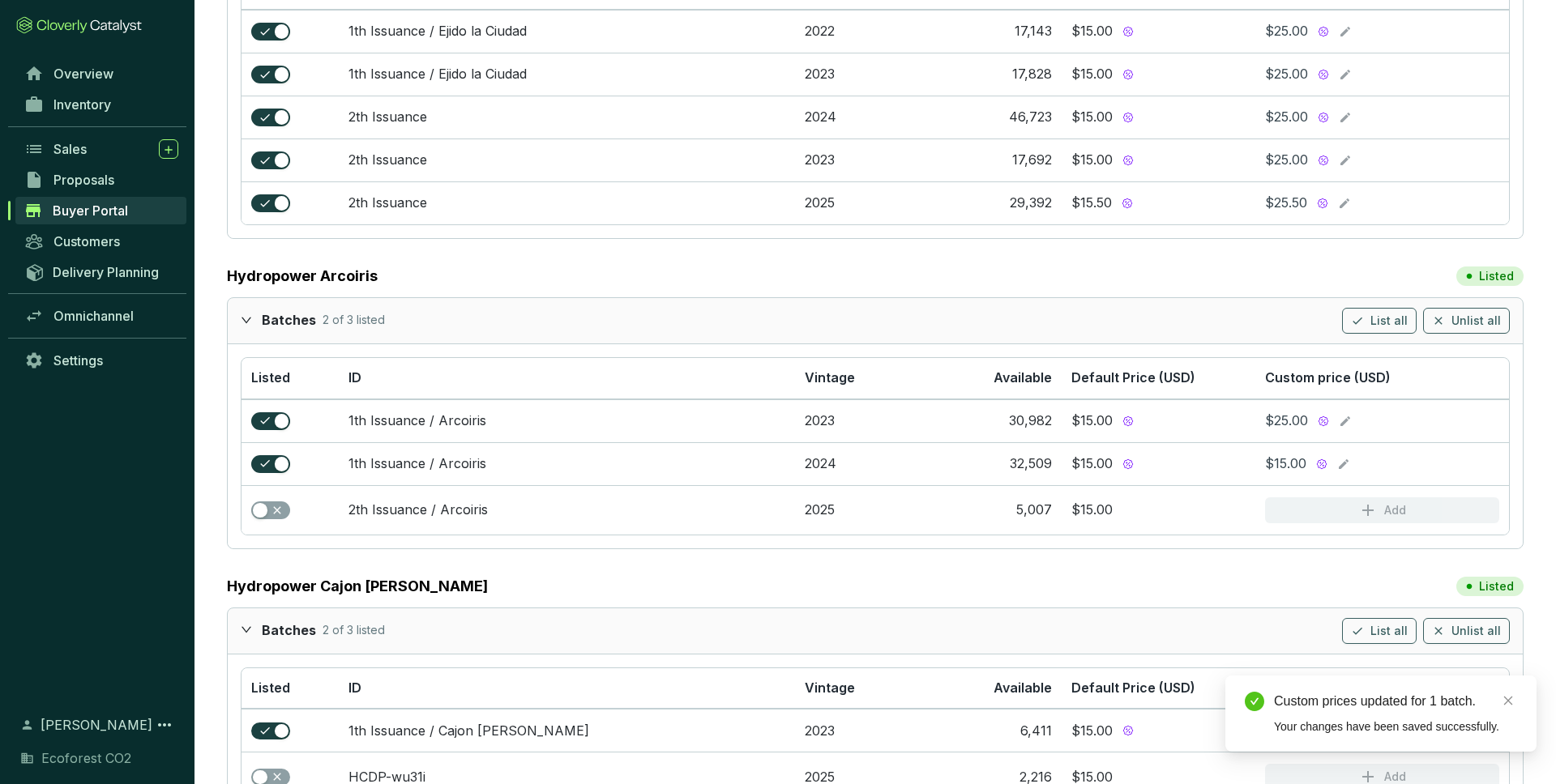
scroll to position [807, 0]
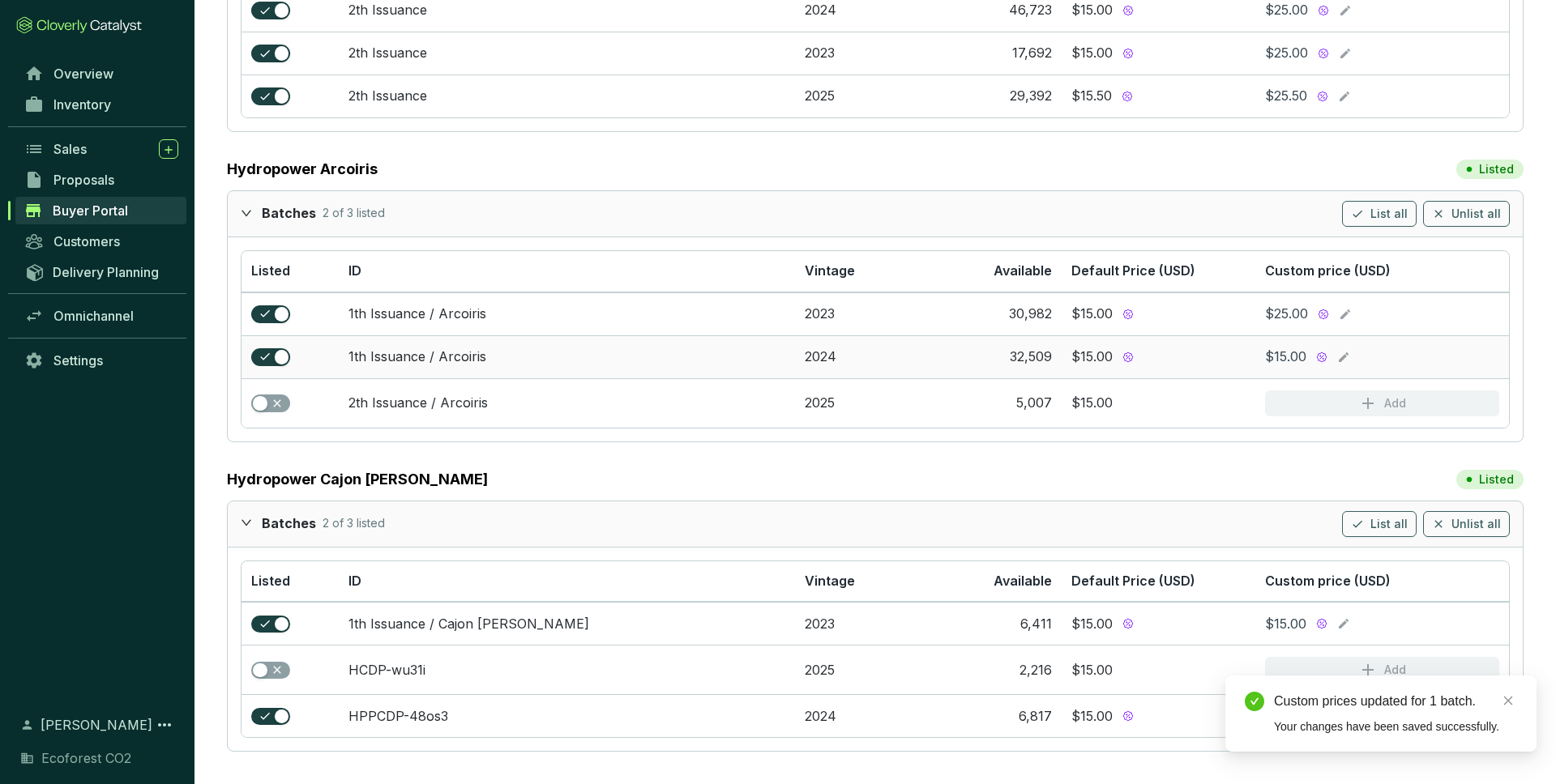
click at [1347, 358] on icon at bounding box center [1343, 357] width 13 height 19
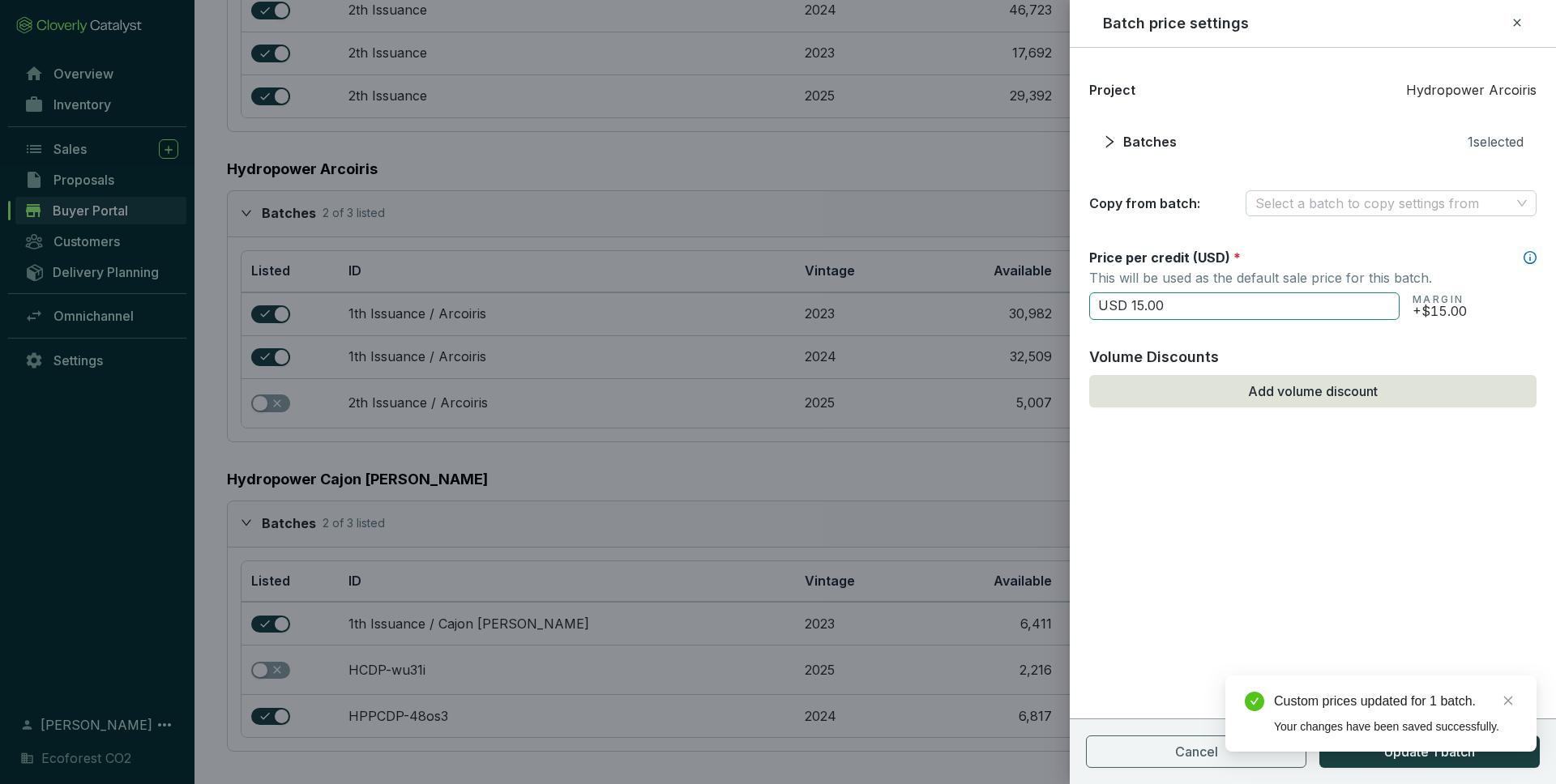
drag, startPoint x: 1175, startPoint y: 296, endPoint x: 1120, endPoint y: 297, distance: 55.0
click at [1120, 297] on input "USD 15.00" at bounding box center [1244, 306] width 310 height 28
click at [1174, 302] on input "USD 15.00" at bounding box center [1244, 306] width 310 height 28
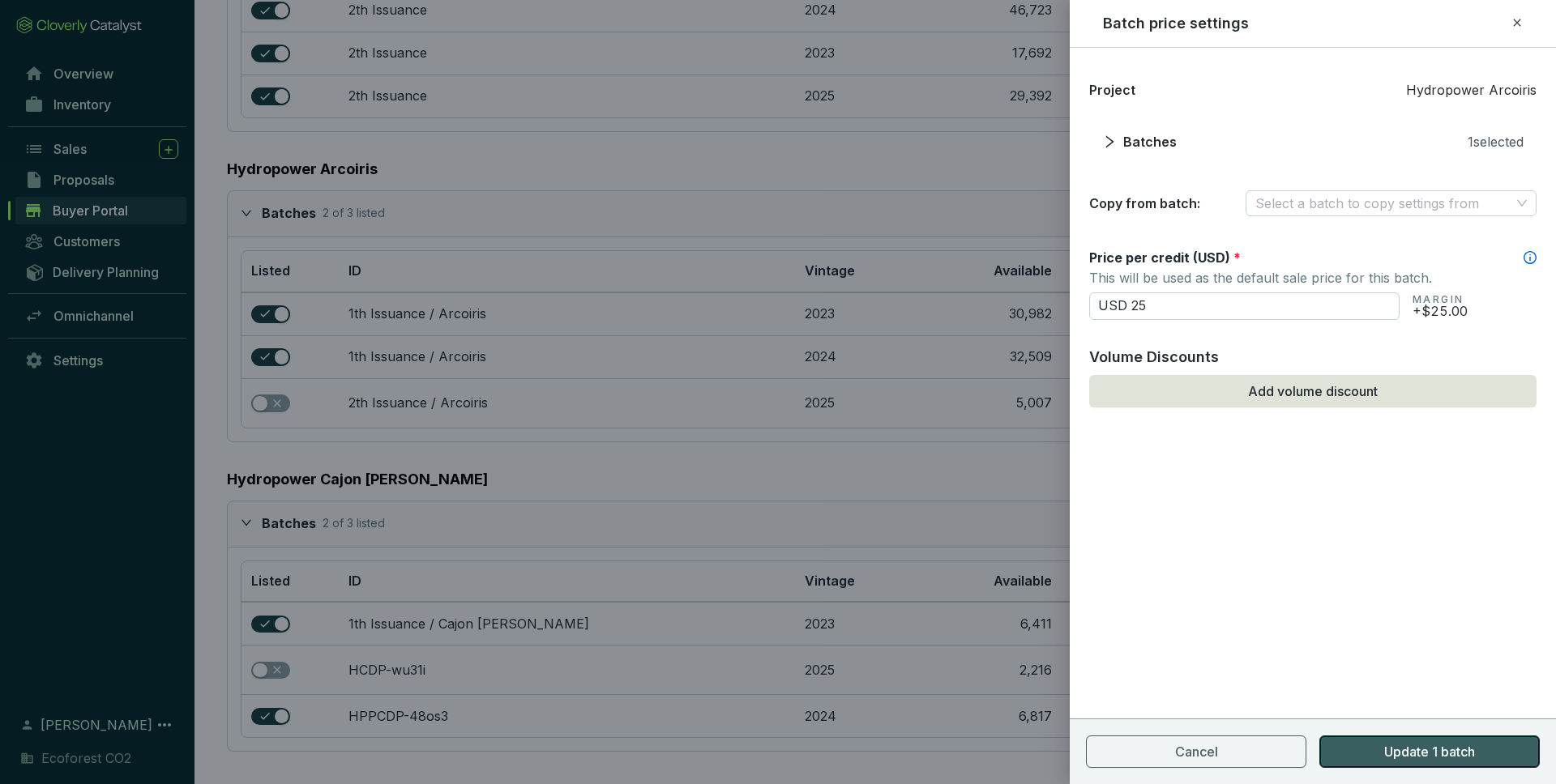
type input "USD 25.00"
click at [1403, 747] on span "Update 1 batch" at bounding box center [1430, 751] width 91 height 19
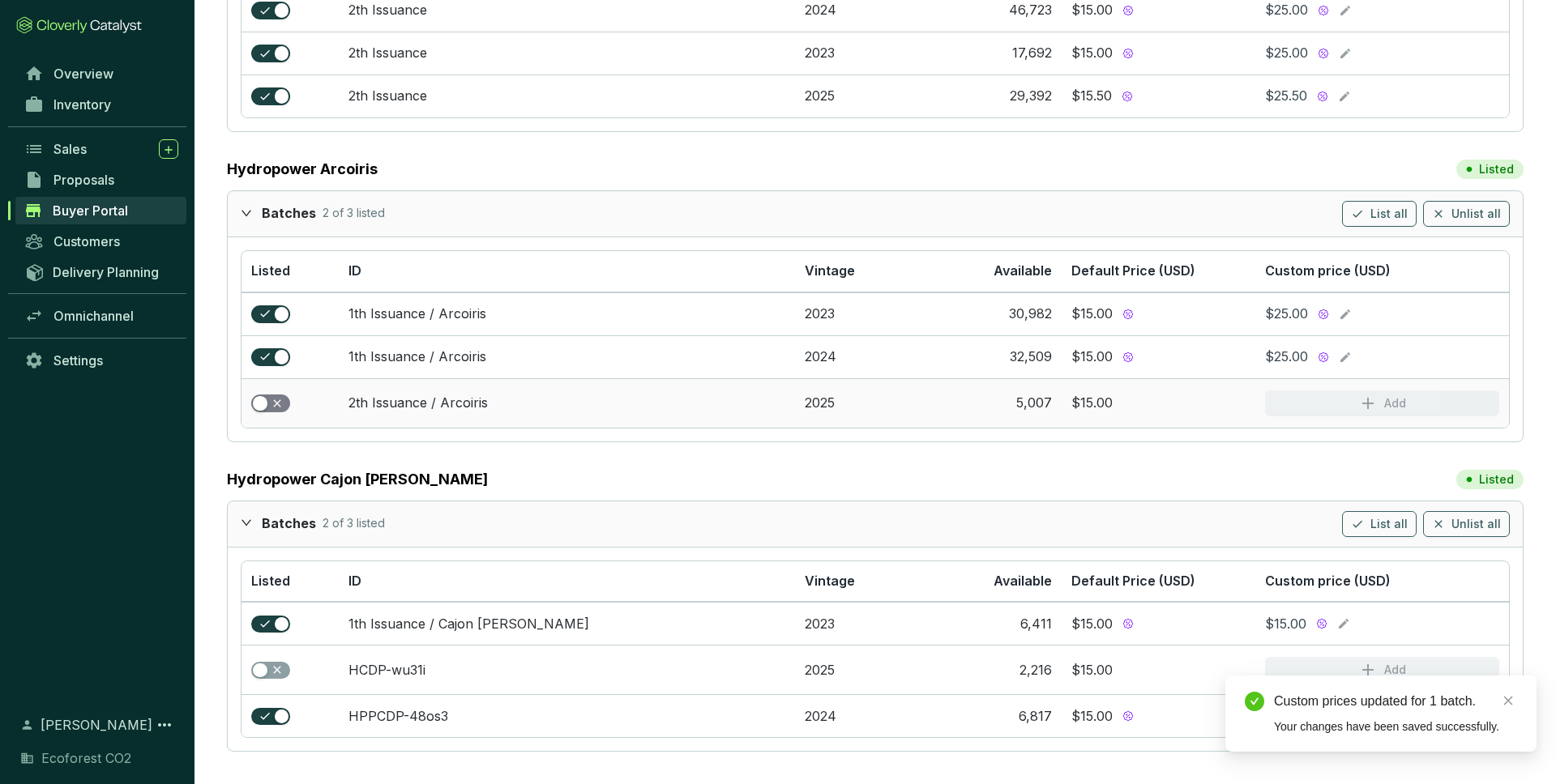
click at [262, 398] on div "button" at bounding box center [259, 403] width 14 height 14
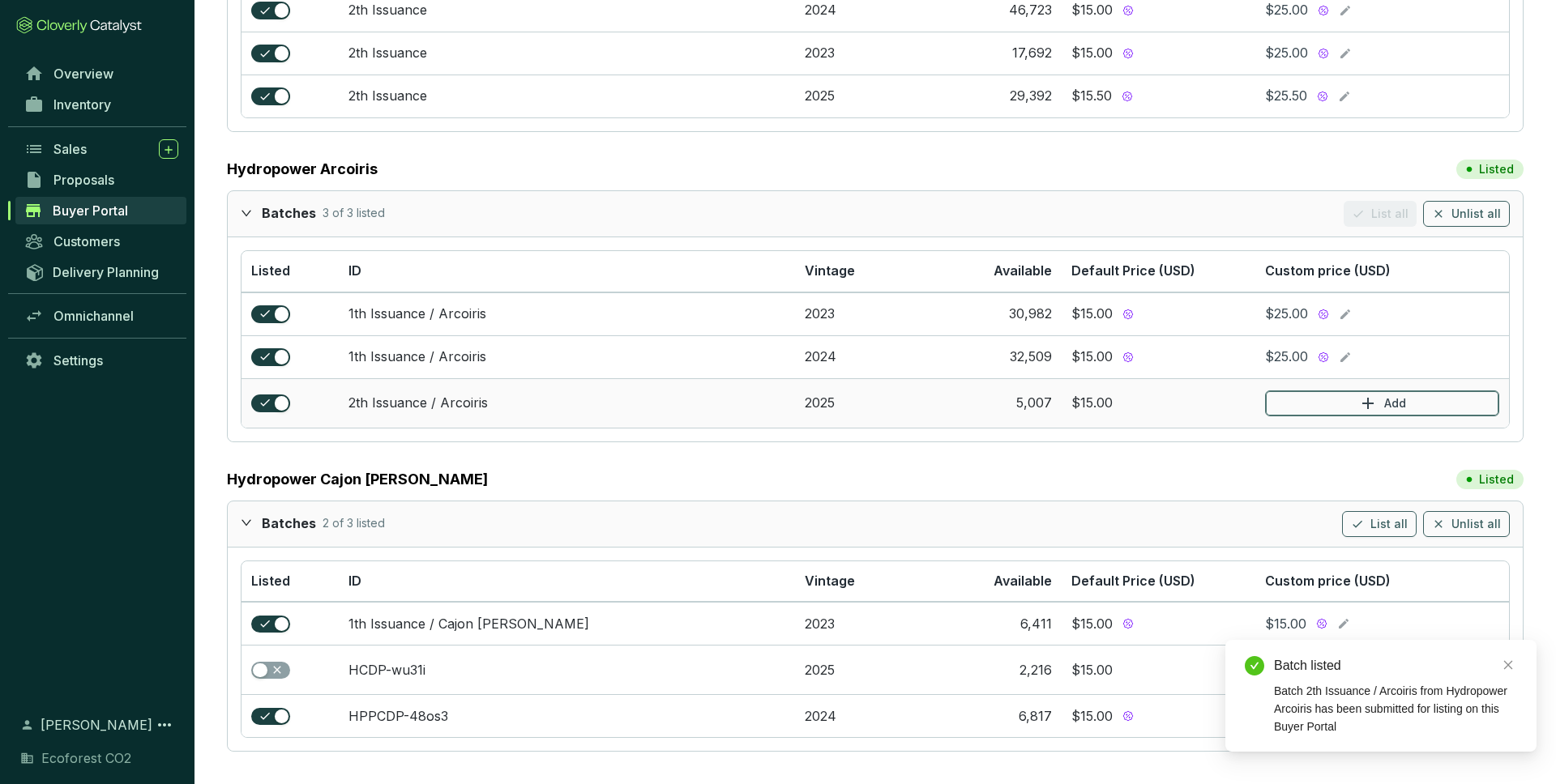
click at [1429, 403] on button "Add" at bounding box center [1382, 403] width 234 height 26
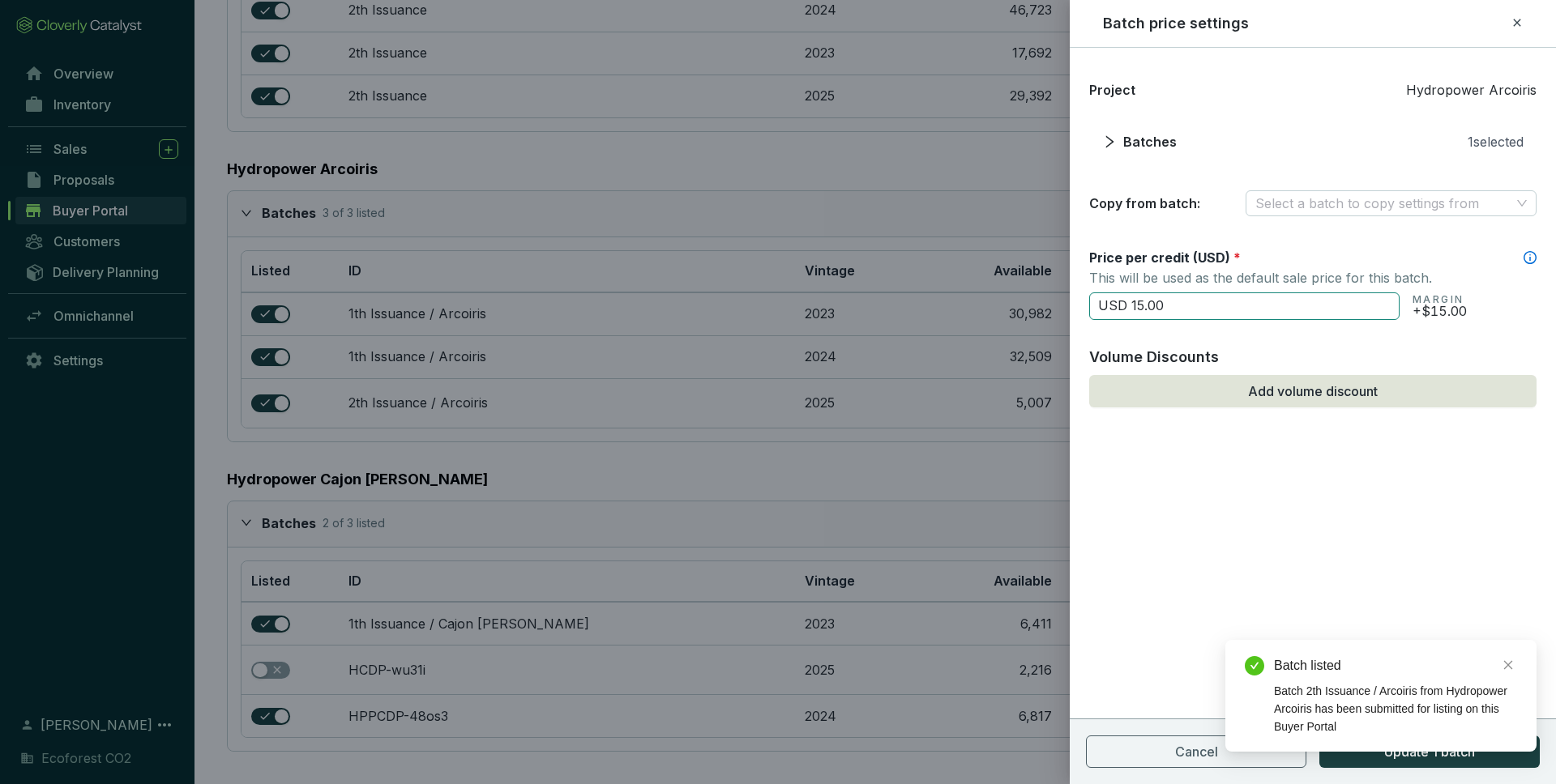
click at [1215, 299] on input "USD 15.00" at bounding box center [1244, 306] width 310 height 28
type input "USD 25"
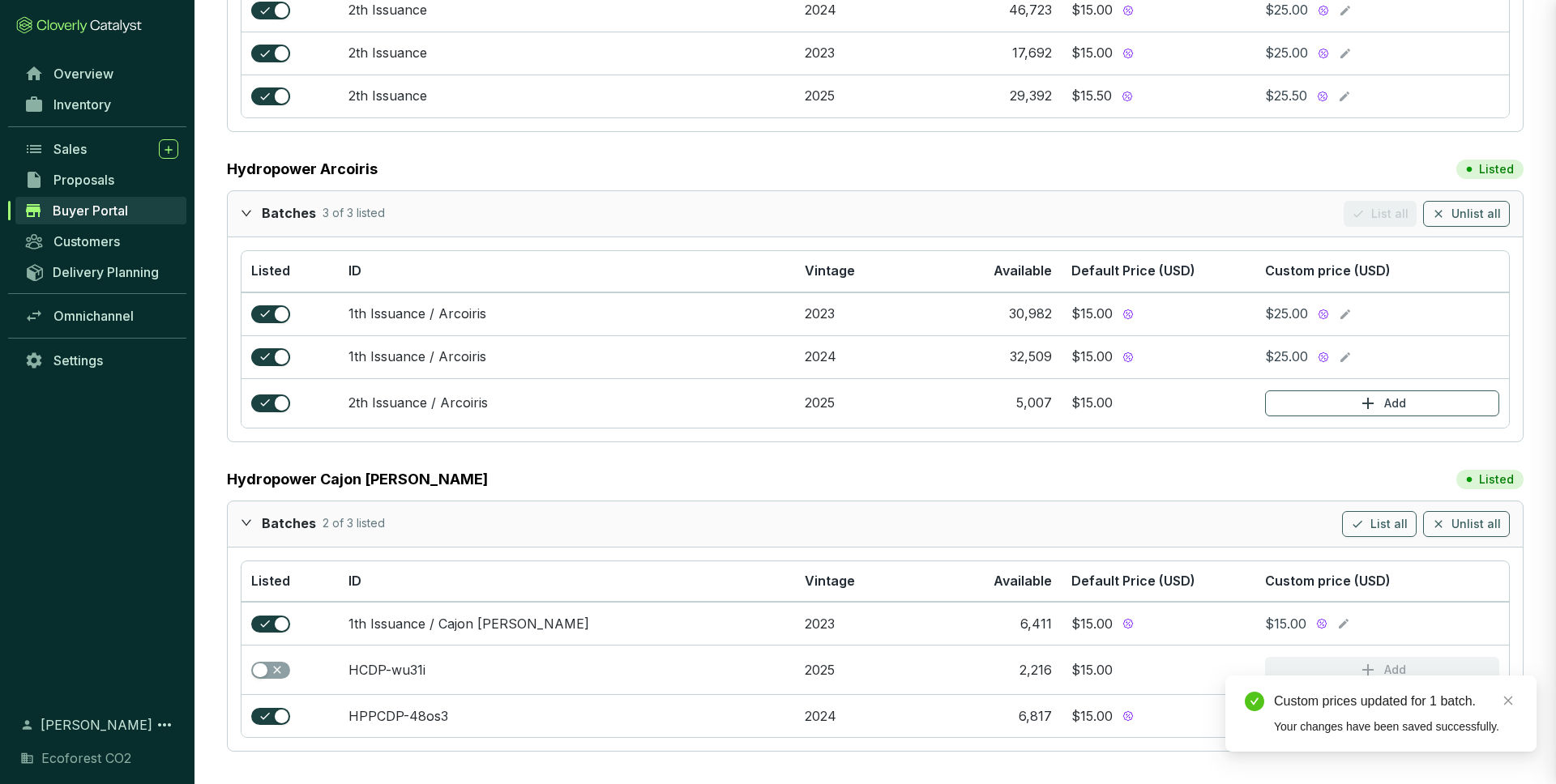
scroll to position [800, 0]
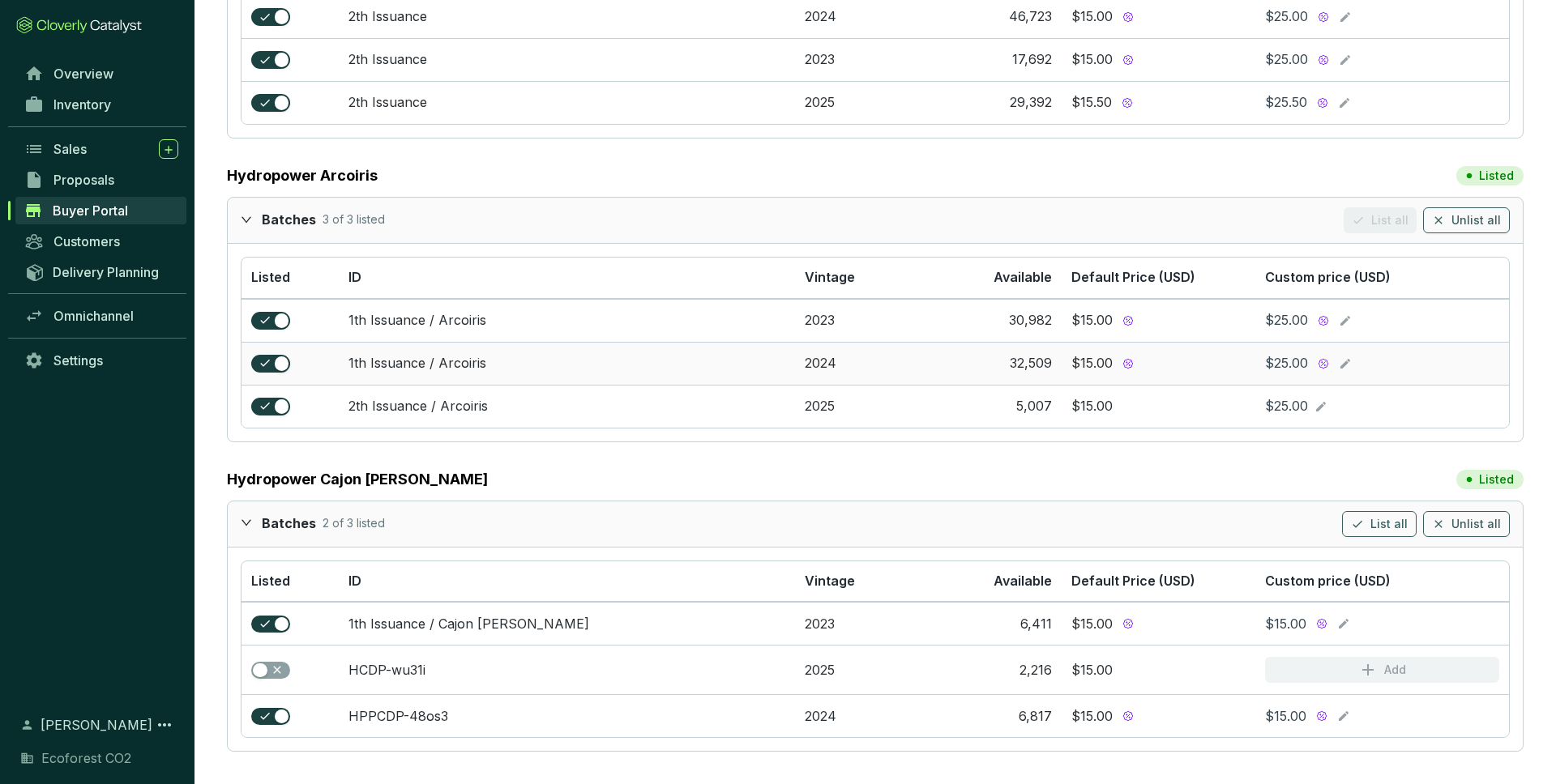
click at [1343, 365] on icon at bounding box center [1345, 364] width 10 height 10
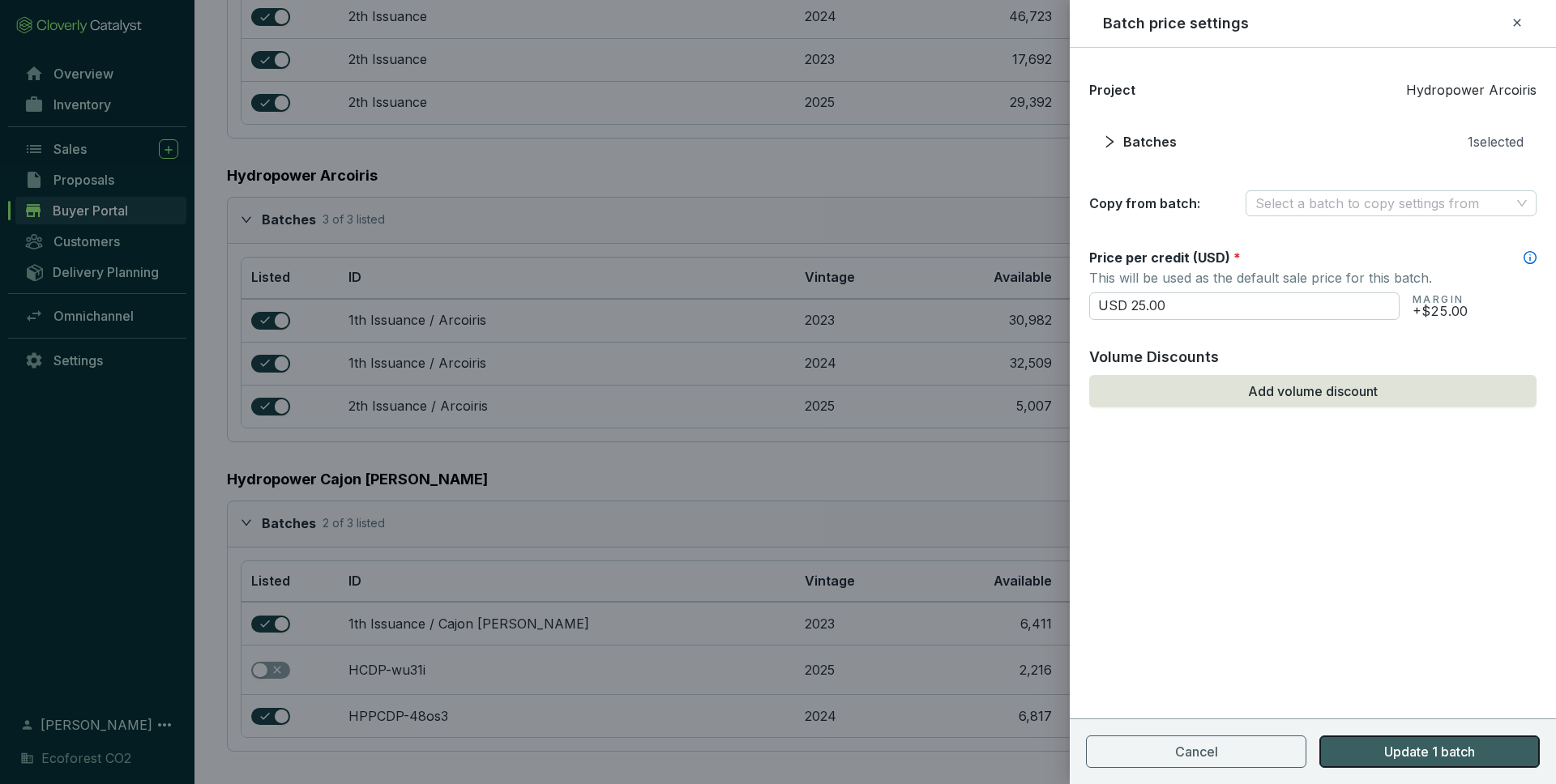
click at [1412, 755] on span "Update 1 batch" at bounding box center [1430, 751] width 91 height 19
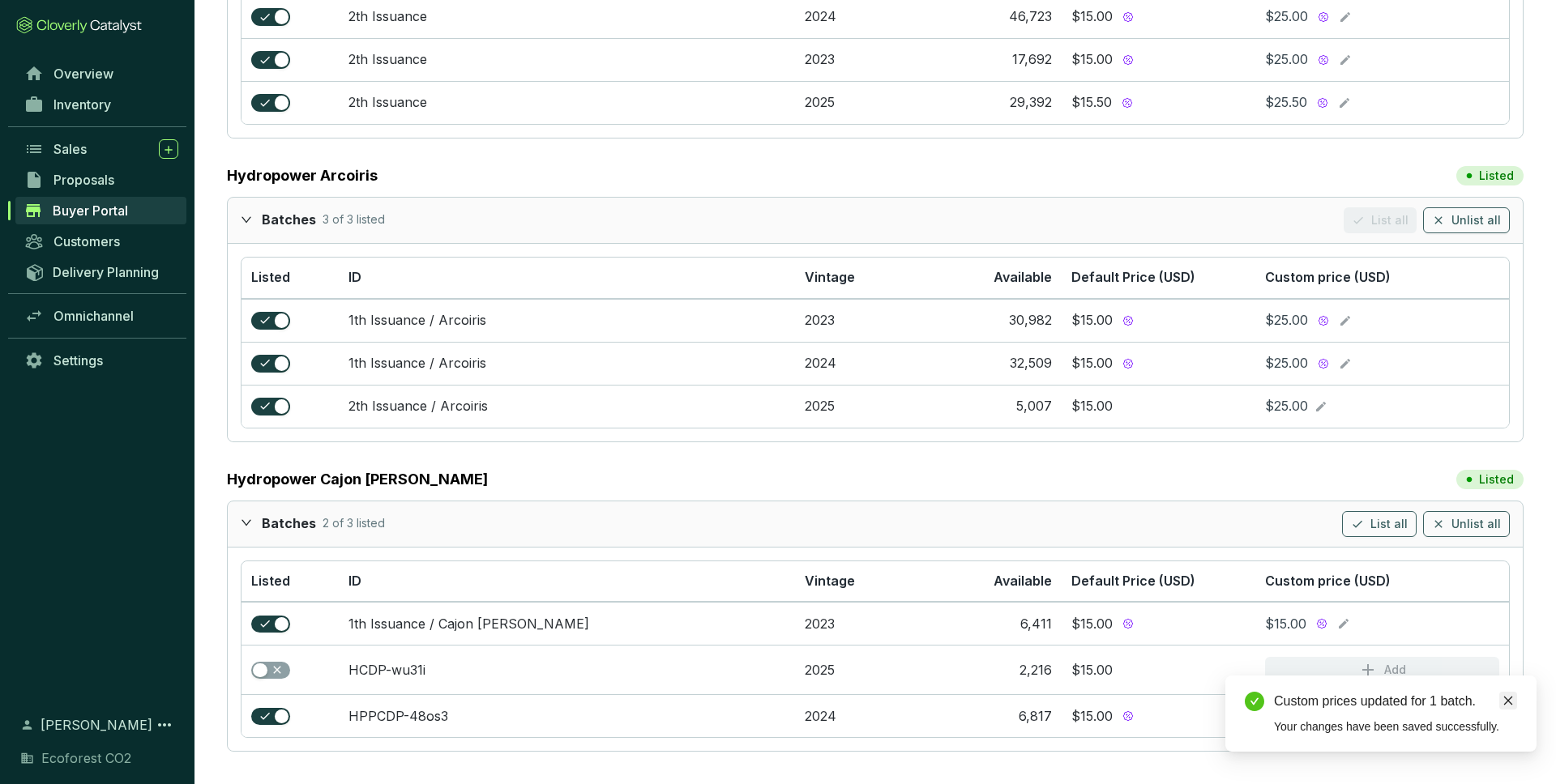
click at [1516, 701] on link "Close" at bounding box center [1507, 700] width 18 height 18
click at [1416, 674] on section "Add" at bounding box center [1382, 669] width 234 height 26
click at [268, 669] on span "button" at bounding box center [270, 670] width 39 height 18
click at [1512, 663] on icon "close" at bounding box center [1507, 664] width 11 height 11
click at [1340, 626] on icon at bounding box center [1344, 624] width 10 height 10
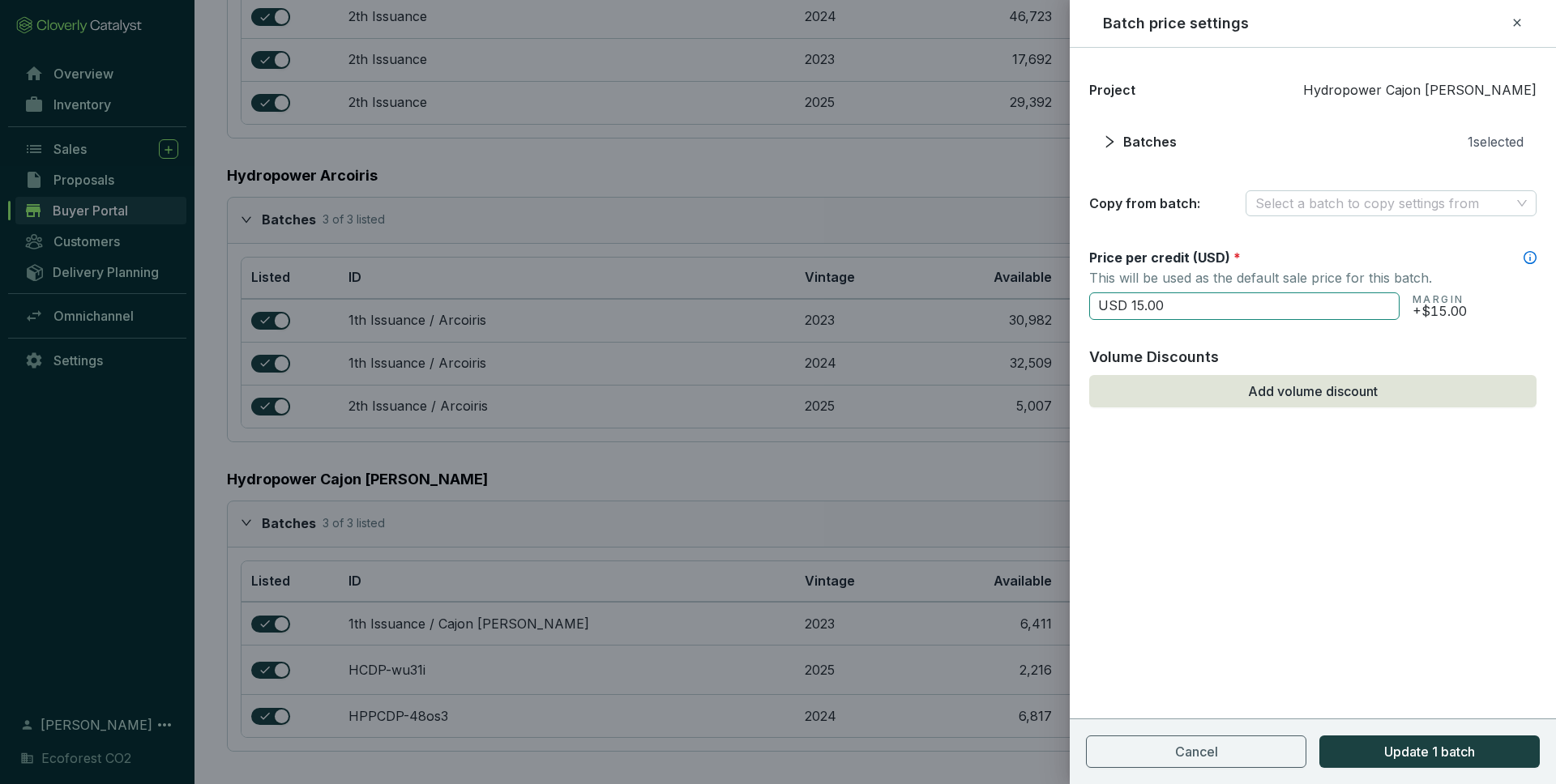
click at [1238, 312] on input "USD 15.00" at bounding box center [1244, 306] width 310 height 28
type input "USD 25"
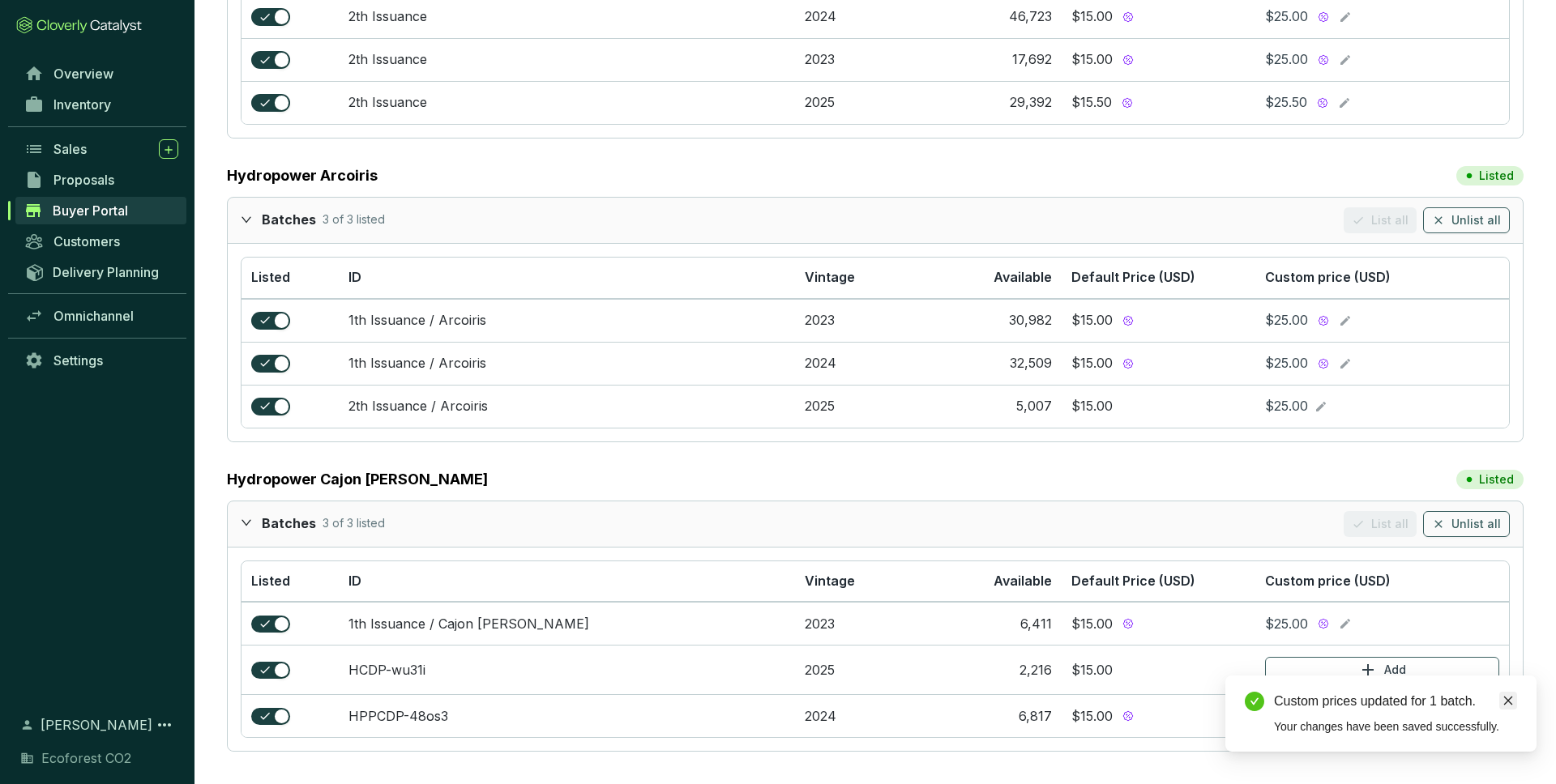
click at [1516, 700] on link "Close" at bounding box center [1507, 700] width 18 height 18
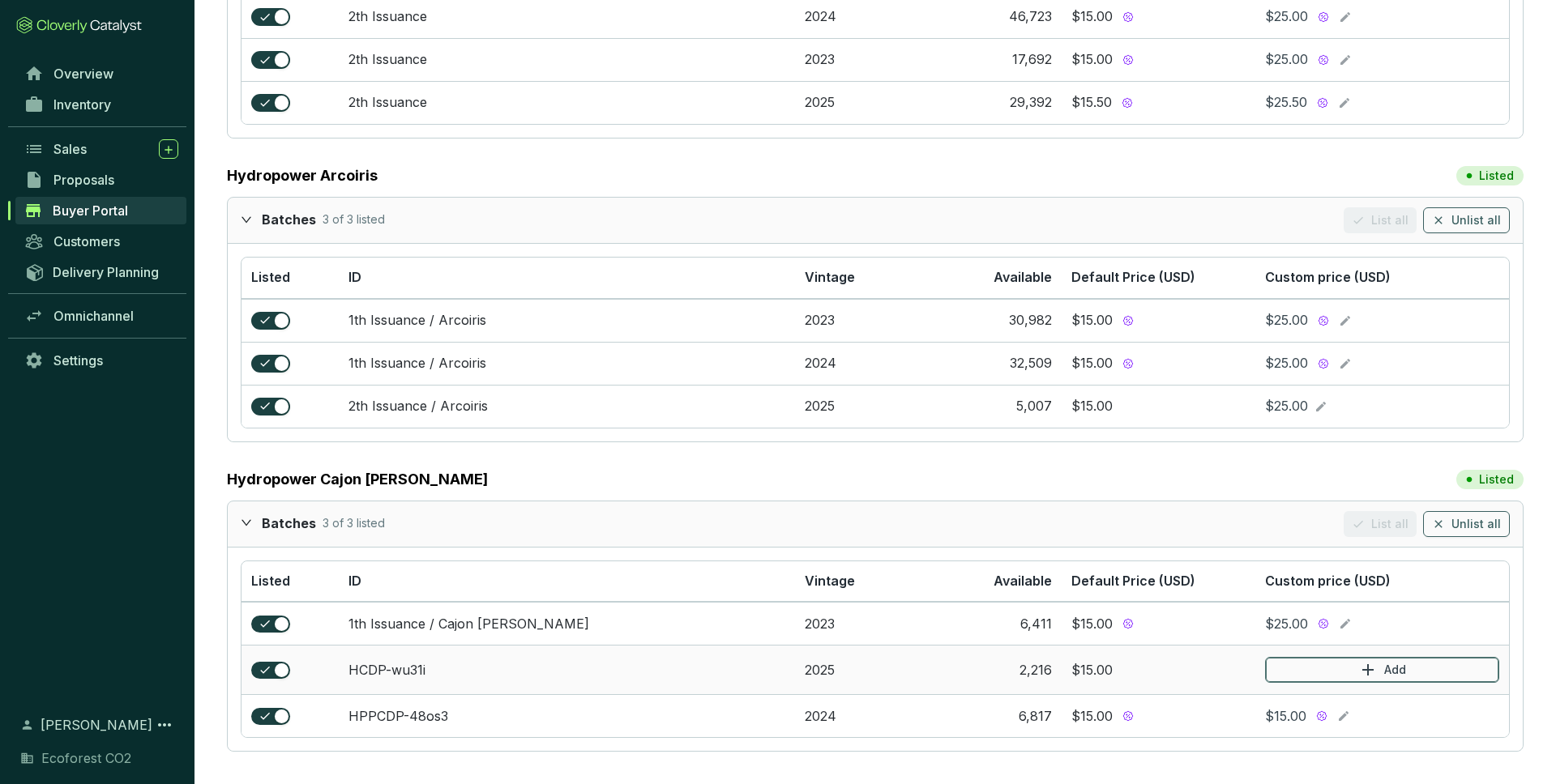
click at [1395, 667] on p "Add" at bounding box center [1395, 669] width 22 height 16
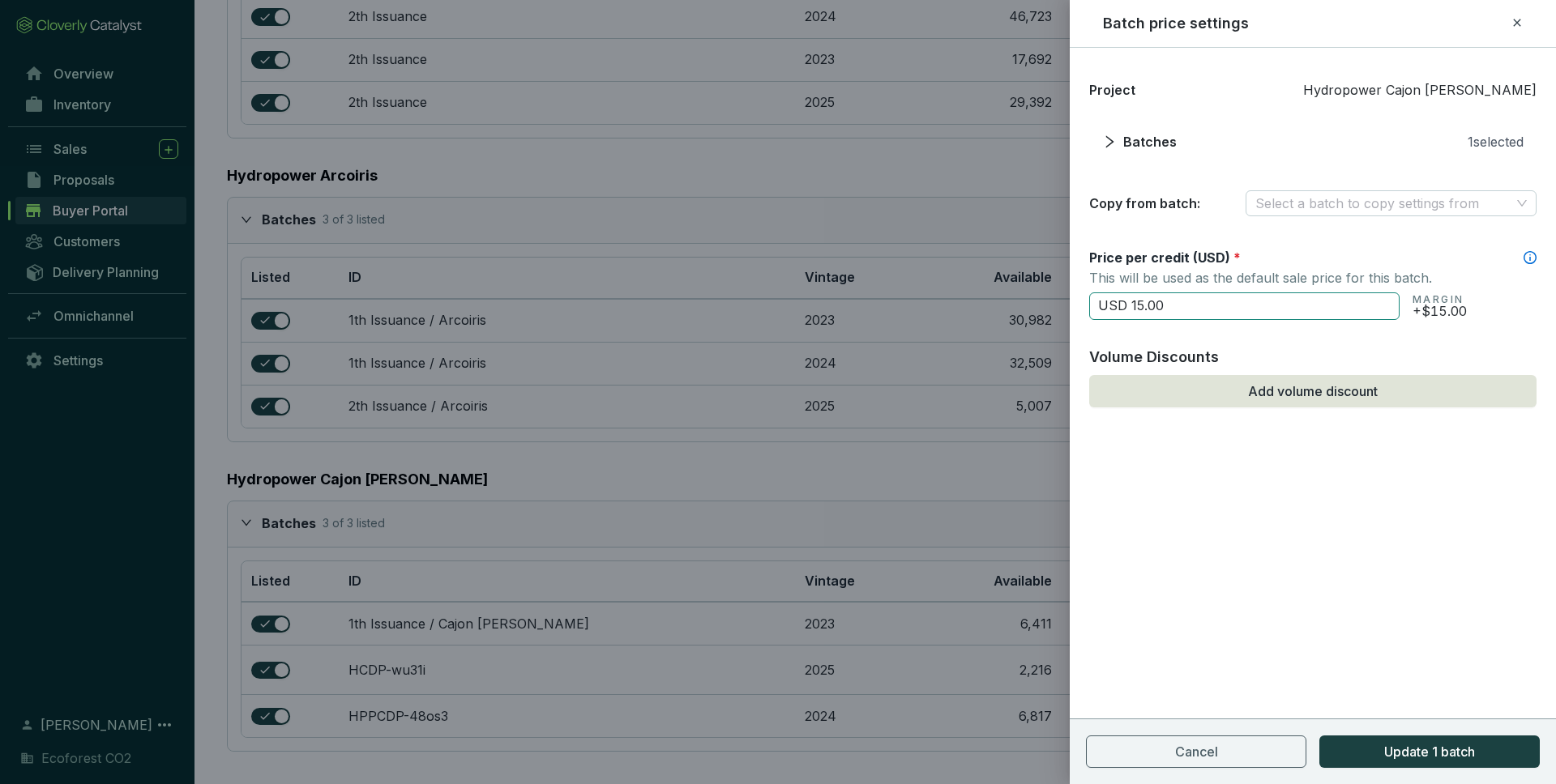
click at [1207, 308] on input "USD 15.00" at bounding box center [1244, 306] width 310 height 28
type input "USD 25"
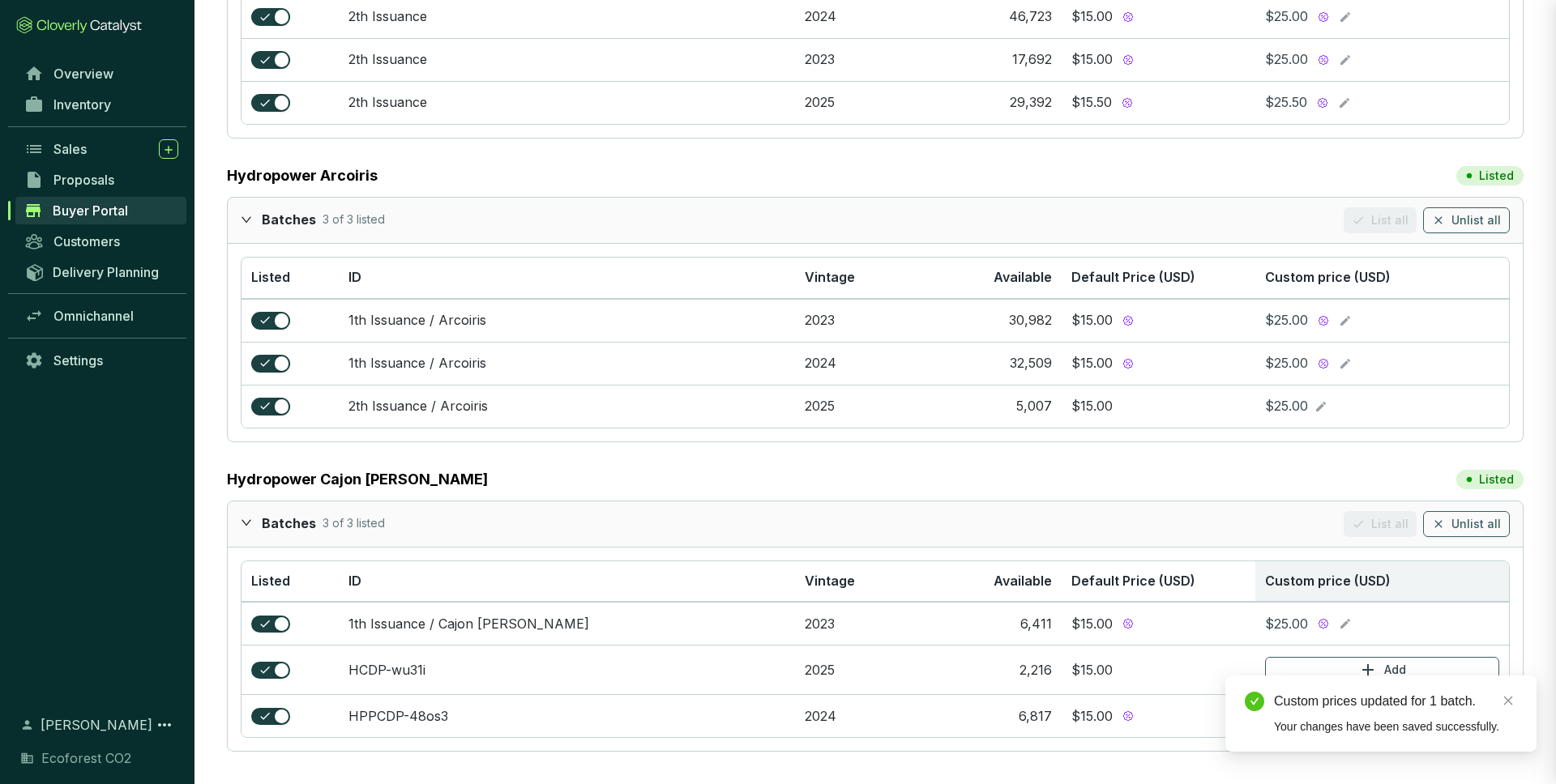
scroll to position [794, 0]
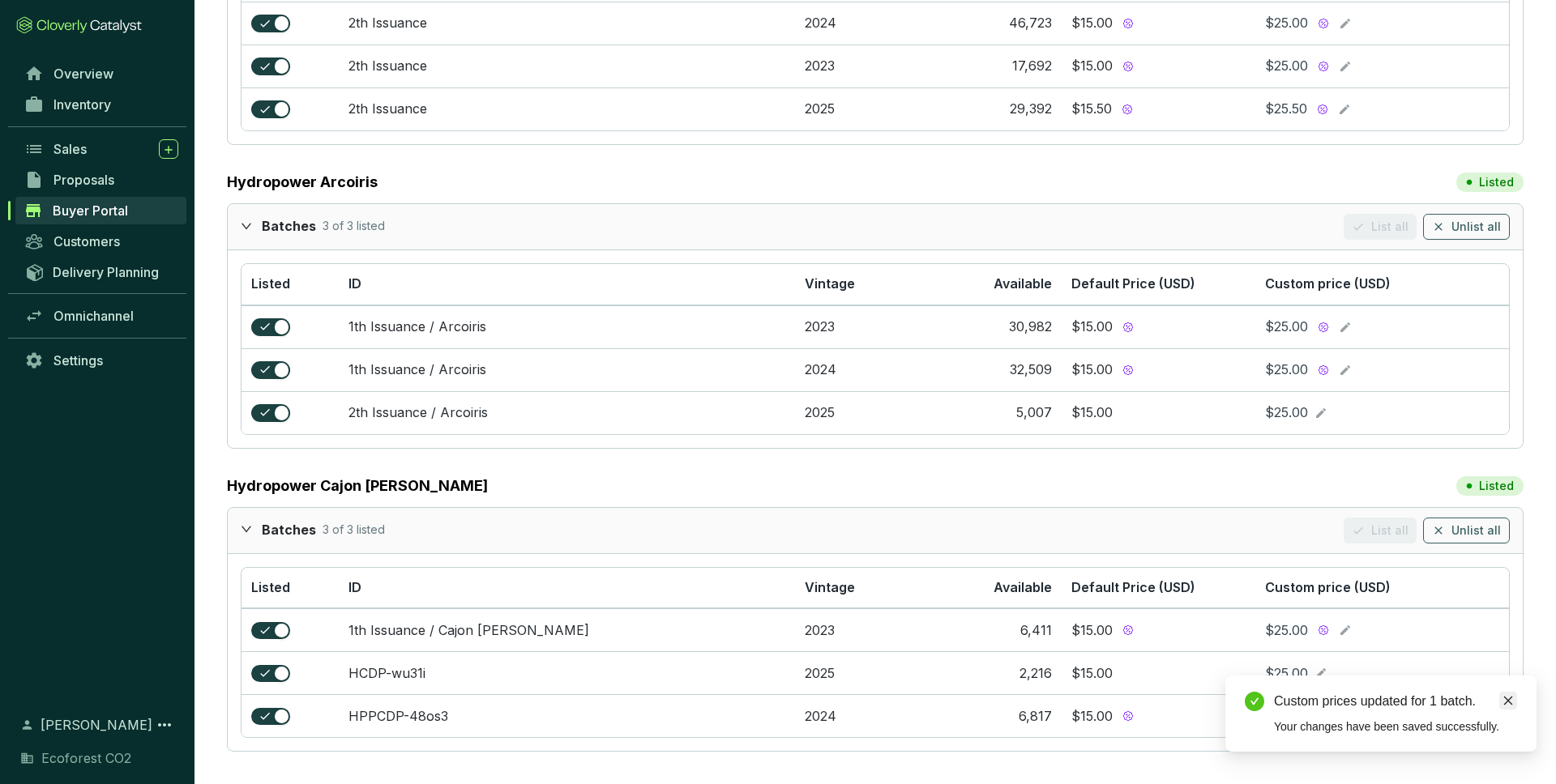
click at [1510, 699] on icon "close" at bounding box center [1508, 701] width 9 height 9
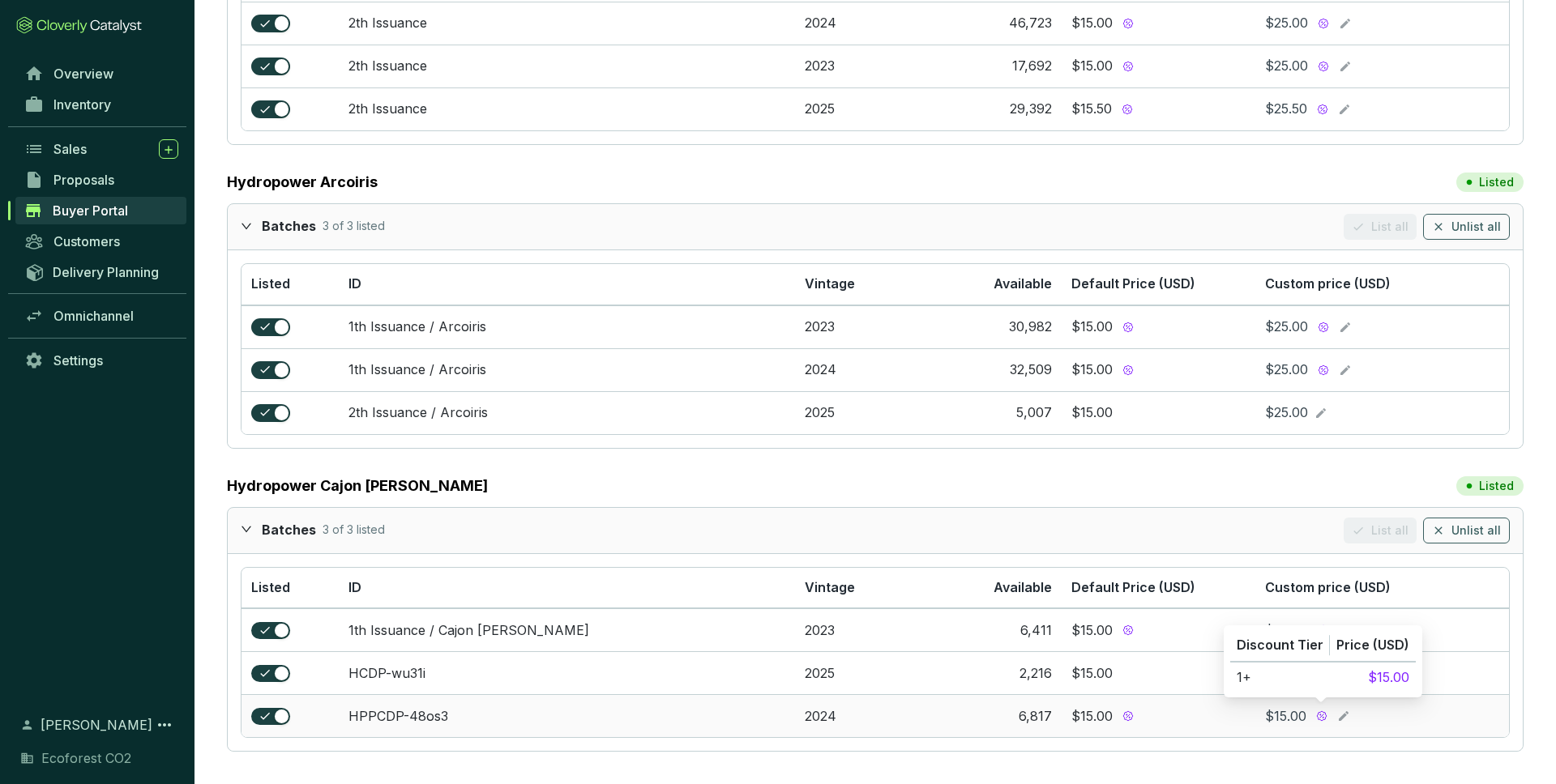
click at [1346, 717] on icon at bounding box center [1343, 716] width 13 height 19
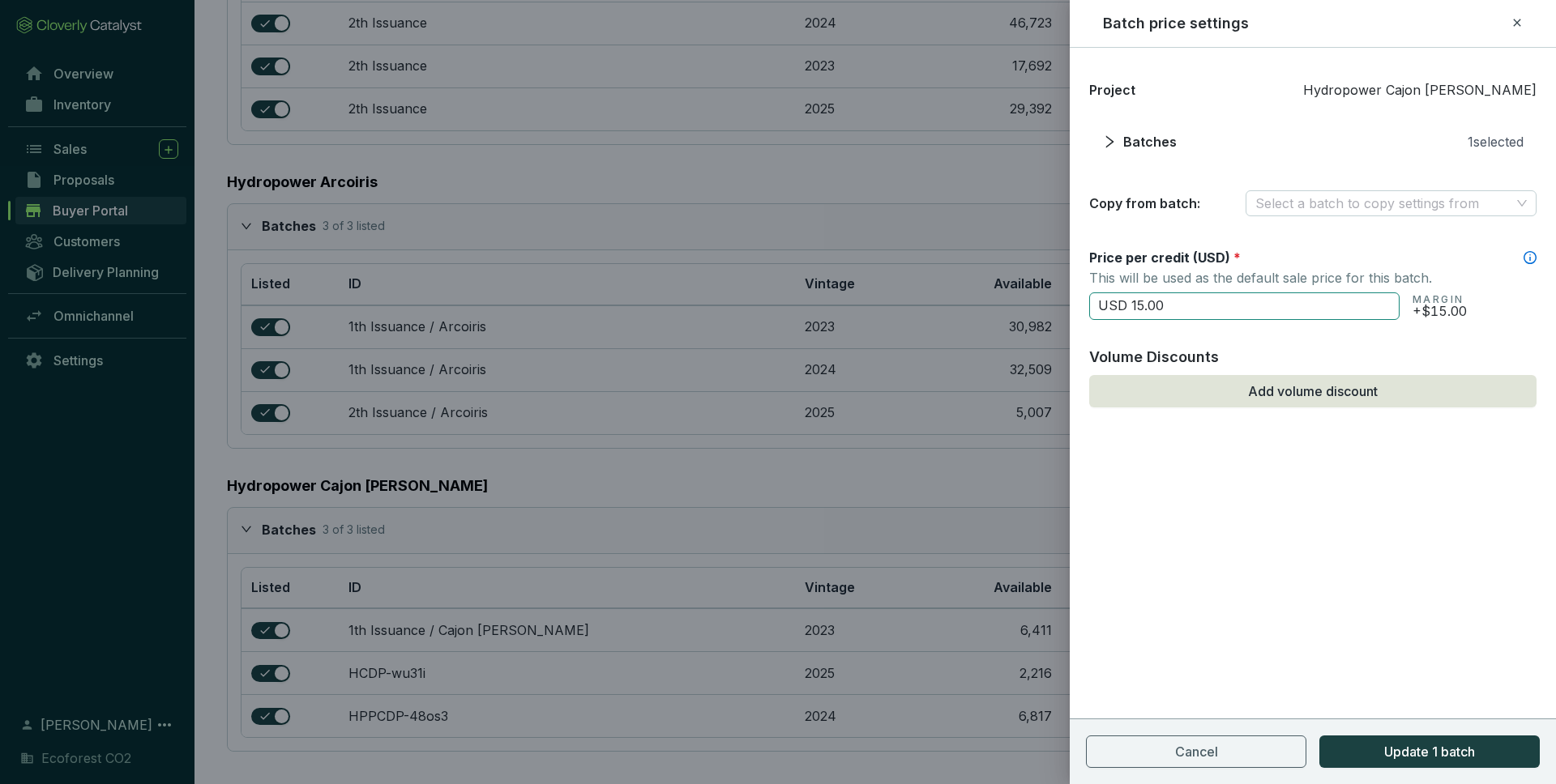
click at [1227, 307] on input "USD 15.00" at bounding box center [1244, 306] width 310 height 28
type input "USD 25"
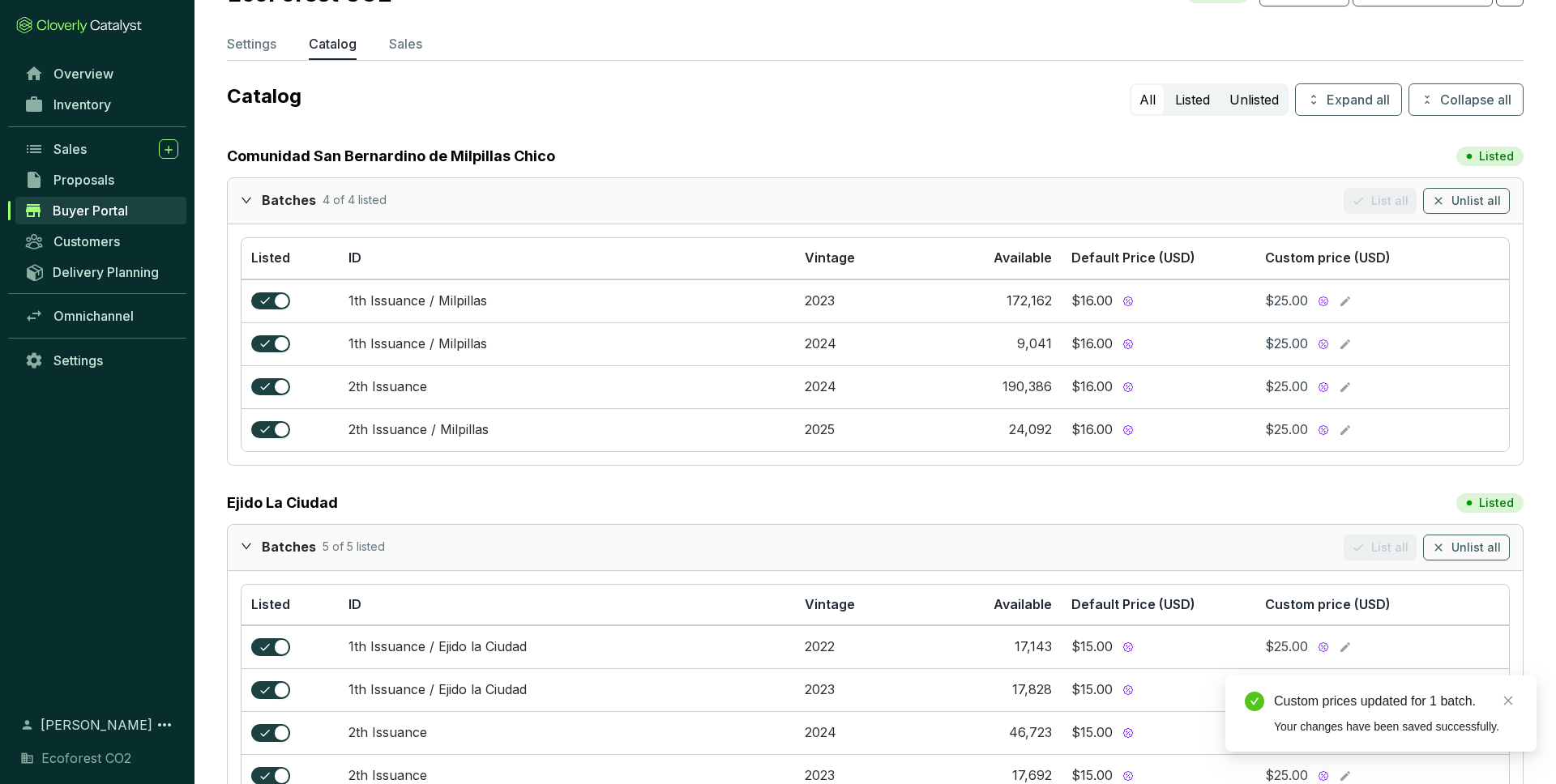
scroll to position [0, 0]
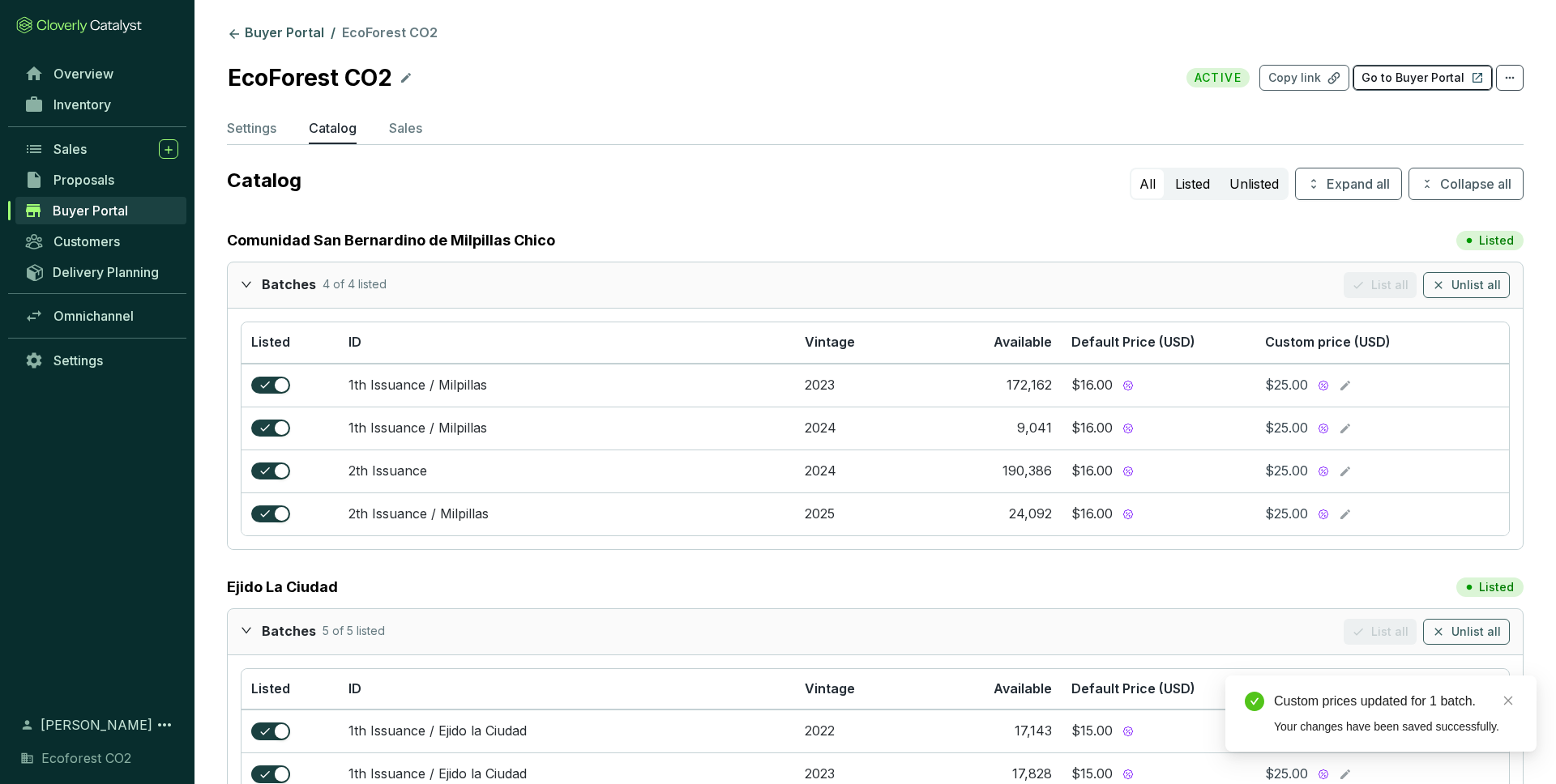
click at [1404, 71] on p "Go to Buyer Portal" at bounding box center [1413, 77] width 103 height 16
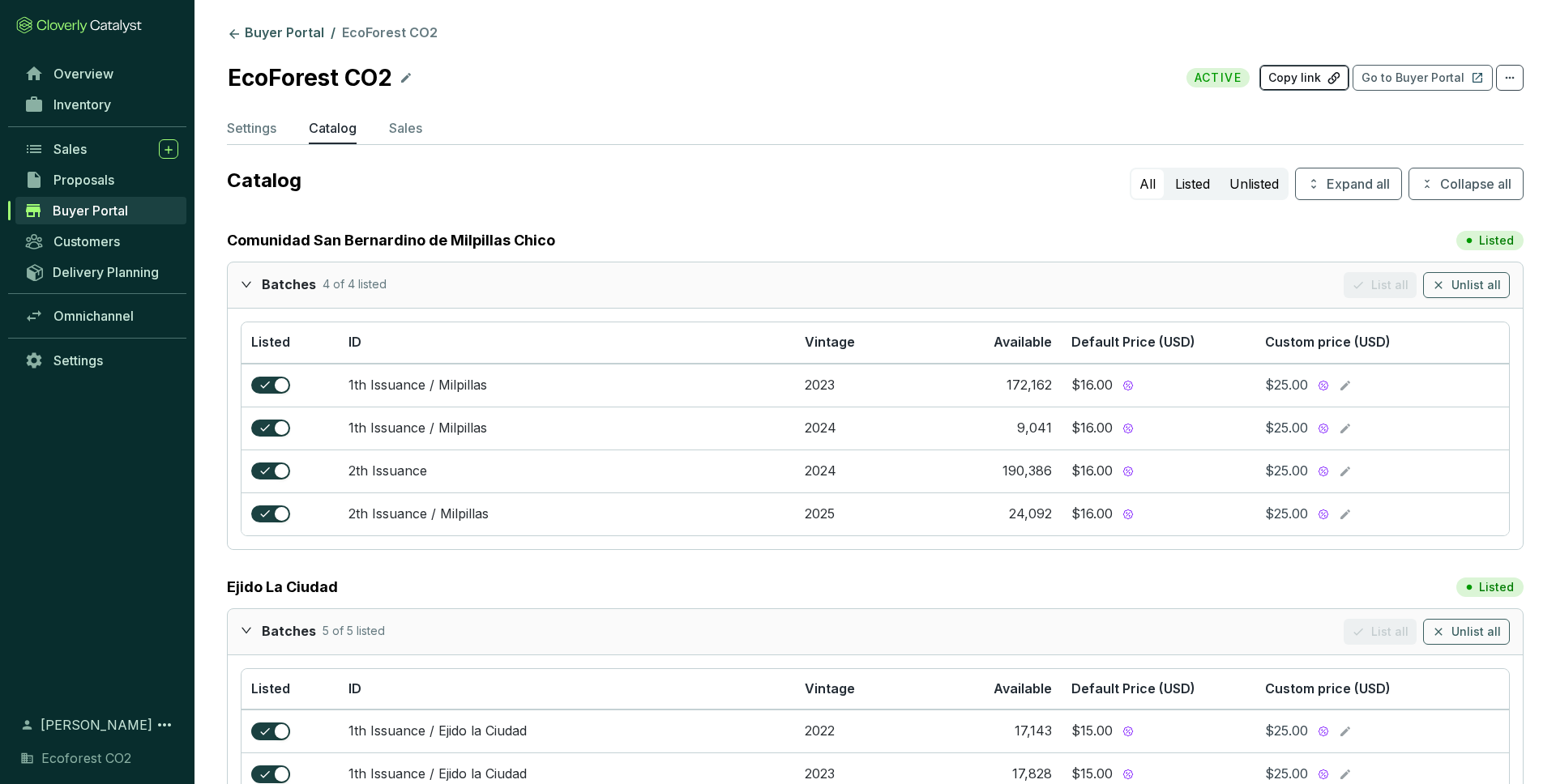
click at [1314, 77] on p "Copy link" at bounding box center [1294, 77] width 53 height 16
